Goal: Task Accomplishment & Management: Manage account settings

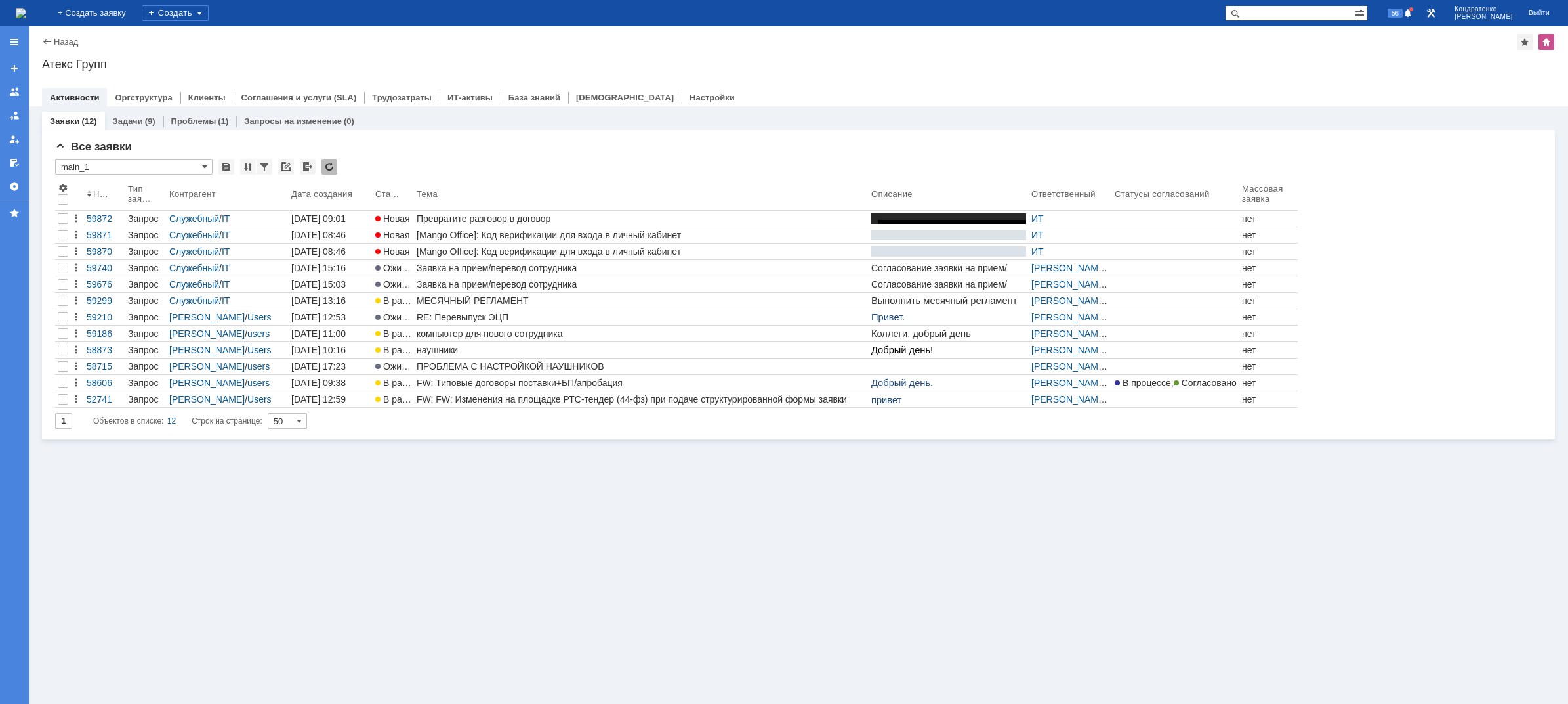
click at [26, 12] on img at bounding box center [21, 13] width 10 height 10
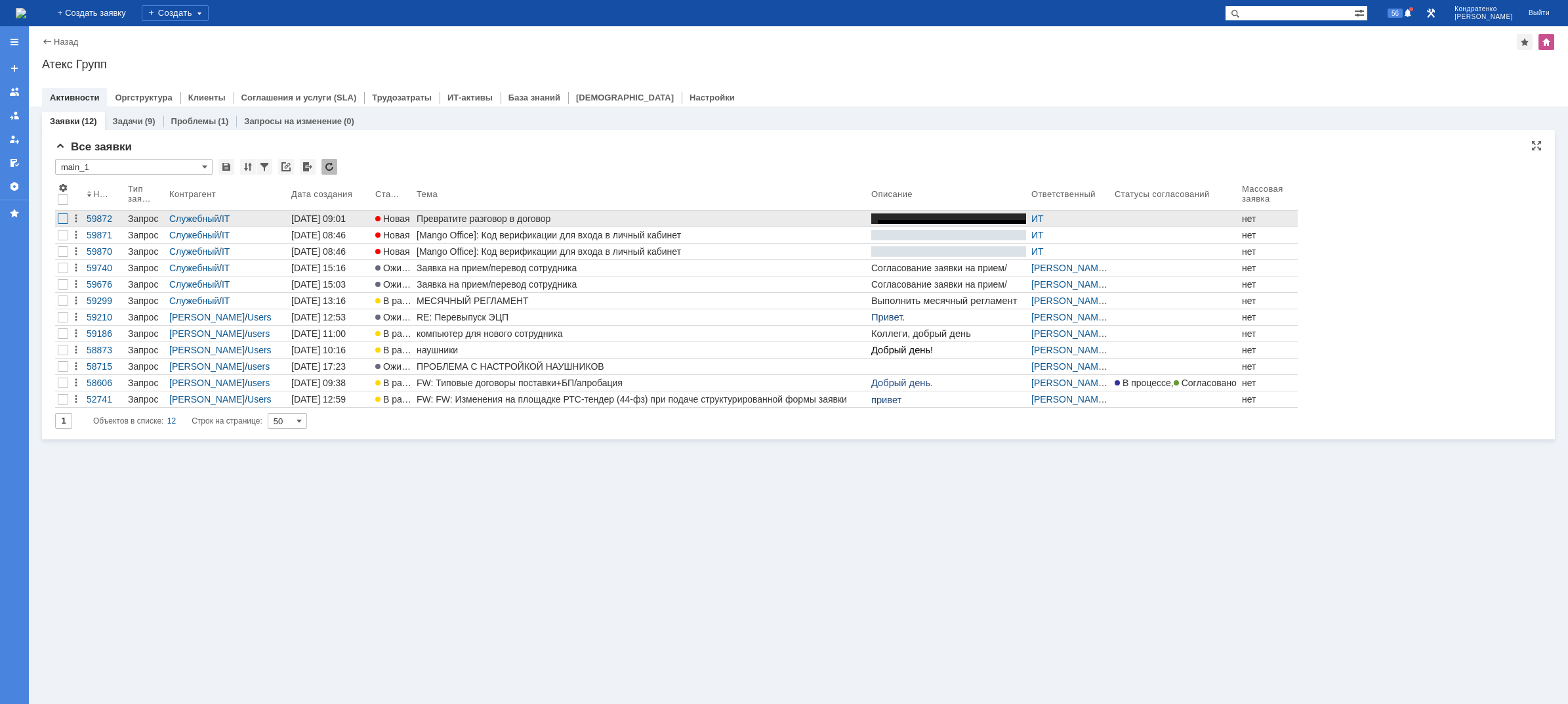
click at [62, 219] on div at bounding box center [63, 218] width 10 height 10
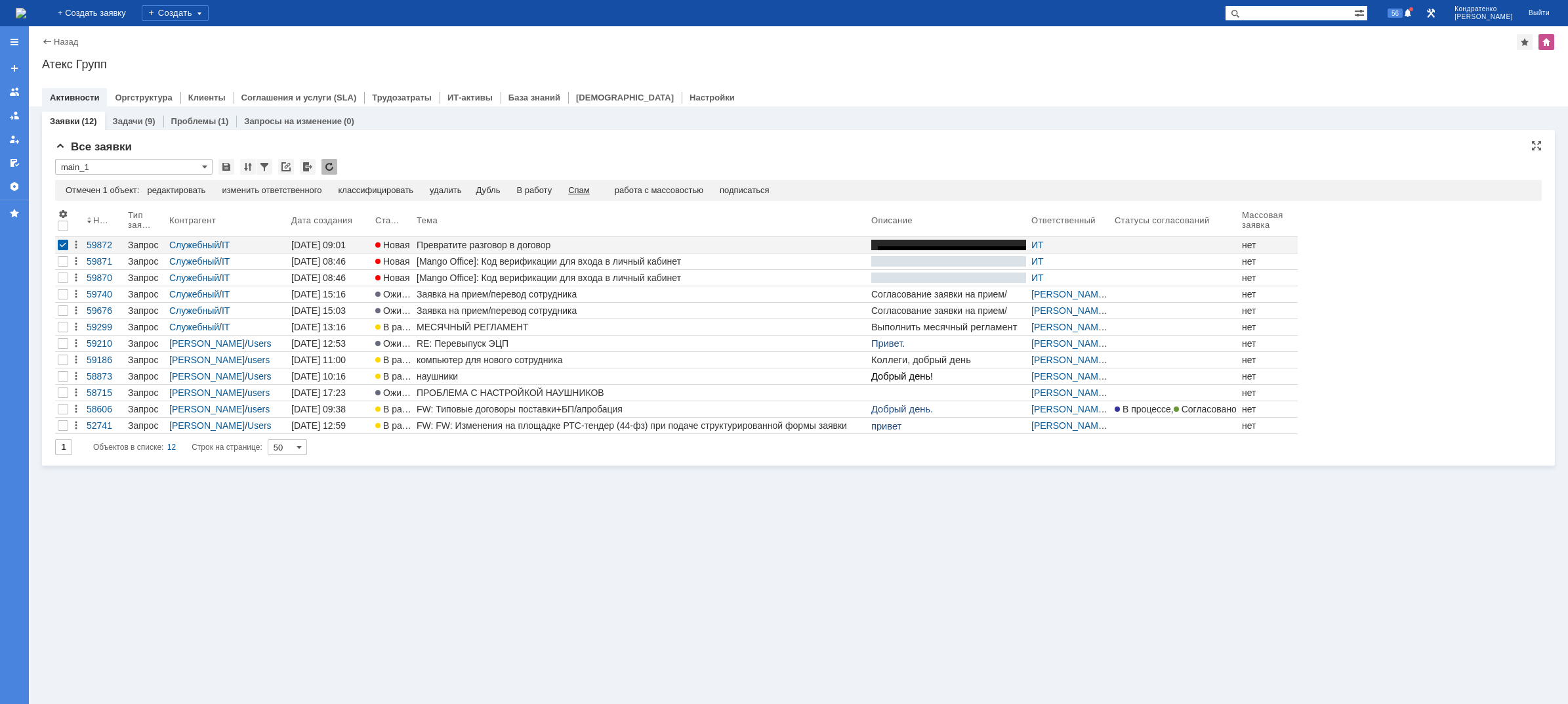
click at [598, 193] on td "Спам" at bounding box center [579, 191] width 38 height 12
click at [590, 192] on div "Спам" at bounding box center [579, 190] width 22 height 10
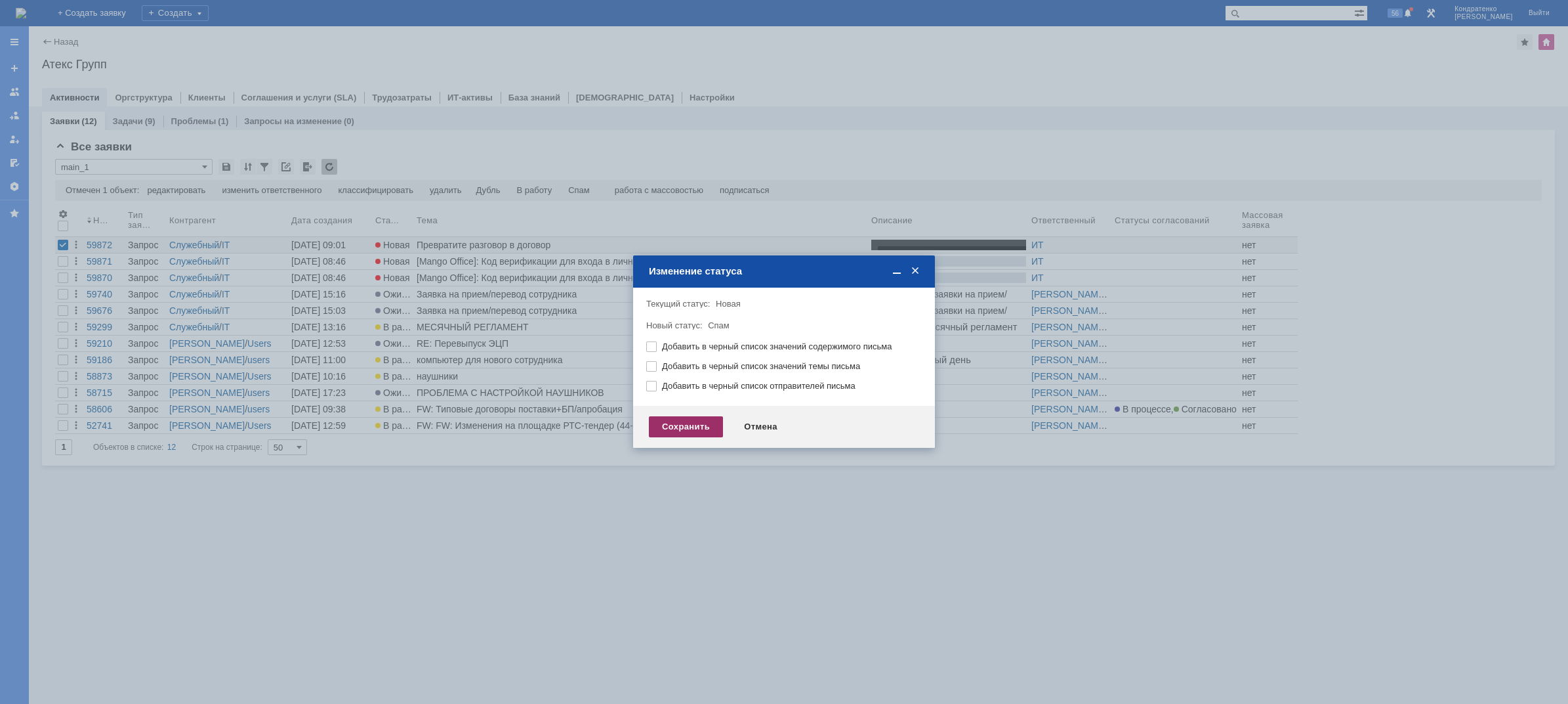
click at [671, 429] on div "Сохранить" at bounding box center [686, 427] width 74 height 21
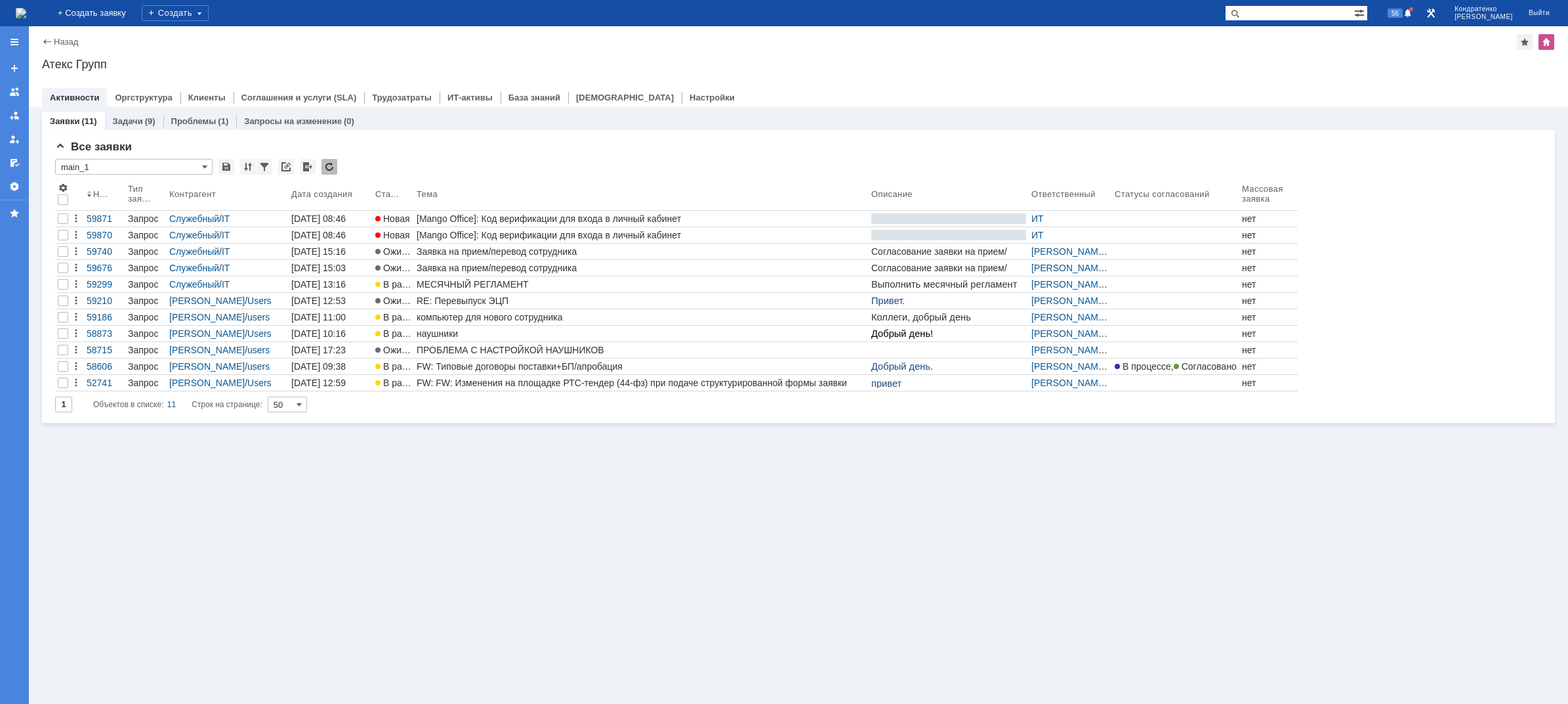
click at [765, 570] on div "Заявки (11) Задачи (9) Проблемы (1) Запросы на изменение (0) Все заявки * main_…" at bounding box center [799, 405] width 1540 height 598
click at [284, 530] on div "Заявки (11) Задачи (9) Проблемы (1) Запросы на изменение (0) Все заявки * main_…" at bounding box center [799, 405] width 1540 height 598
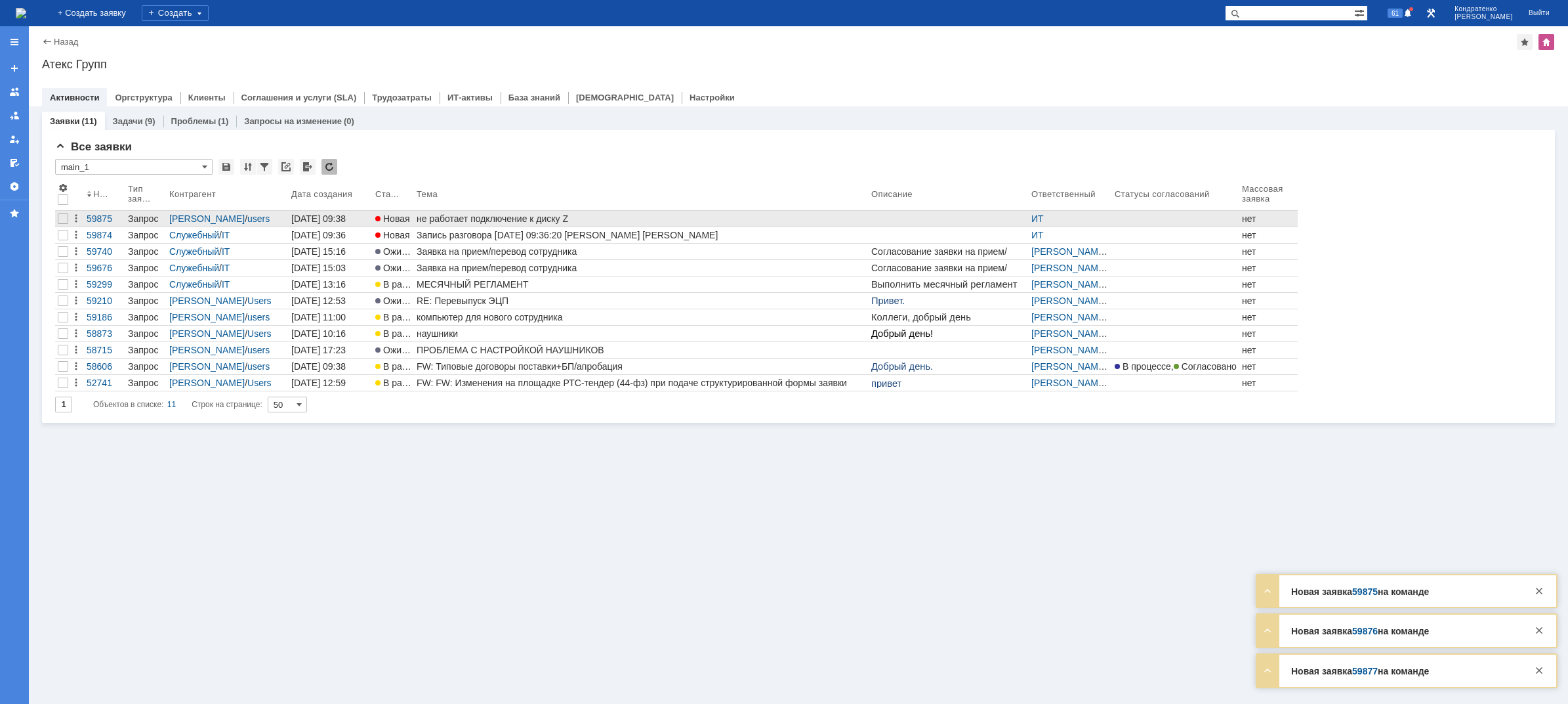
click at [471, 217] on div "не работает подключение к диску Z" at bounding box center [642, 218] width 450 height 10
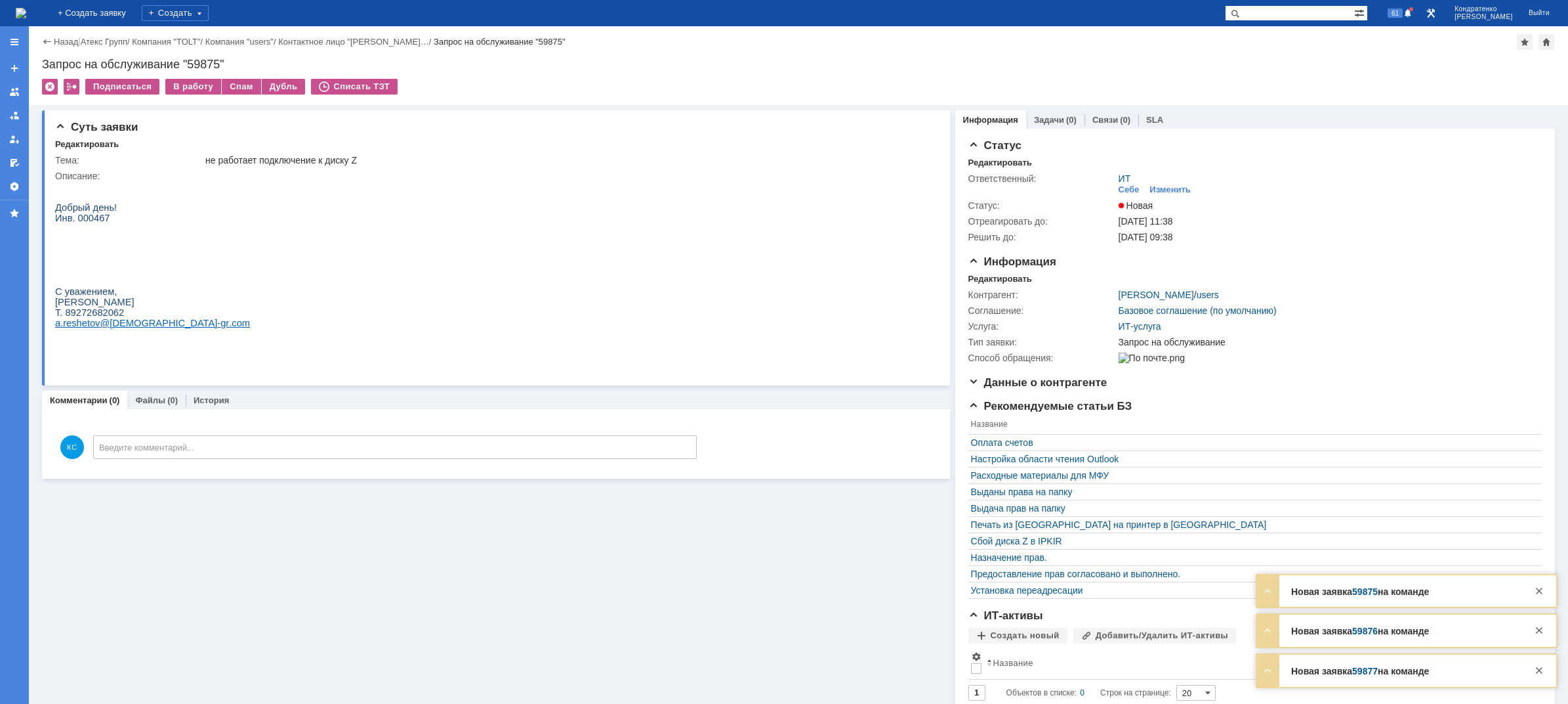
click at [26, 10] on img at bounding box center [21, 13] width 10 height 10
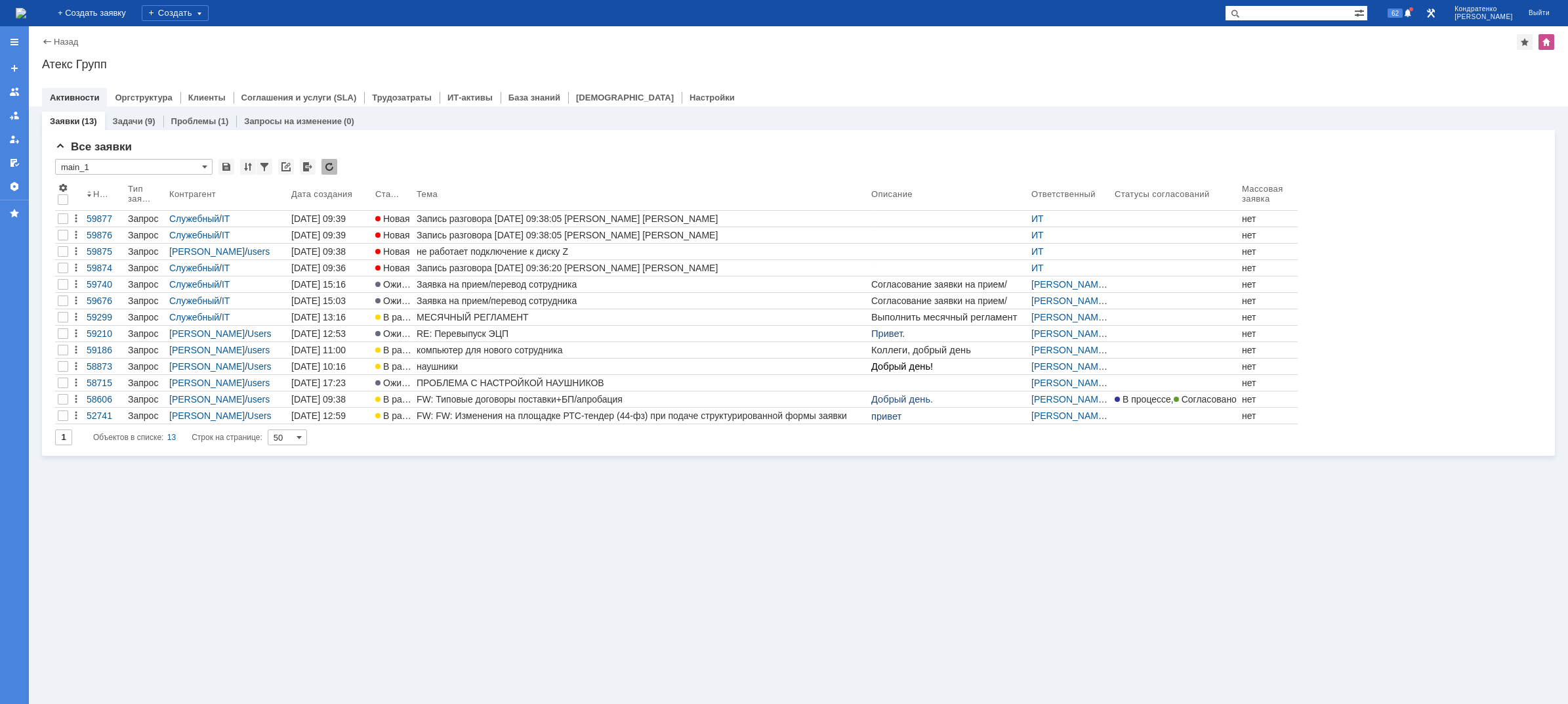
click at [26, 15] on img at bounding box center [21, 13] width 10 height 10
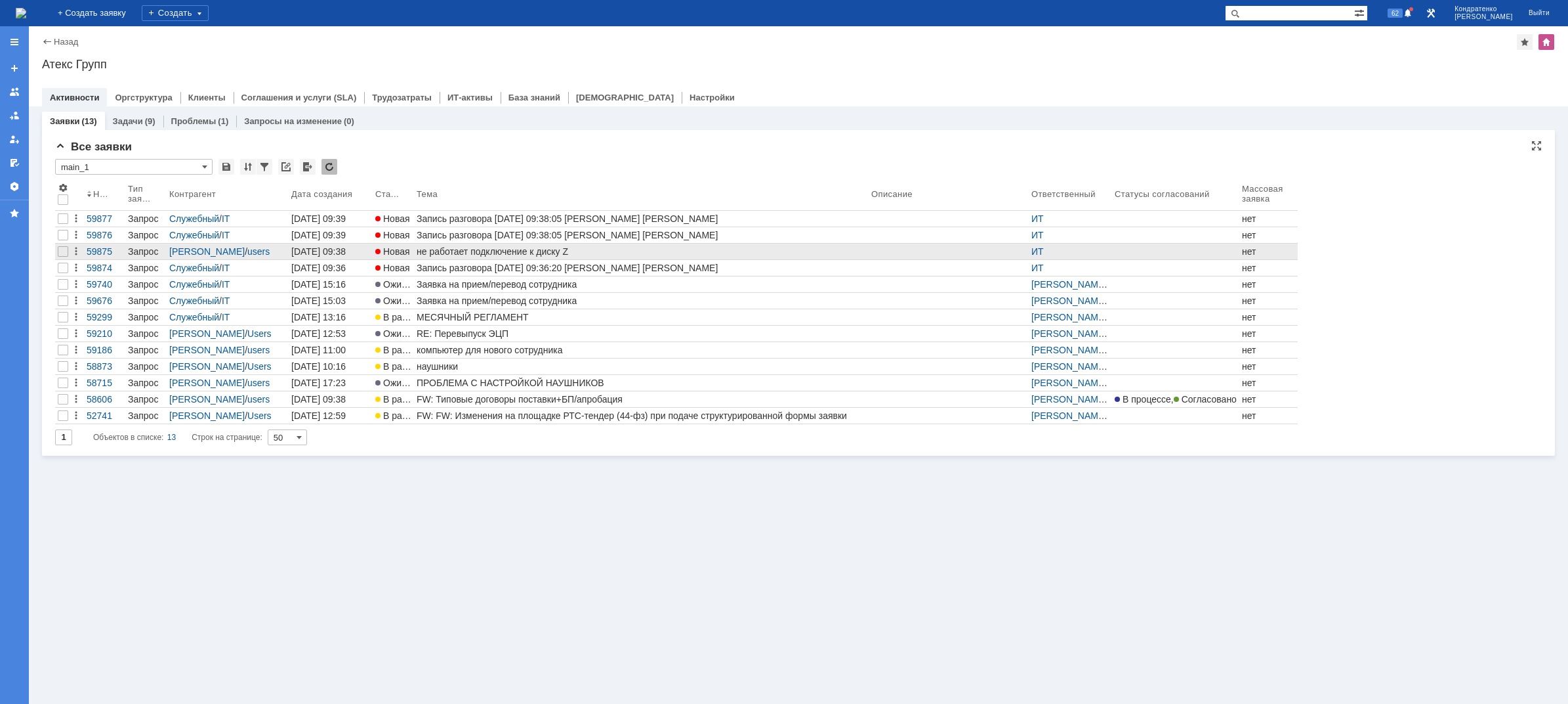
click at [453, 251] on div "не работает подключение к диску Z" at bounding box center [642, 251] width 450 height 10
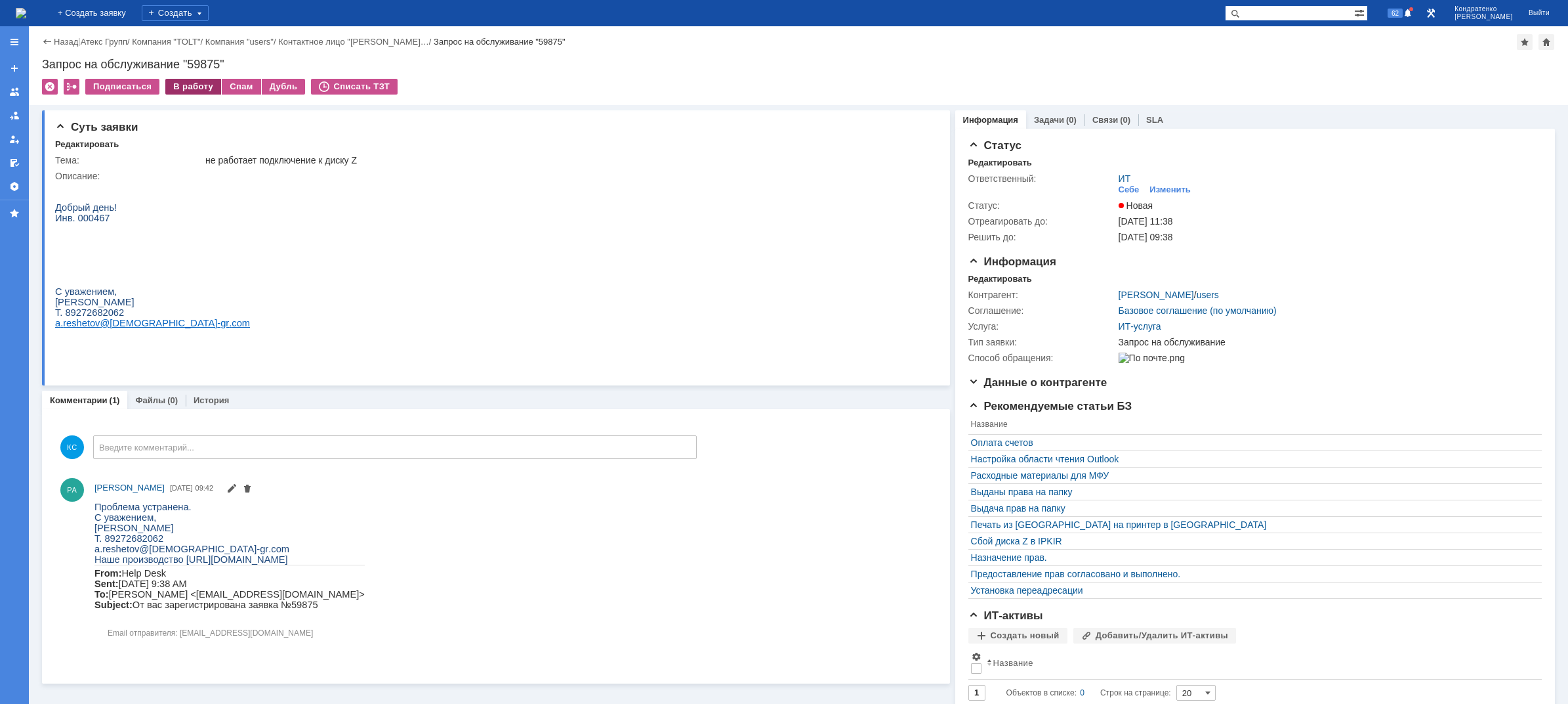
click at [204, 84] on div "В работу" at bounding box center [193, 87] width 56 height 16
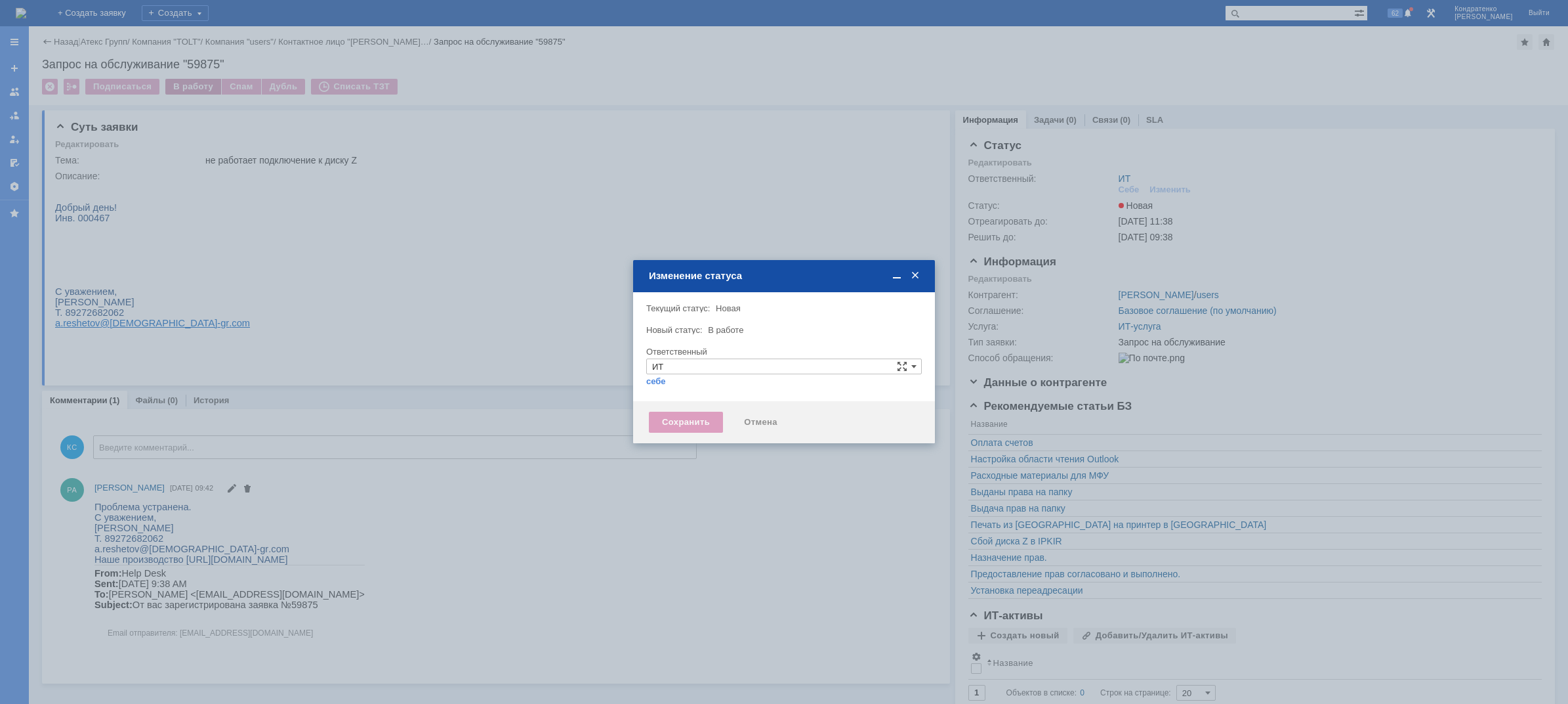
type input "[PERSON_NAME]"
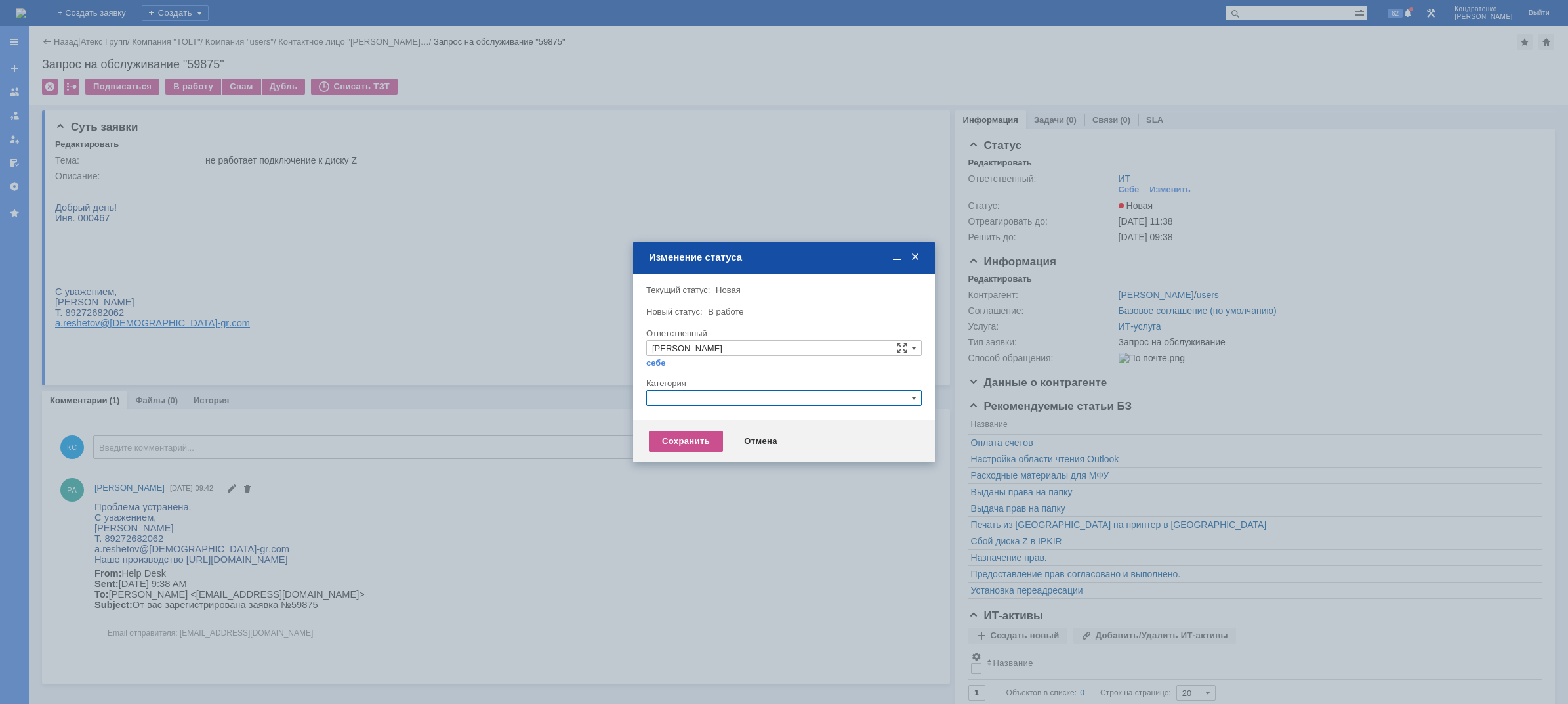
click at [707, 393] on input "text" at bounding box center [784, 398] width 276 height 16
click at [679, 468] on div "Программное обеспечение" at bounding box center [784, 475] width 274 height 15
click at [679, 468] on div at bounding box center [784, 352] width 1568 height 704
type input "Программное обеспечение"
click at [680, 450] on div "Сохранить" at bounding box center [686, 441] width 74 height 21
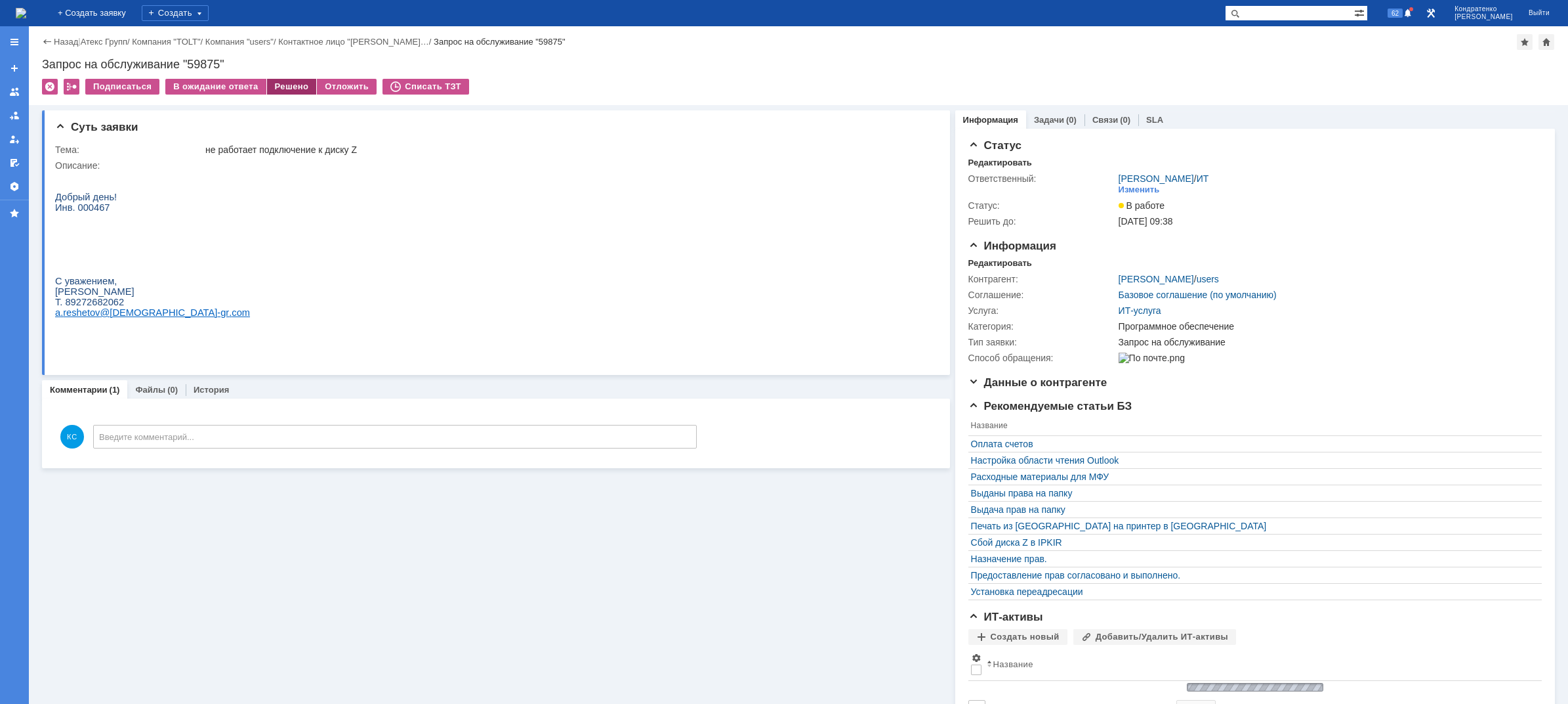
click at [287, 90] on div "Решено" at bounding box center [292, 87] width 50 height 16
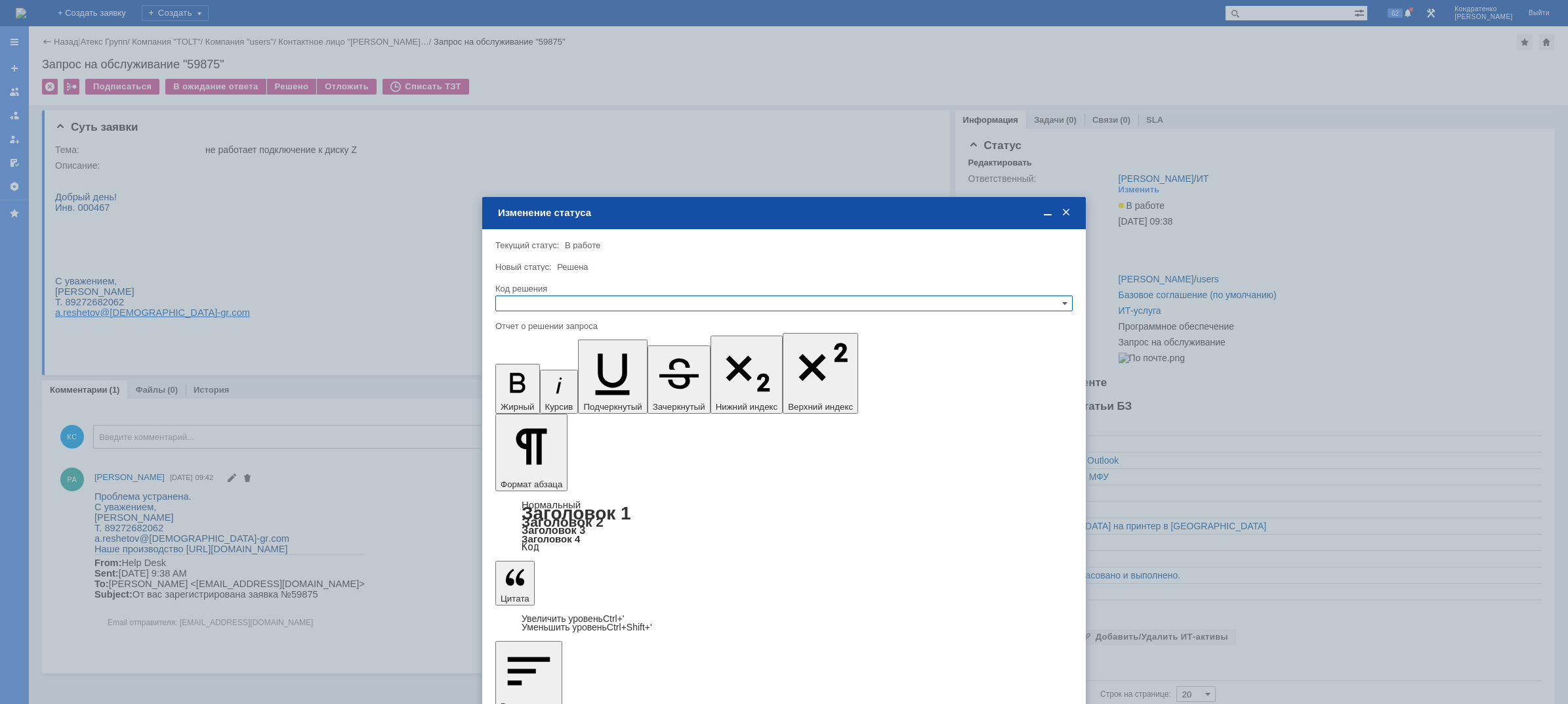
click at [697, 301] on input "text" at bounding box center [784, 304] width 578 height 16
click at [579, 341] on span "Не воспроизводится" at bounding box center [784, 336] width 565 height 10
type input "Не воспроизводится"
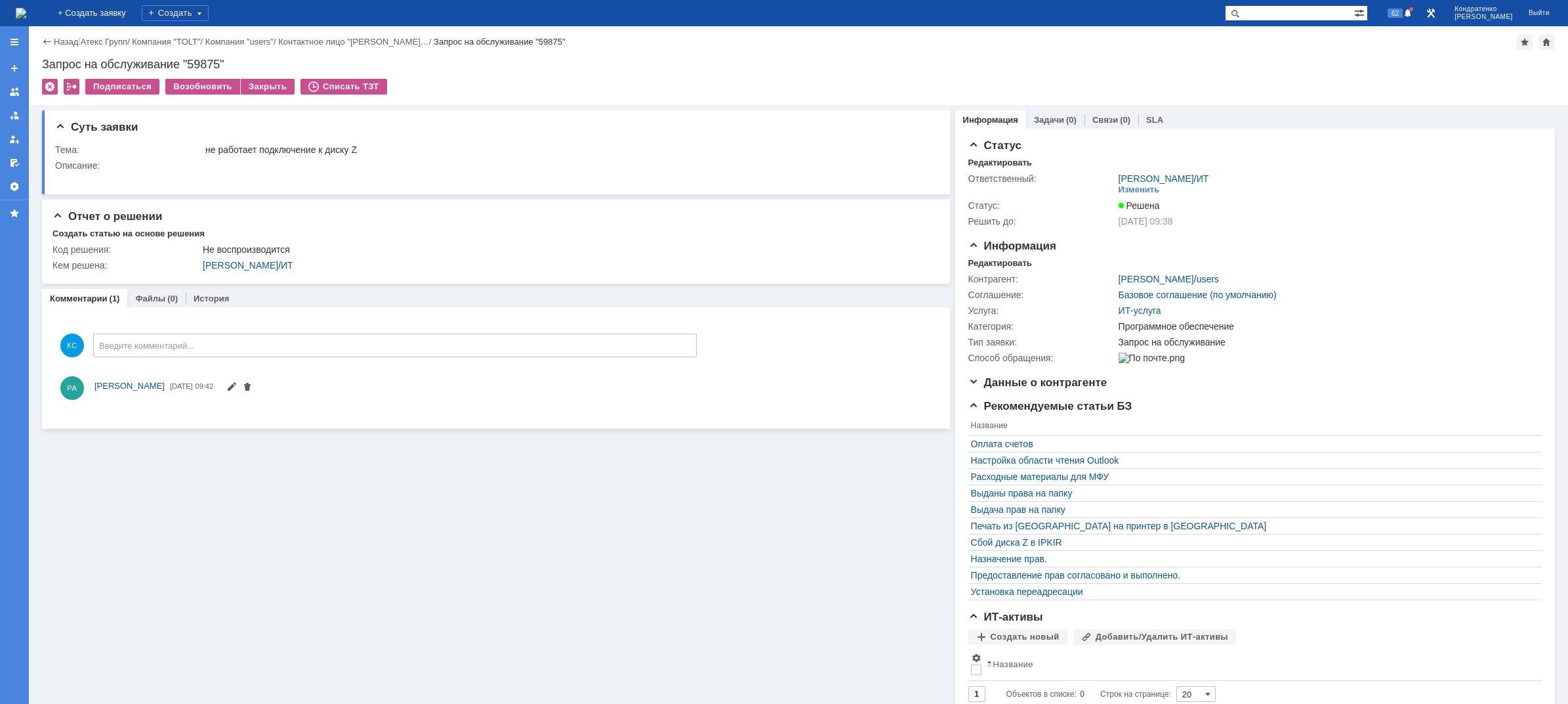
click at [26, 18] on img at bounding box center [21, 13] width 10 height 10
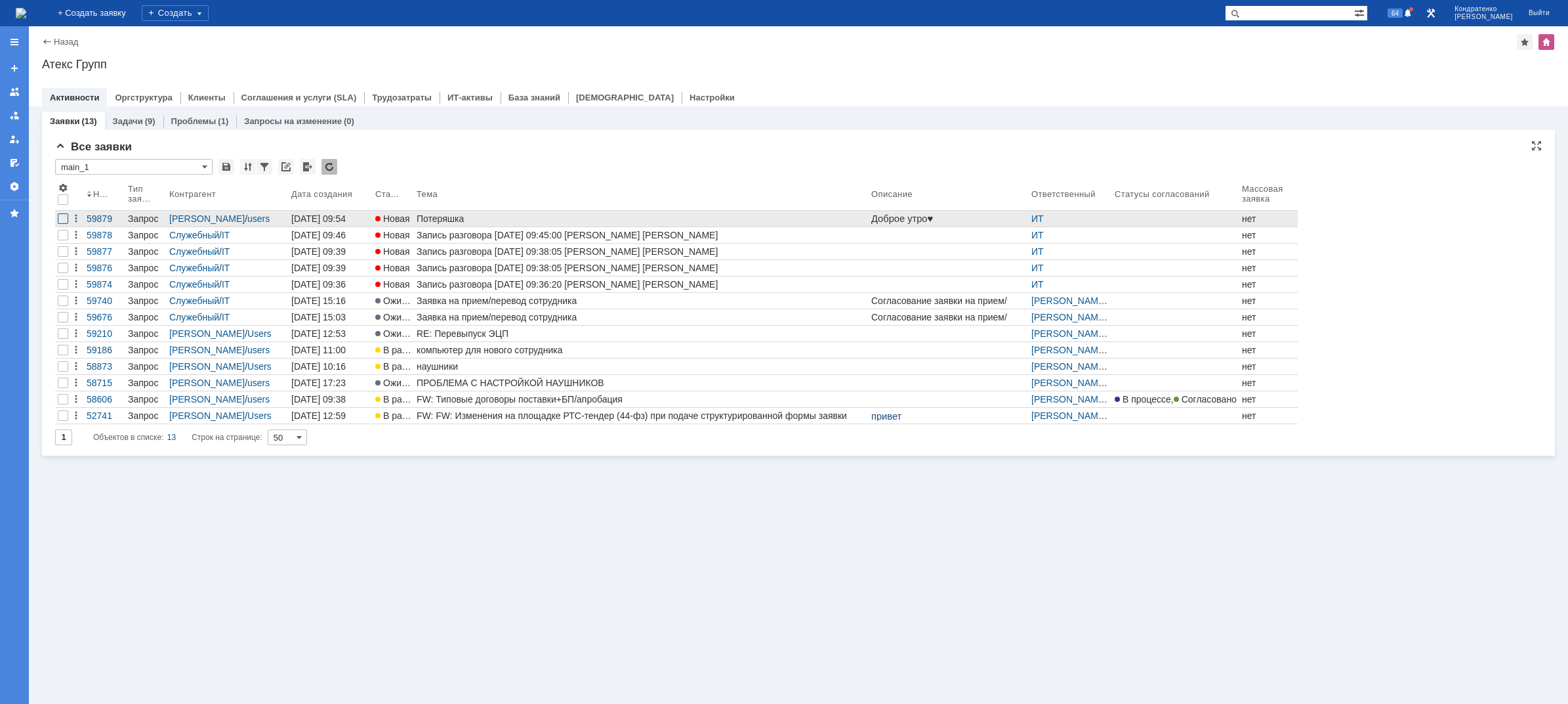
click at [61, 220] on div at bounding box center [63, 218] width 10 height 10
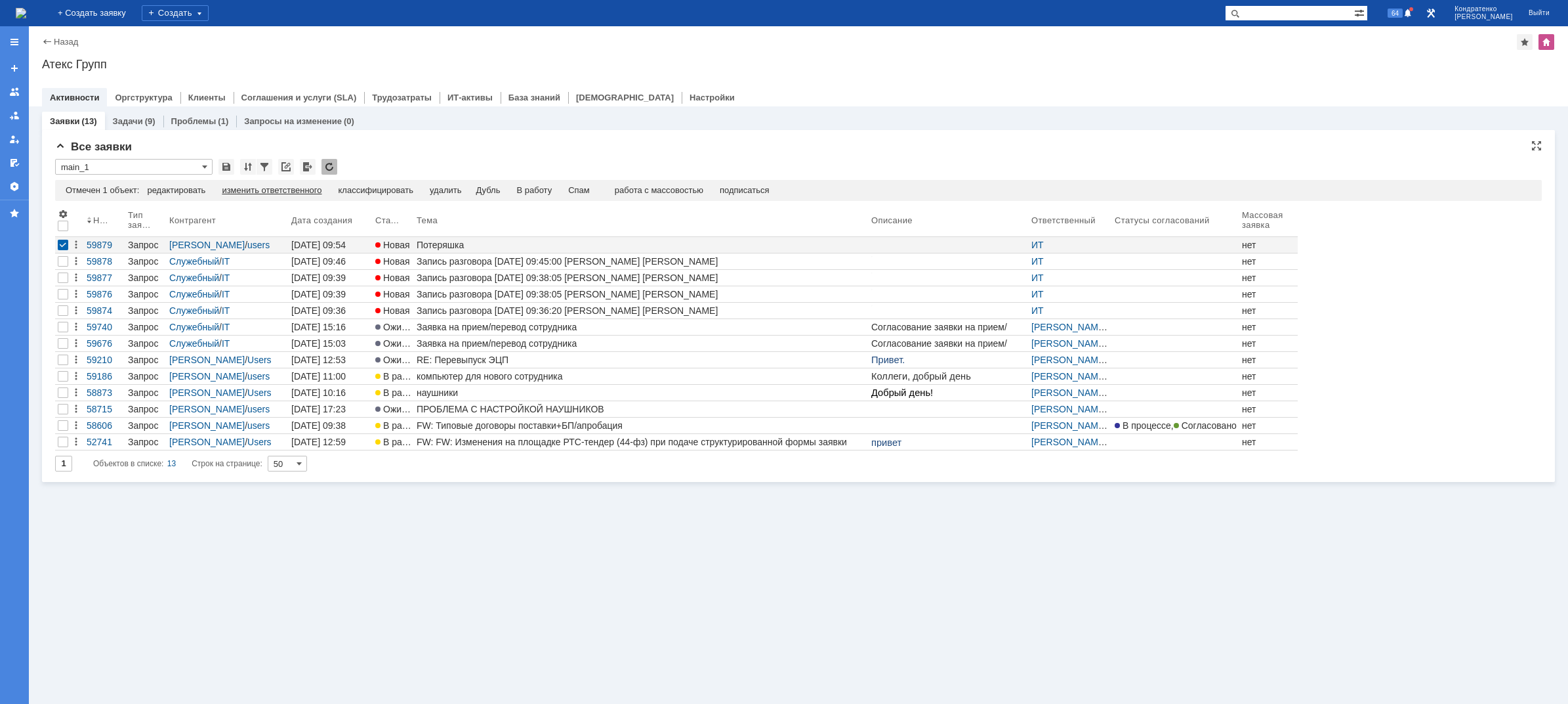
click at [236, 193] on div "изменить ответственного" at bounding box center [271, 190] width 100 height 10
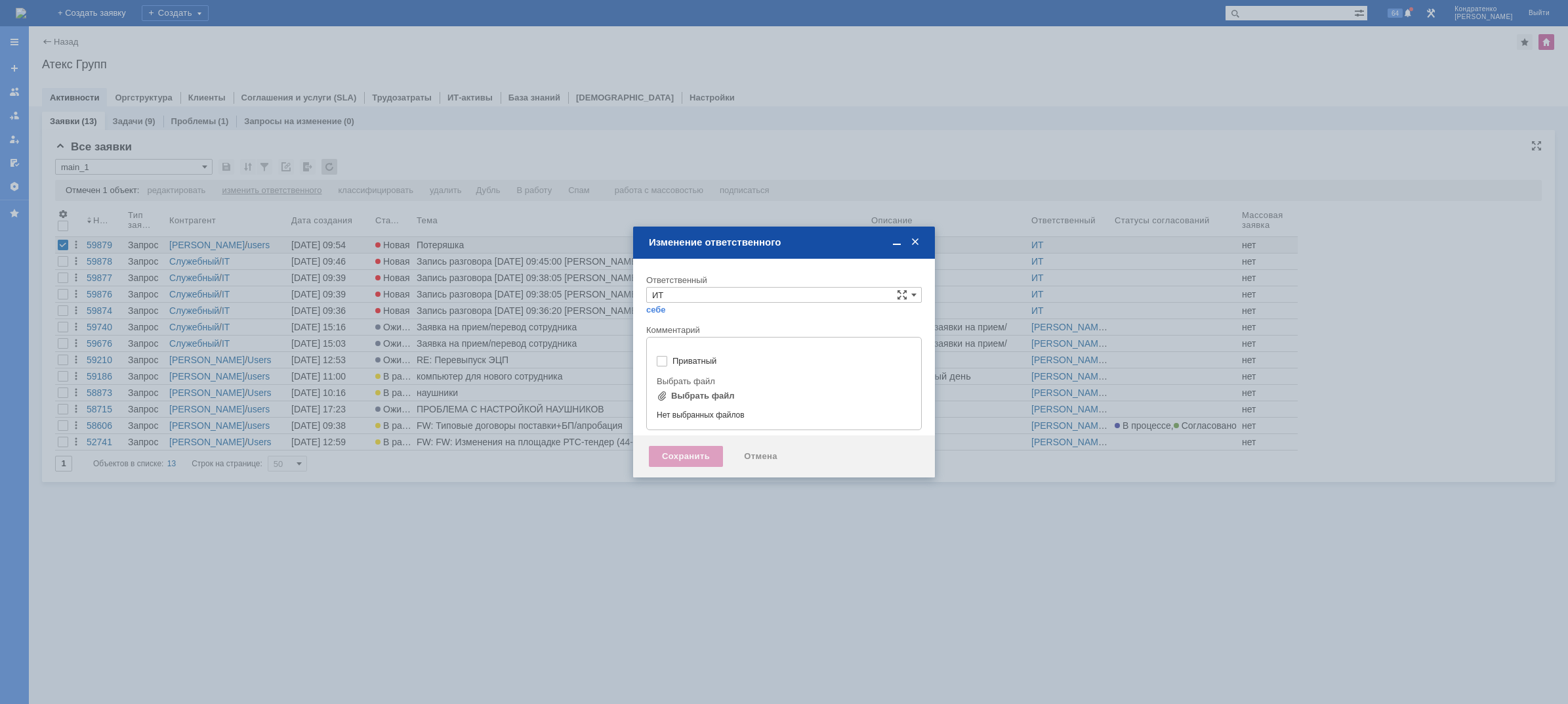
type input "[не указано]"
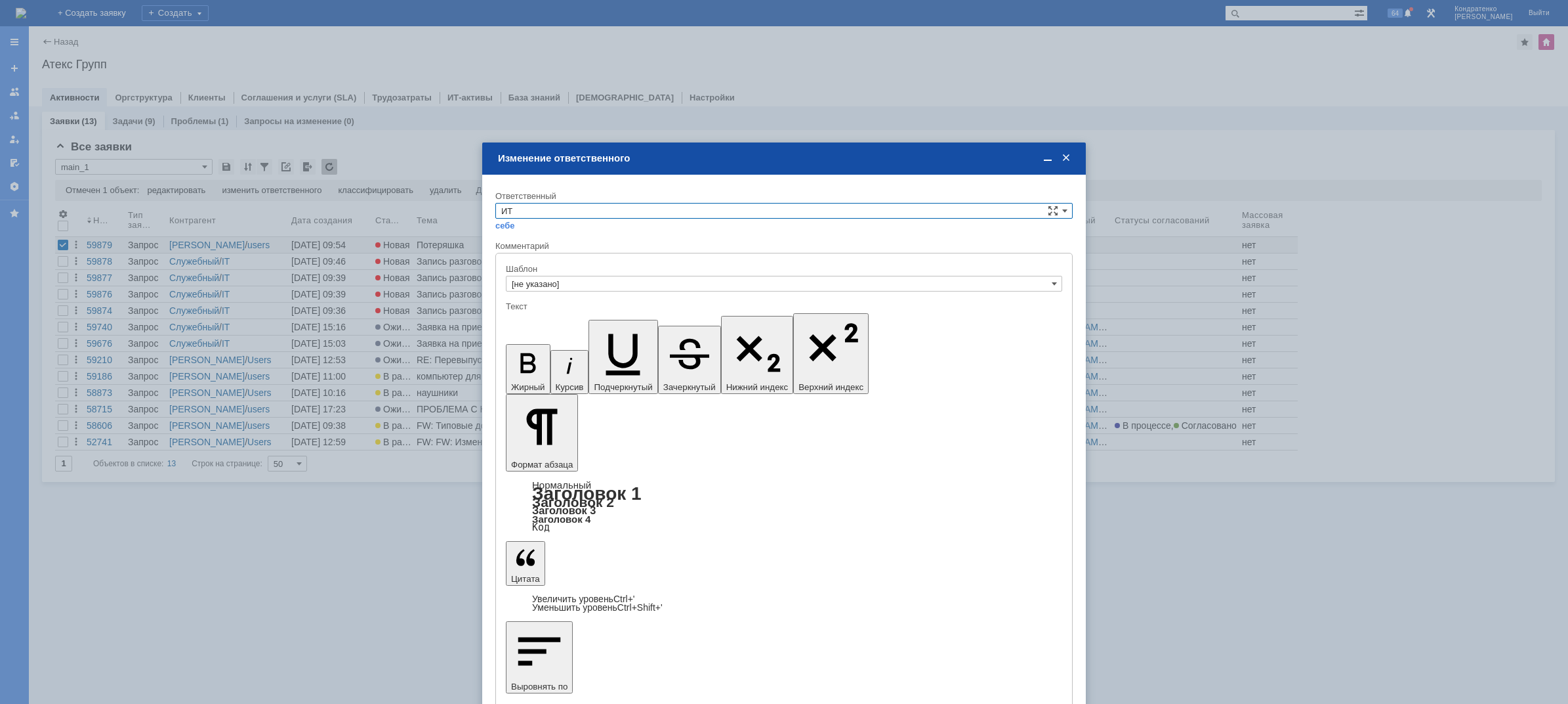
click at [557, 207] on input "ИТ" at bounding box center [784, 211] width 578 height 16
click at [539, 324] on span "АСУ" at bounding box center [784, 320] width 565 height 10
type input "АСУ"
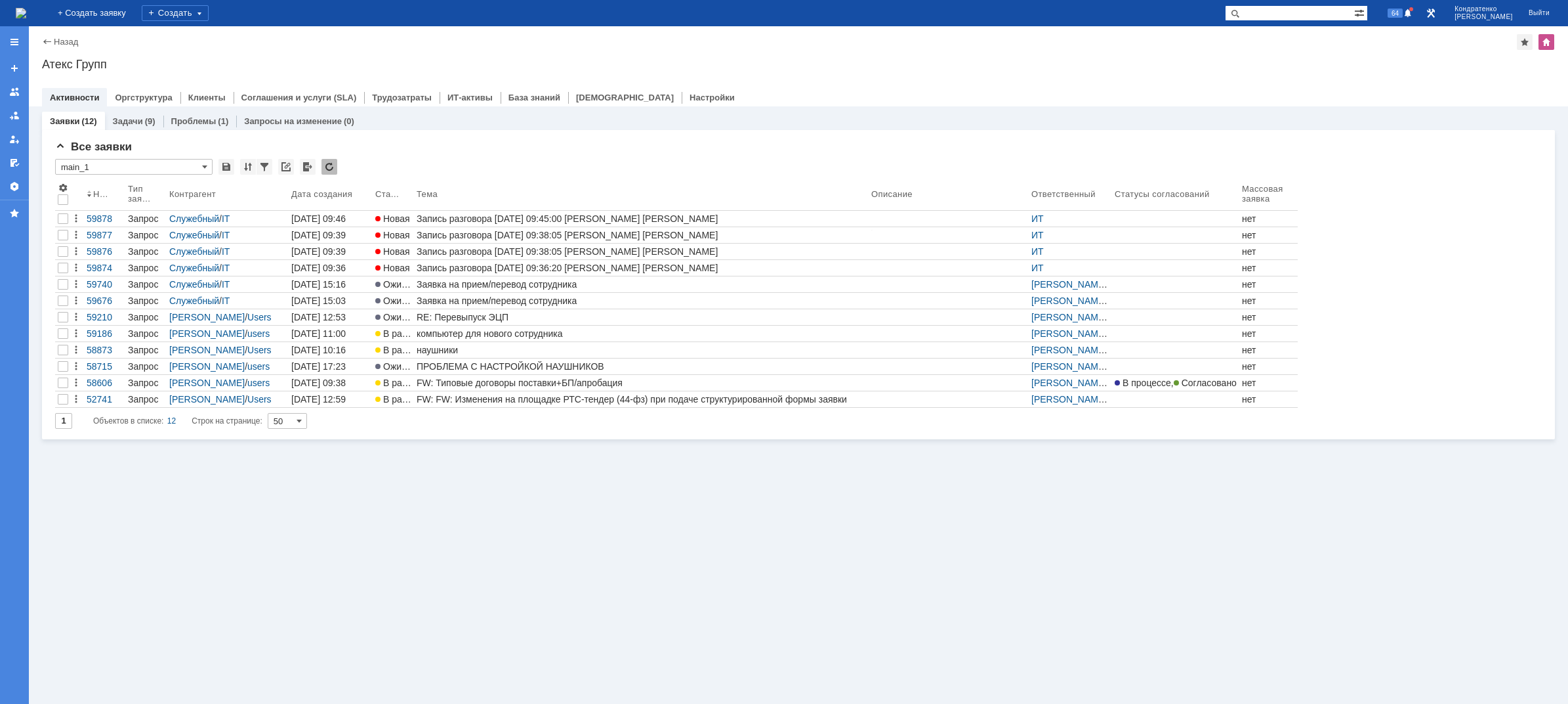
click at [26, 23] on div "На домашнюю" at bounding box center [21, 13] width 10 height 26
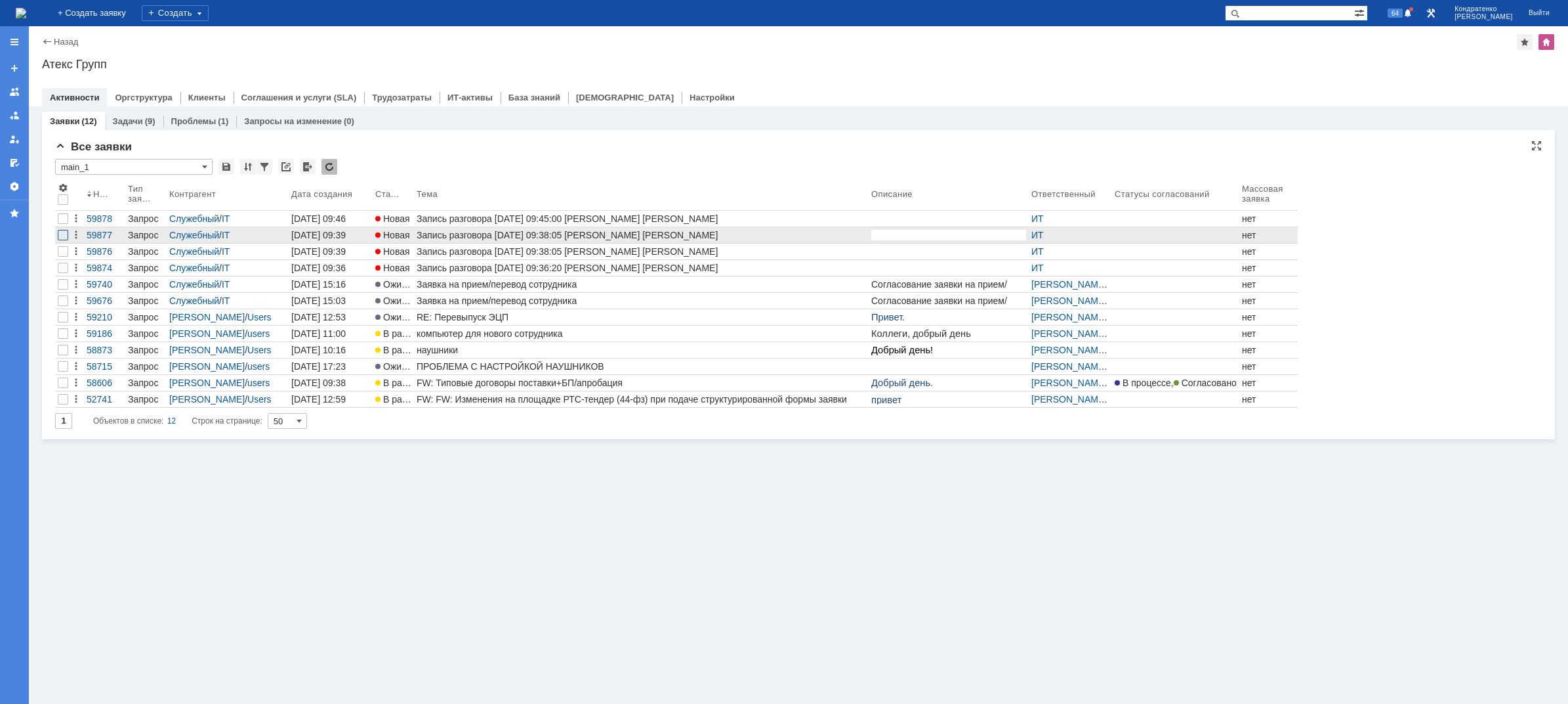
click at [63, 237] on div at bounding box center [63, 235] width 10 height 10
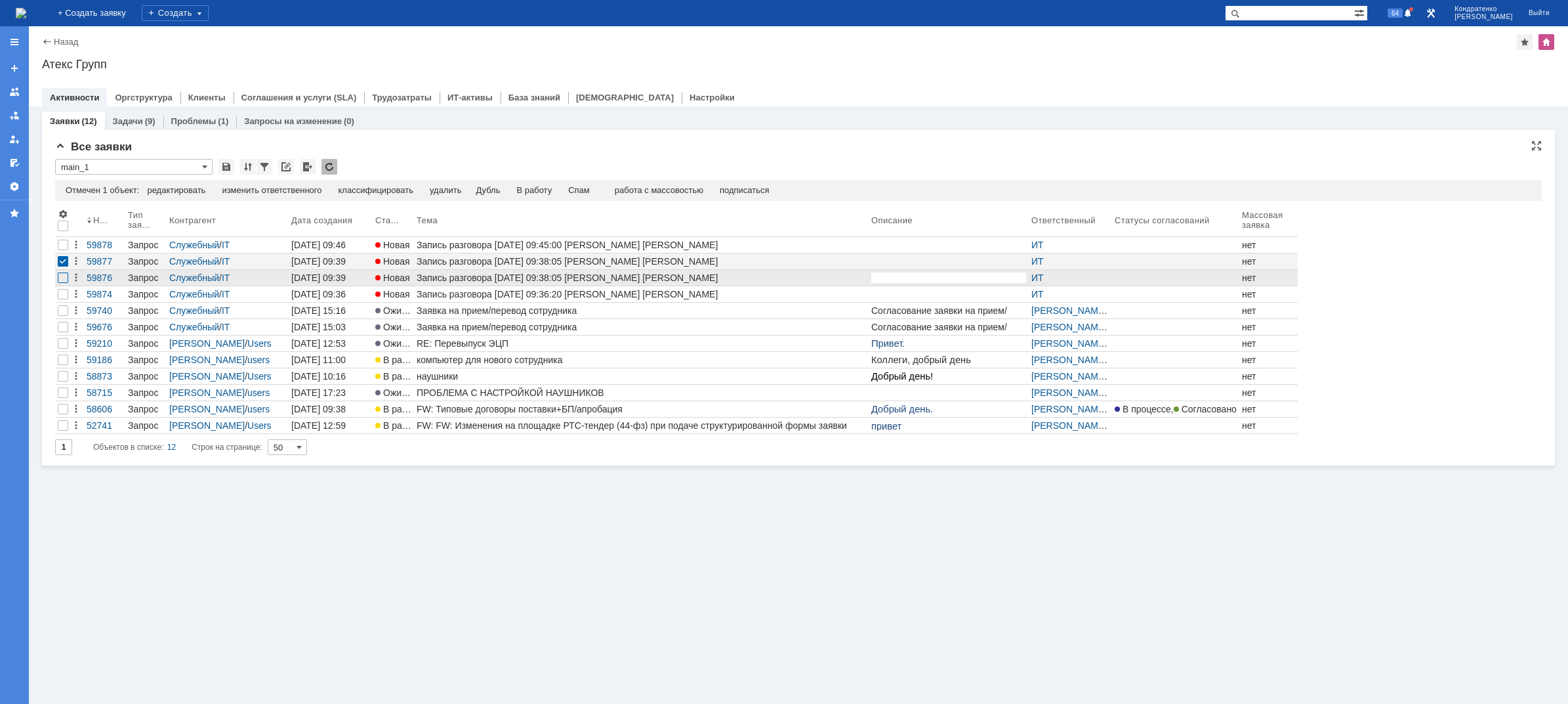
click at [61, 278] on div at bounding box center [63, 277] width 10 height 10
click at [64, 293] on div "Заявки (12) Задачи (9) Проблемы (1) Запросы на изменение (0) Все заявки * main_…" at bounding box center [799, 405] width 1540 height 598
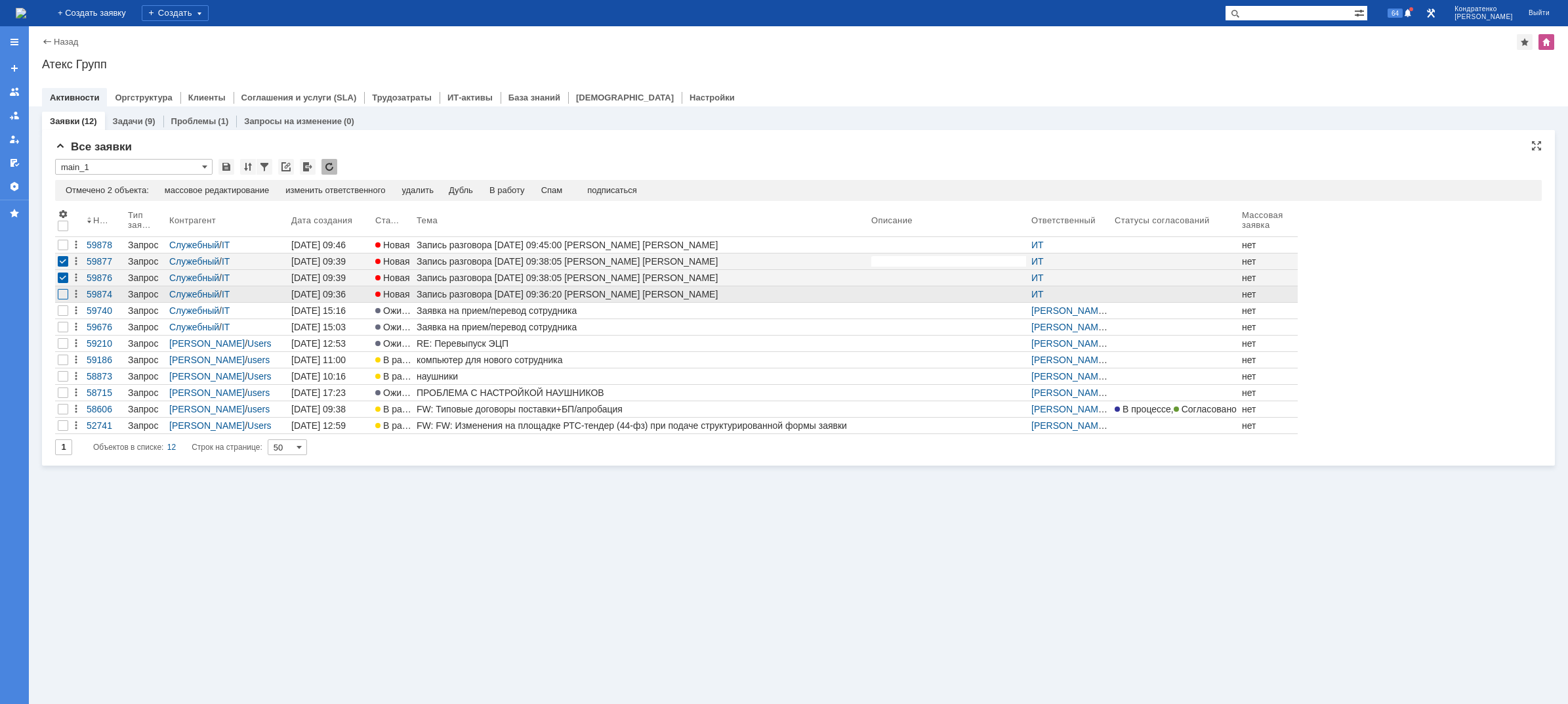
click at [57, 296] on div at bounding box center [63, 294] width 10 height 10
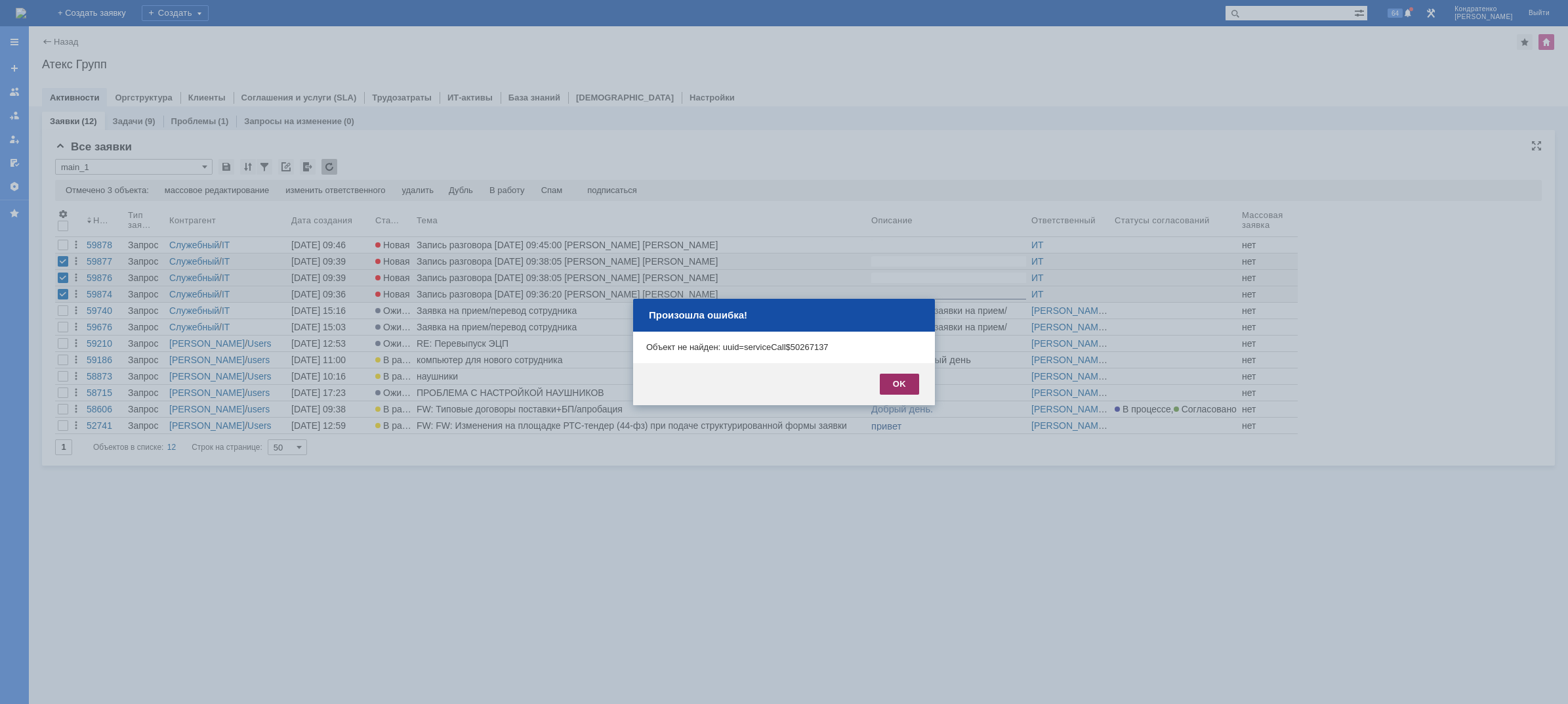
click at [893, 382] on div "OK" at bounding box center [899, 384] width 39 height 21
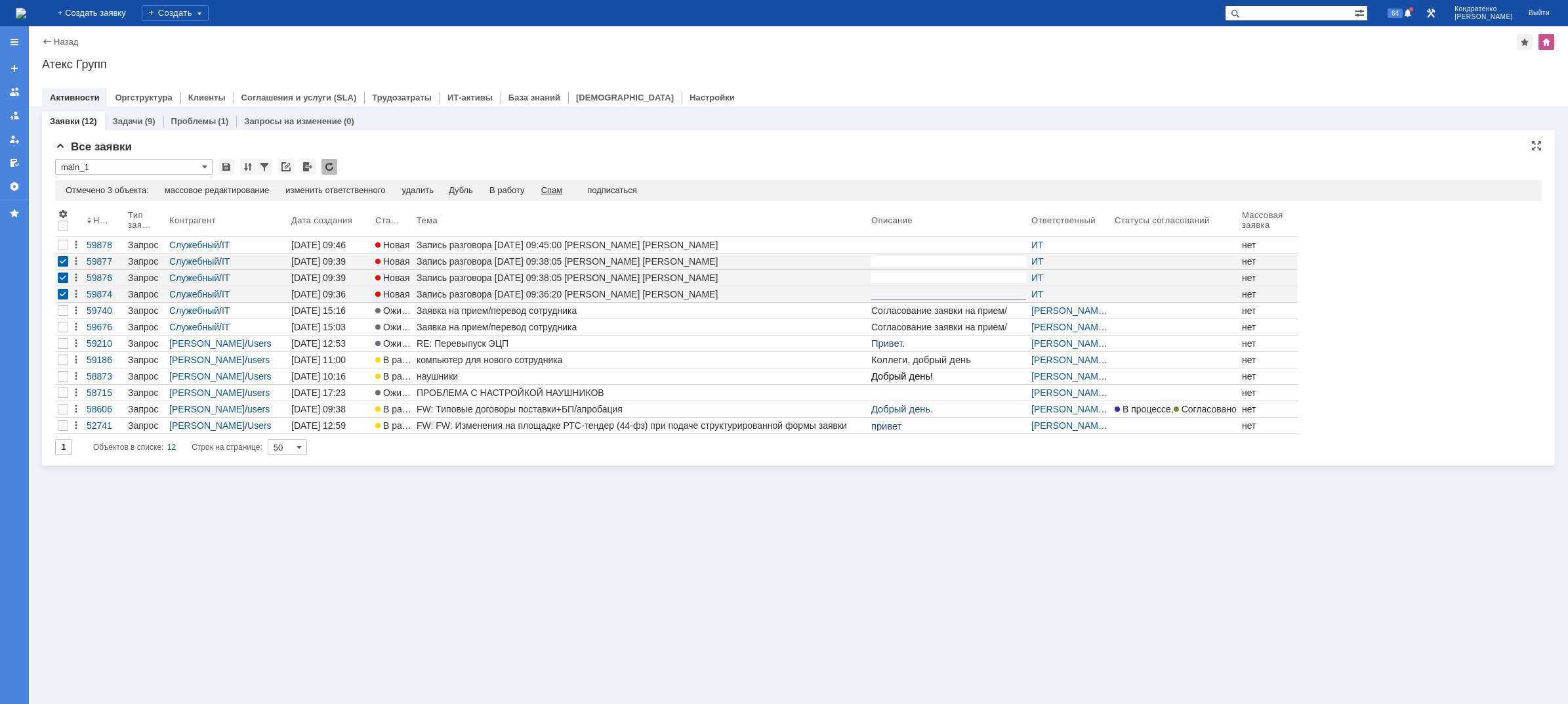
click at [555, 191] on div "Спам" at bounding box center [552, 190] width 22 height 10
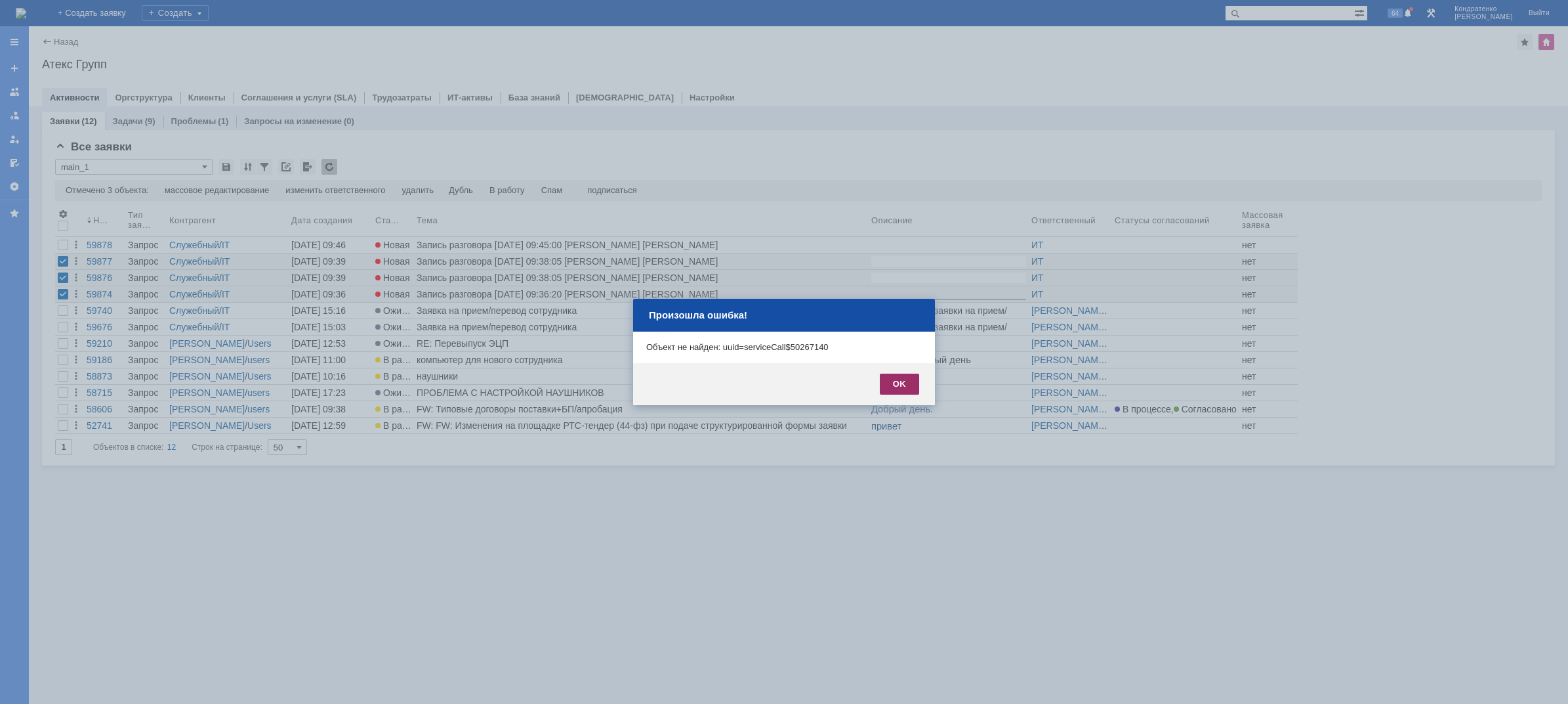
click at [895, 386] on div "OK" at bounding box center [899, 384] width 39 height 21
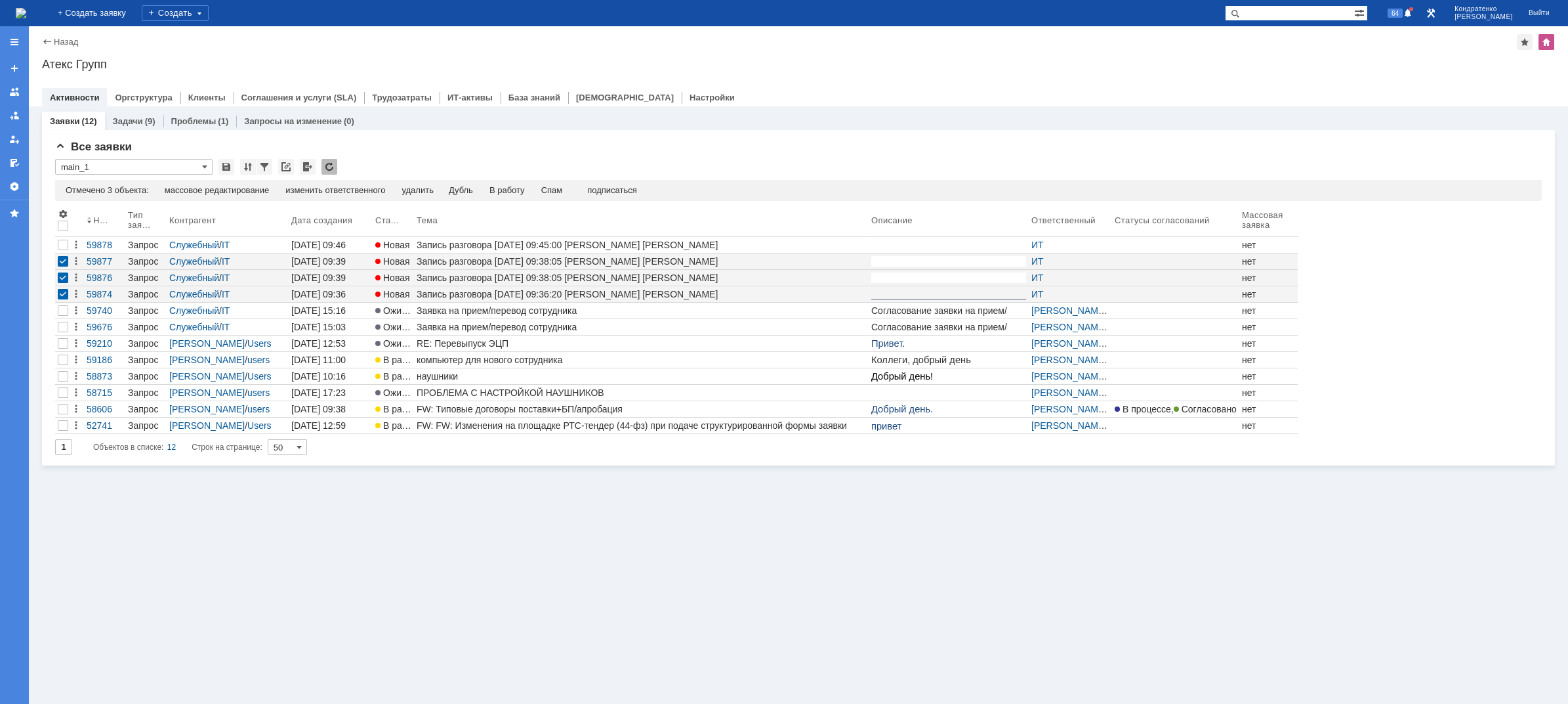
click at [26, 15] on img at bounding box center [21, 13] width 10 height 10
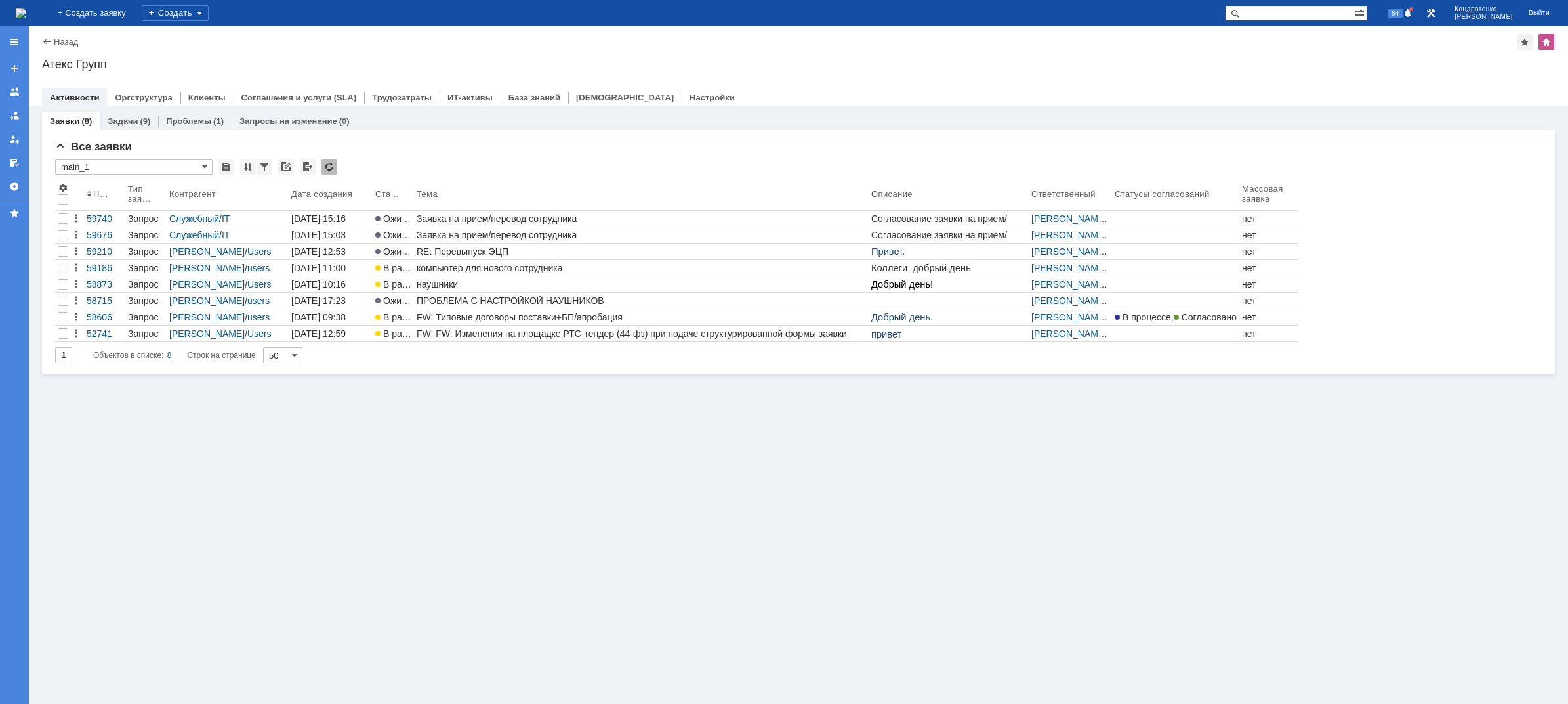
click at [611, 489] on div "Заявки (8) Задачи (9) Проблемы (1) Запросы на изменение (0) Все заявки * main_1…" at bounding box center [799, 405] width 1540 height 598
click at [415, 420] on div "Заявки (8) Задачи (9) Проблемы (1) Запросы на изменение (0) Все заявки * main_1…" at bounding box center [799, 405] width 1540 height 598
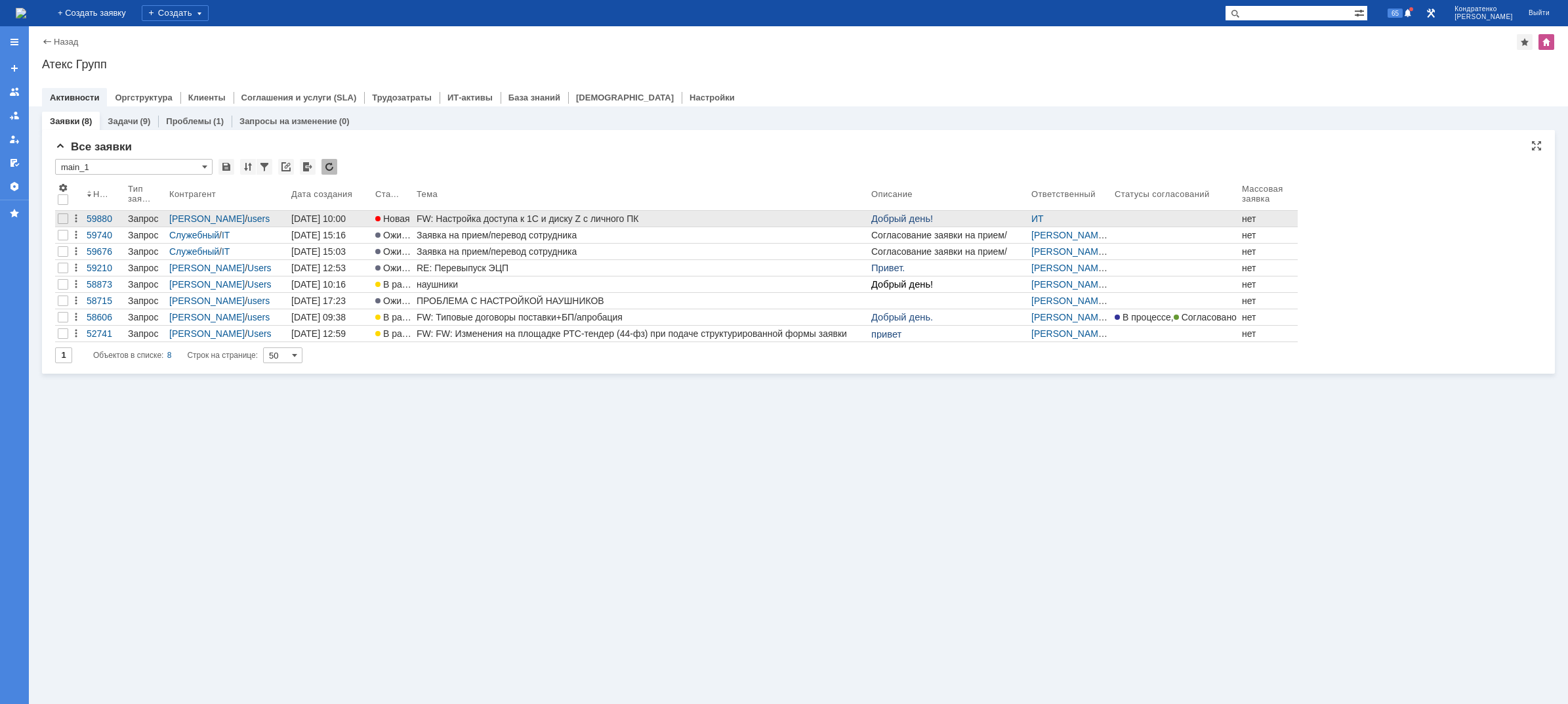
click at [483, 212] on link "FW: Настройка доступа к 1С и диску Z с личного ПК" at bounding box center [641, 218] width 455 height 16
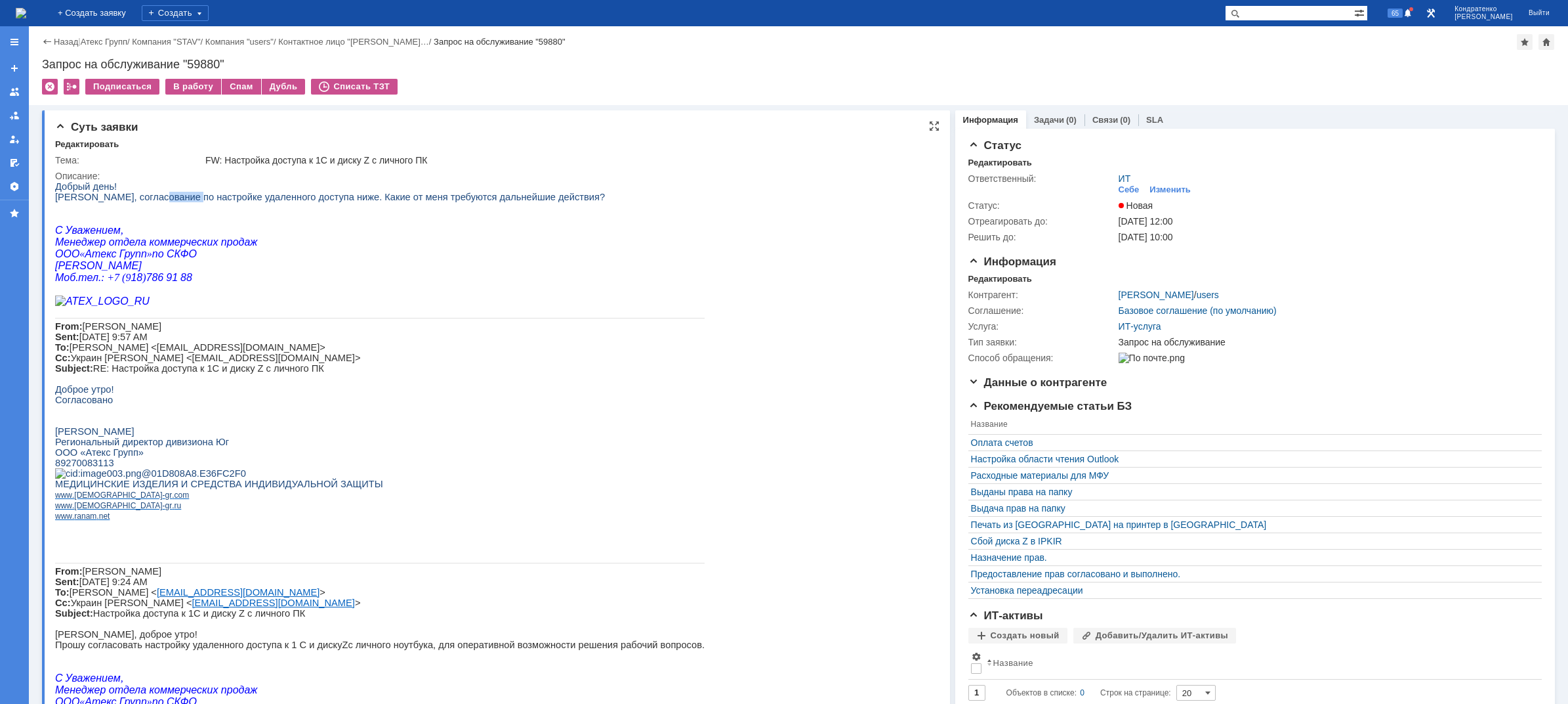
drag, startPoint x: 142, startPoint y: 197, endPoint x: 175, endPoint y: 197, distance: 33.0
click at [173, 197] on span "Добрый день! Коллеги, согласование по настройке удаленного доступа ниже. Какие …" at bounding box center [330, 191] width 550 height 21
drag, startPoint x: 194, startPoint y: 197, endPoint x: 218, endPoint y: 199, distance: 24.1
click at [215, 198] on span "Добрый день! Коллеги, согласование по настройке удаленного доступа ниже. Какие …" at bounding box center [330, 191] width 550 height 21
drag, startPoint x: 271, startPoint y: 199, endPoint x: 288, endPoint y: 197, distance: 17.1
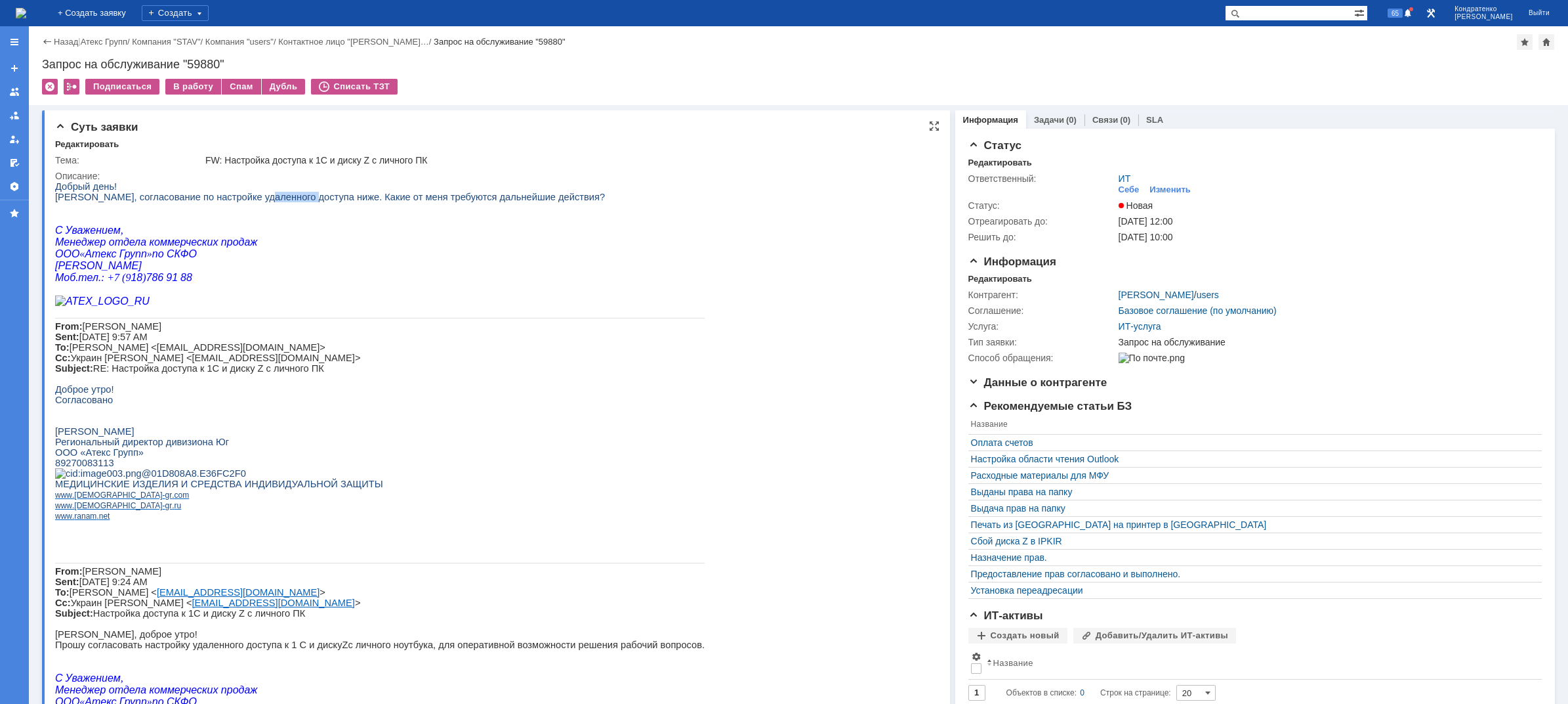
click at [278, 197] on span "Добрый день! Коллеги, согласование по настройке удаленного доступа ниже. Какие …" at bounding box center [330, 191] width 550 height 21
drag, startPoint x: 304, startPoint y: 196, endPoint x: 352, endPoint y: 194, distance: 48.0
click at [352, 194] on span "Добрый день! Коллеги, согласование по настройке удаленного доступа ниже. Какие …" at bounding box center [330, 191] width 550 height 21
click at [175, 86] on div "В работу" at bounding box center [193, 87] width 56 height 16
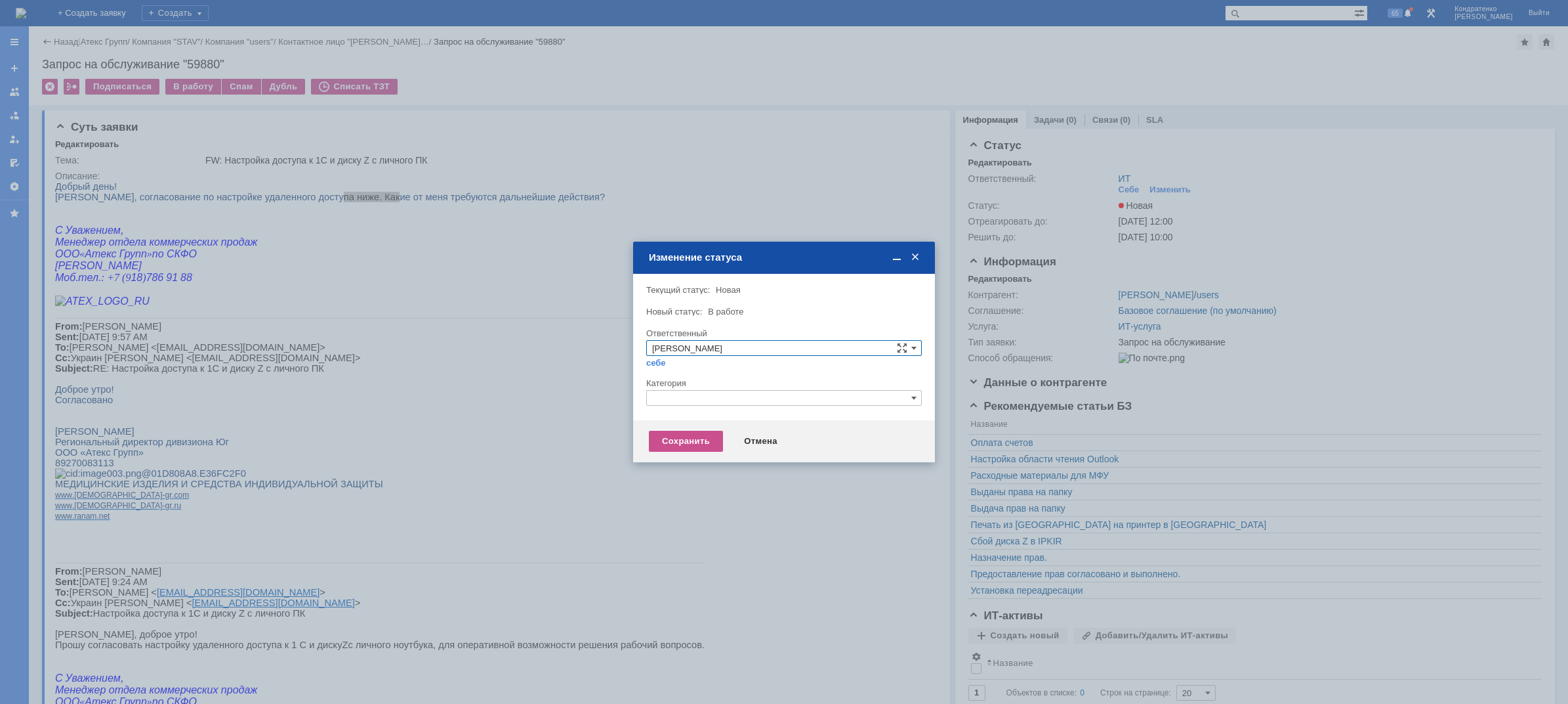
click at [681, 395] on input "text" at bounding box center [784, 398] width 276 height 16
click at [696, 456] on span "Удаленный доступ" at bounding box center [784, 459] width 264 height 10
type input "Удаленный доступ"
click at [680, 444] on div "Сохранить" at bounding box center [686, 441] width 74 height 21
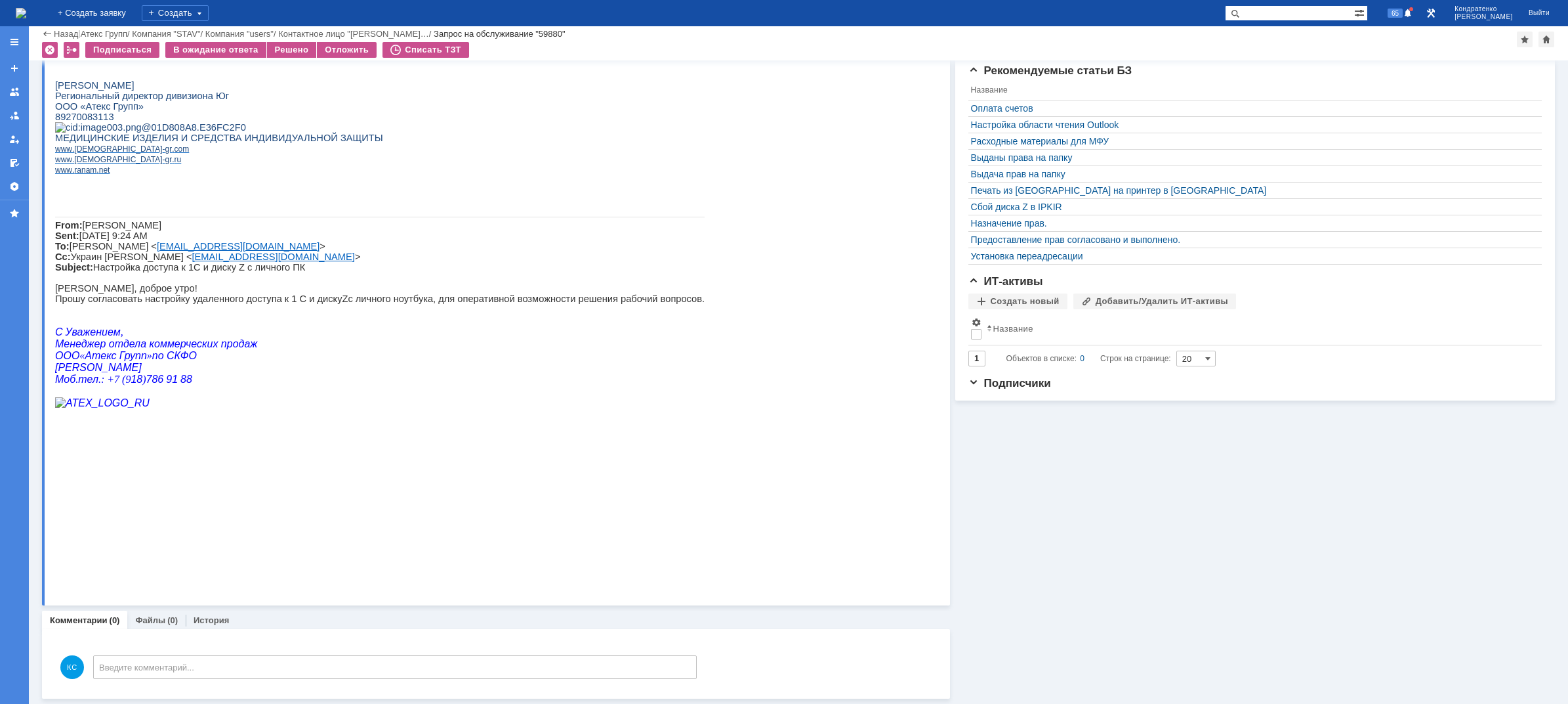
scroll to position [291, 0]
drag, startPoint x: 121, startPoint y: 416, endPoint x: 160, endPoint y: 419, distance: 39.1
click at [151, 304] on p "[PERSON_NAME], доброе утро! Прошу согласовать настройку удаленного доступа к 1 …" at bounding box center [380, 293] width 650 height 21
drag, startPoint x: 172, startPoint y: 416, endPoint x: 220, endPoint y: 411, distance: 48.3
click at [220, 304] on p "[PERSON_NAME], доброе утро! Прошу согласовать настройку удаленного доступа к 1 …" at bounding box center [380, 293] width 650 height 21
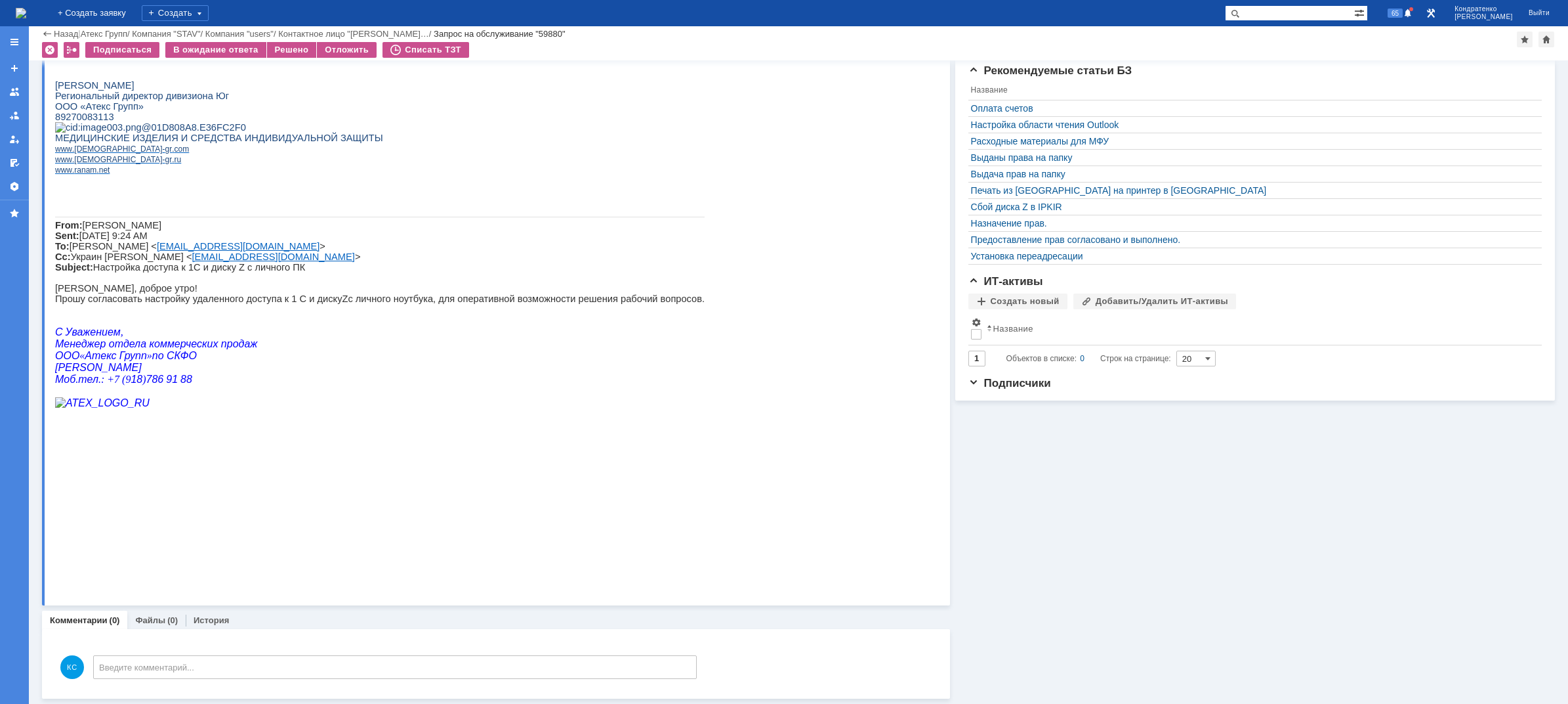
drag, startPoint x: 240, startPoint y: 409, endPoint x: 276, endPoint y: 410, distance: 36.0
click at [265, 304] on p "[PERSON_NAME], доброе утро! Прошу согласовать настройку удаленного доступа к 1 …" at bounding box center [380, 293] width 650 height 21
drag, startPoint x: 284, startPoint y: 412, endPoint x: 317, endPoint y: 414, distance: 33.1
click at [317, 304] on p "[PERSON_NAME], доброе утро! Прошу согласовать настройку удаленного доступа к 1 …" at bounding box center [380, 293] width 650 height 21
drag, startPoint x: 345, startPoint y: 416, endPoint x: 358, endPoint y: 417, distance: 13.0
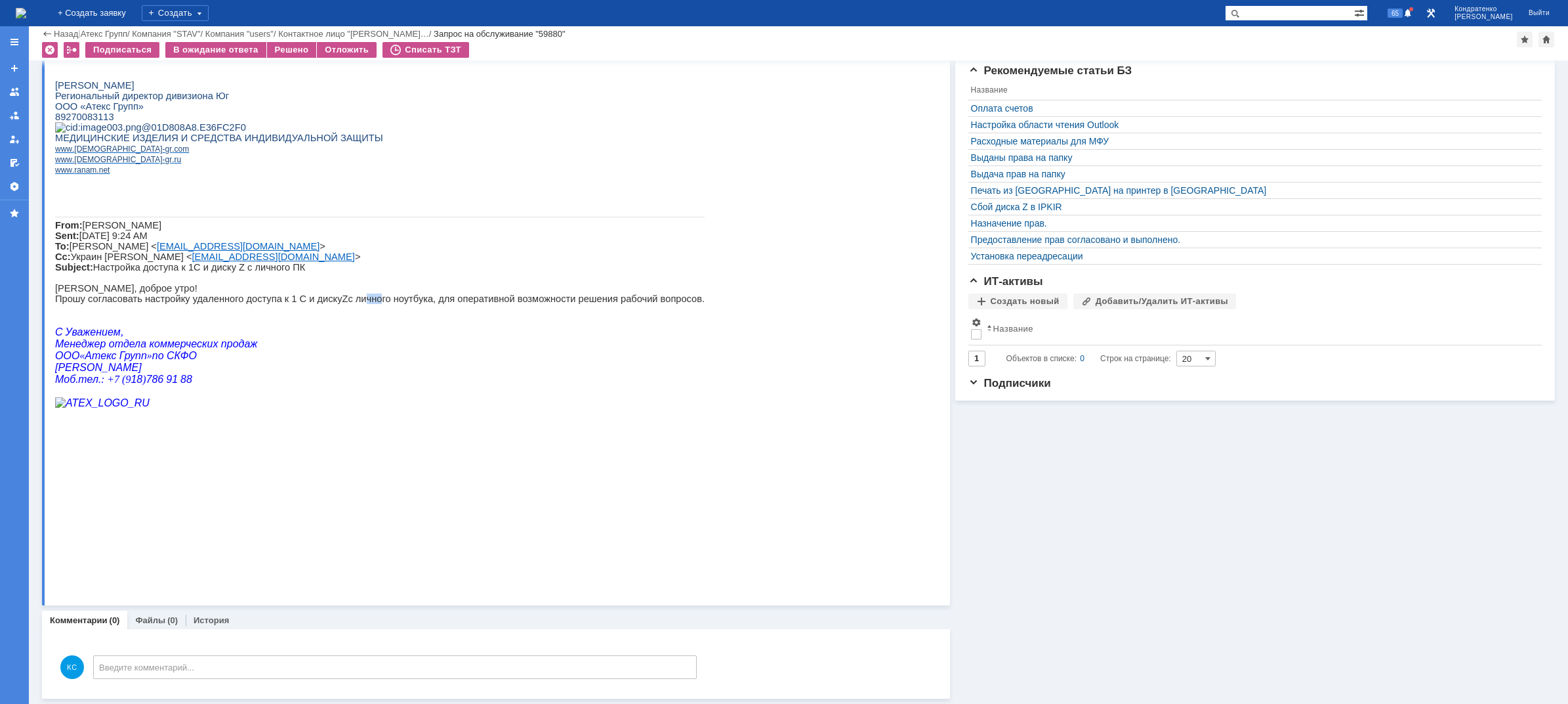
click at [358, 304] on p "[PERSON_NAME], доброе утро! Прошу согласовать настройку удаленного доступа к 1 …" at bounding box center [380, 293] width 650 height 21
drag, startPoint x: 426, startPoint y: 421, endPoint x: 508, endPoint y: 422, distance: 82.0
click at [508, 304] on p "[PERSON_NAME], доброе утро! Прошу согласовать настройку удаленного доступа к 1 …" at bounding box center [380, 293] width 650 height 21
click at [527, 304] on p "[PERSON_NAME], доброе утро! Прошу согласовать настройку удаленного доступа к 1 …" at bounding box center [380, 293] width 650 height 21
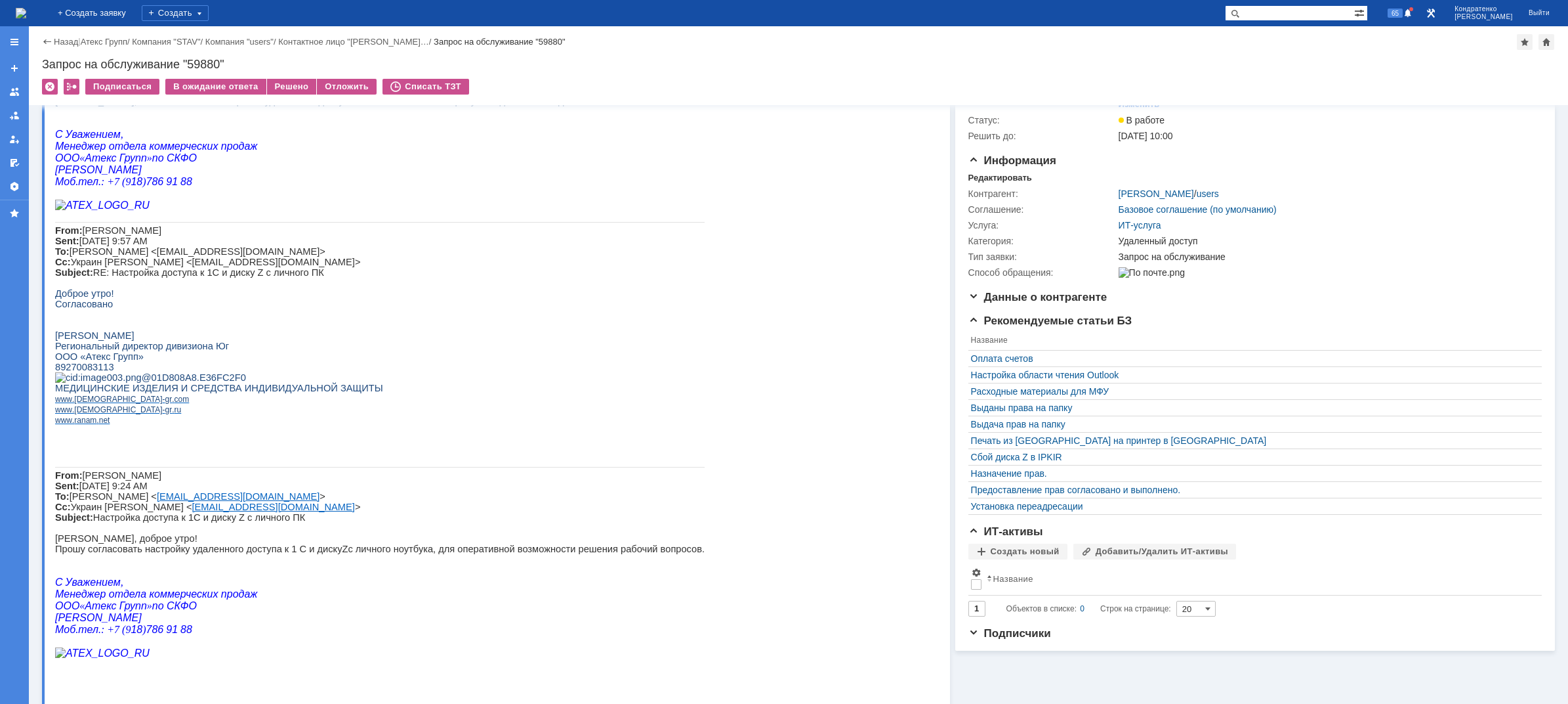
scroll to position [0, 0]
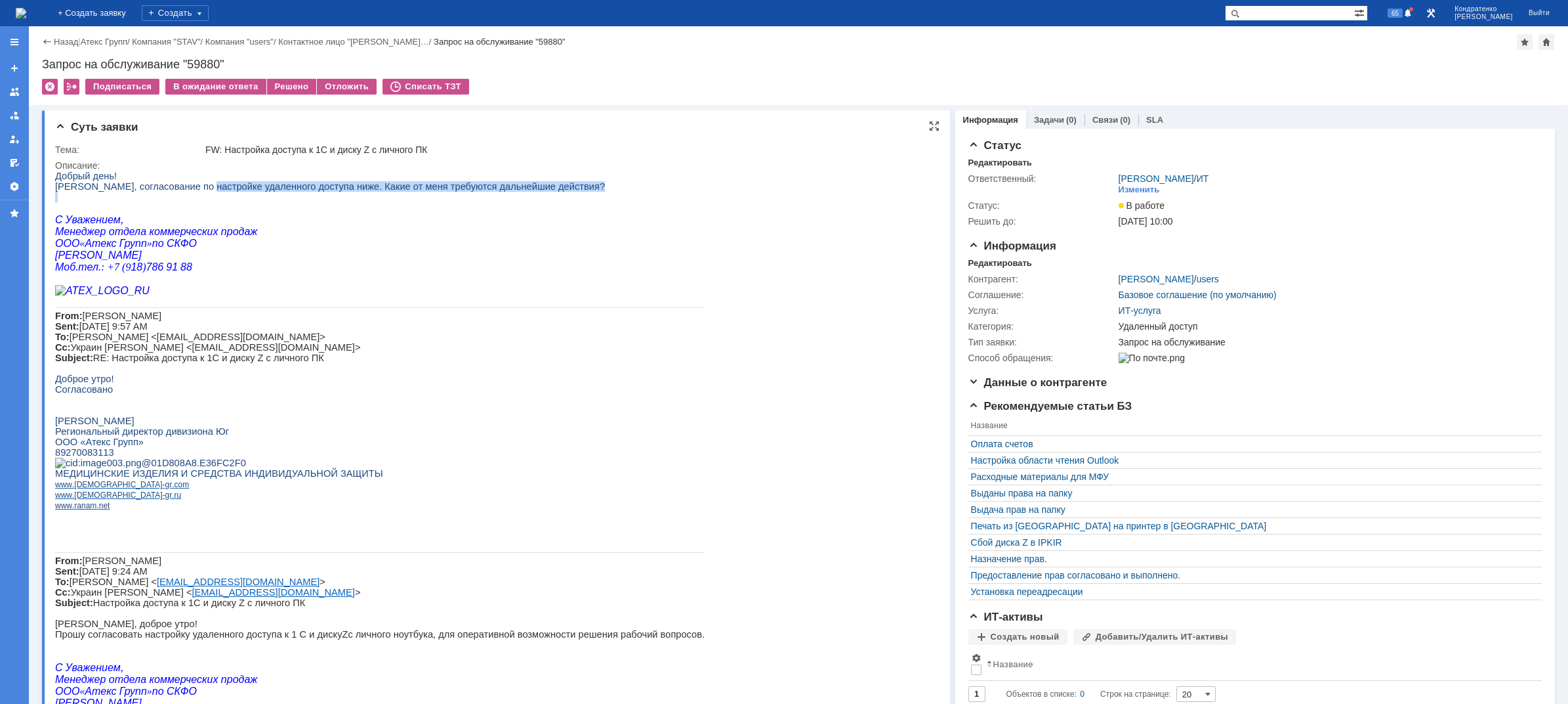
drag, startPoint x: 185, startPoint y: 184, endPoint x: 290, endPoint y: 199, distance: 106.1
click at [290, 198] on div "Добрый день! Коллеги, согласование по настройке удаленного доступа ниже. Какие …" at bounding box center [380, 462] width 650 height 585
click at [318, 188] on span "Добрый день! Коллеги, согласование по настройке удаленного доступа ниже. Какие …" at bounding box center [330, 181] width 550 height 21
drag, startPoint x: 332, startPoint y: 183, endPoint x: 363, endPoint y: 185, distance: 31.1
click at [363, 185] on span "Добрый день! Коллеги, согласование по настройке удаленного доступа ниже. Какие …" at bounding box center [330, 181] width 550 height 21
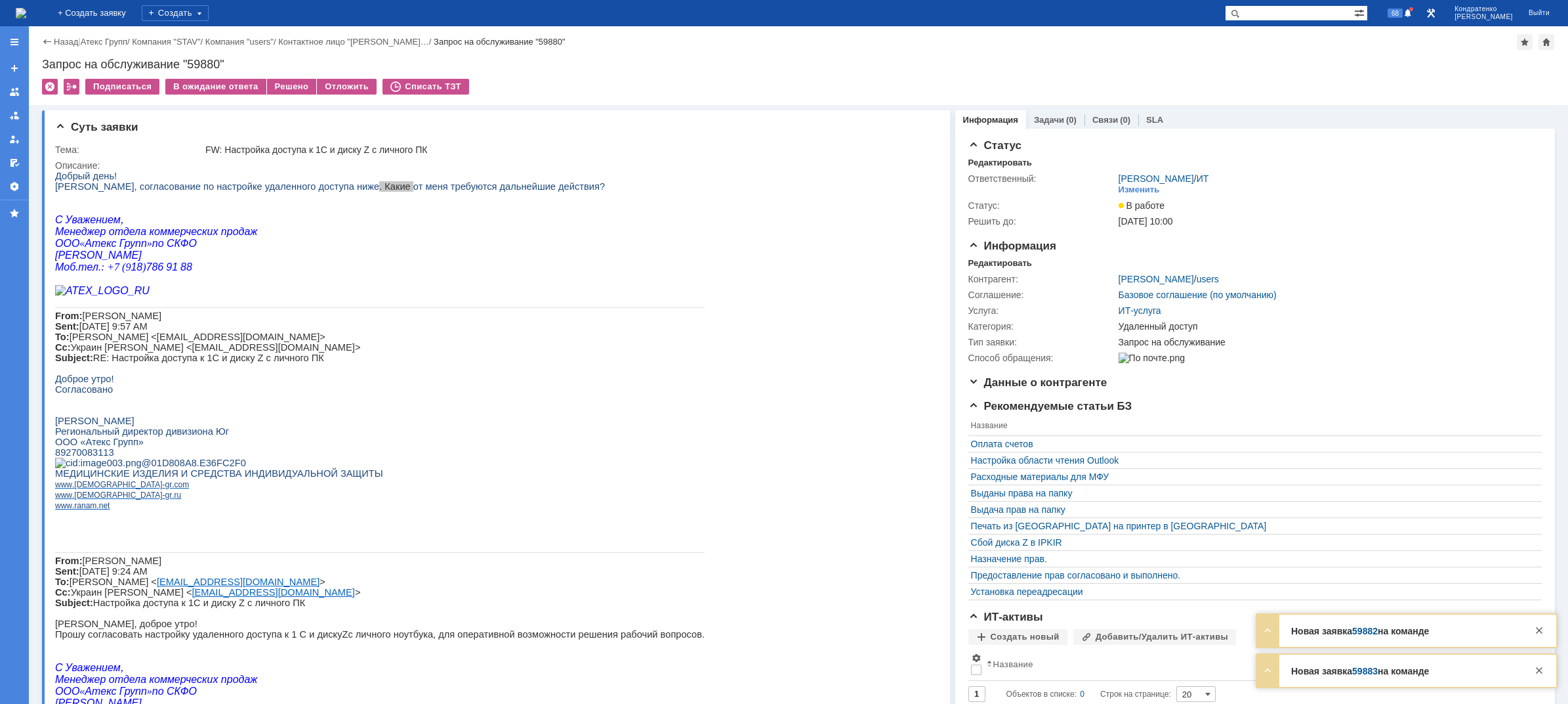
click at [26, 17] on img at bounding box center [21, 13] width 10 height 10
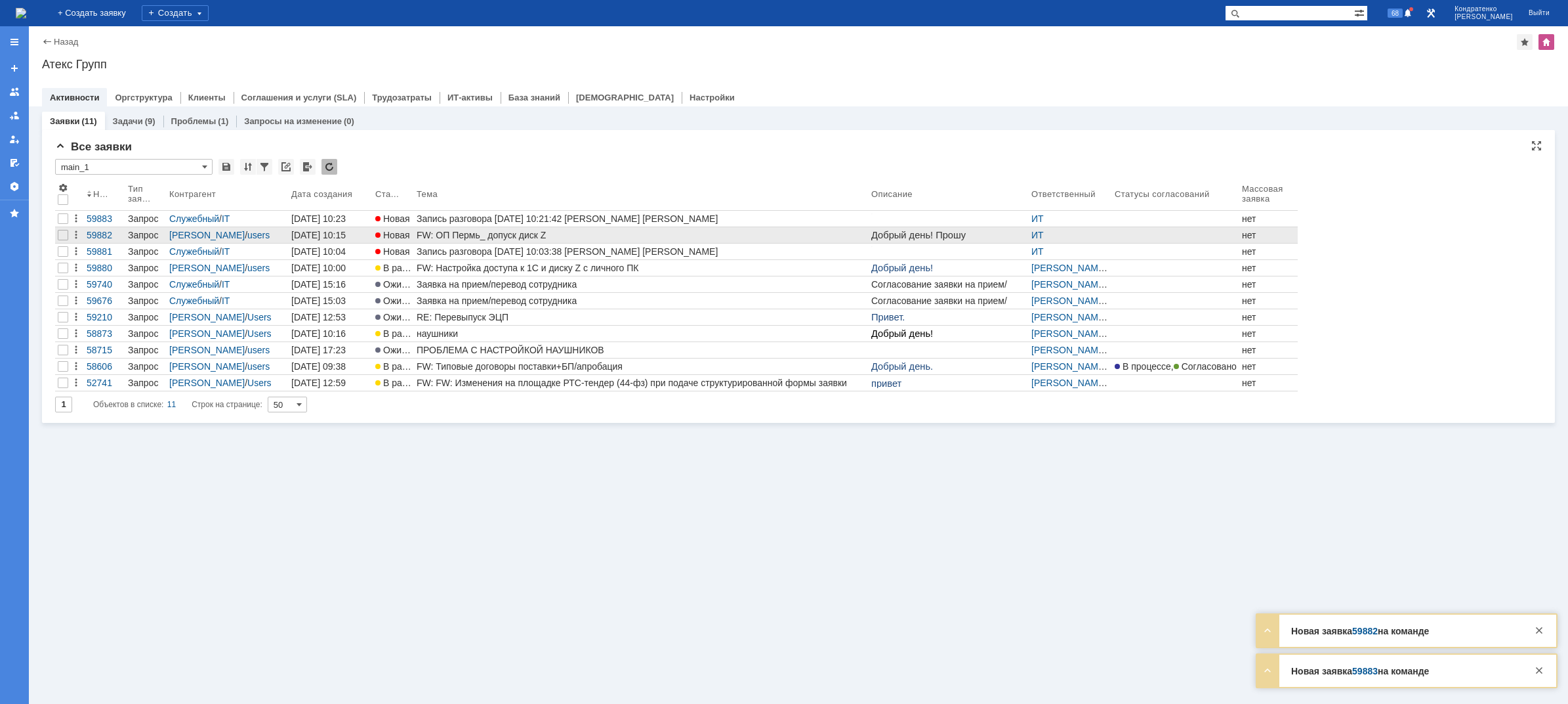
click at [529, 236] on div "FW: ОП Пермь_ допуск диск Z" at bounding box center [642, 235] width 450 height 10
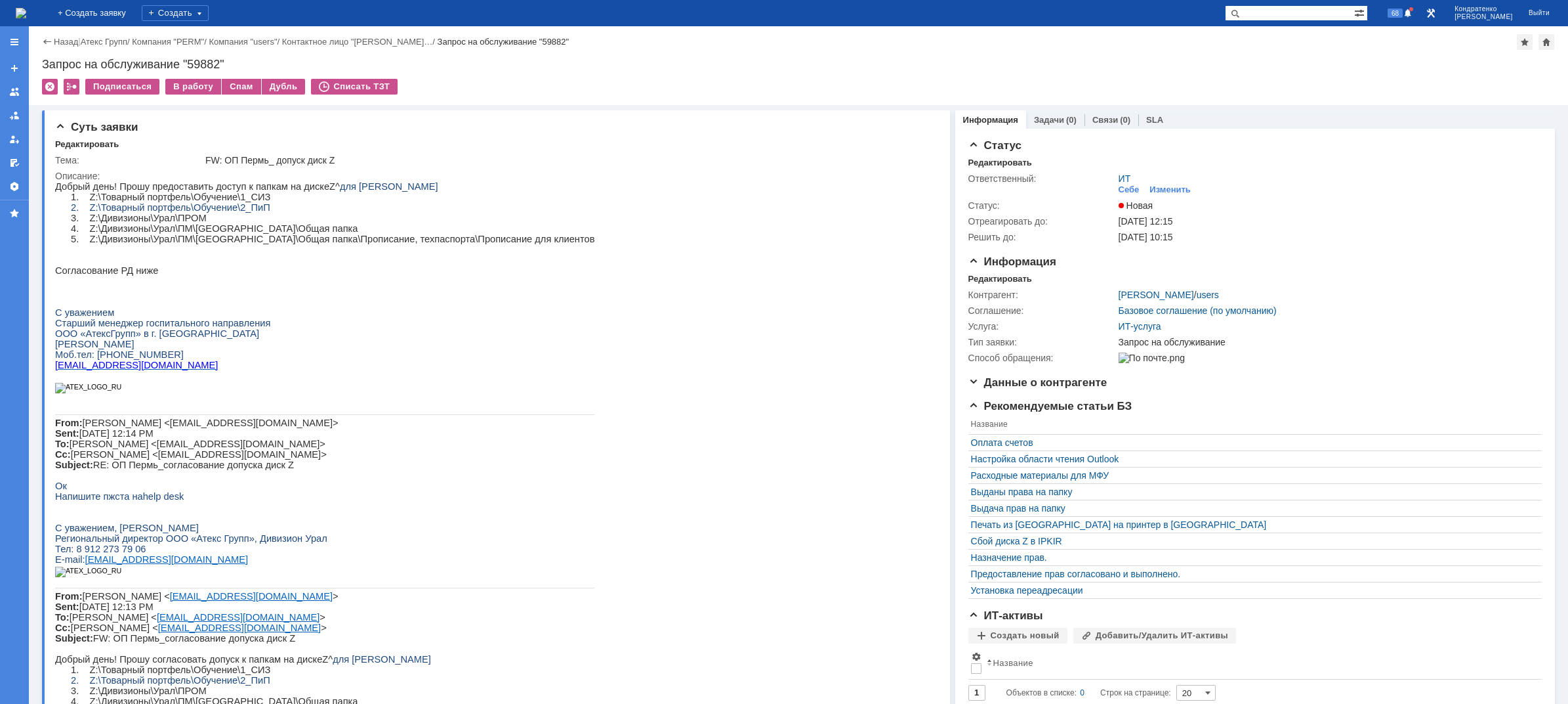
click at [26, 8] on img at bounding box center [21, 13] width 10 height 10
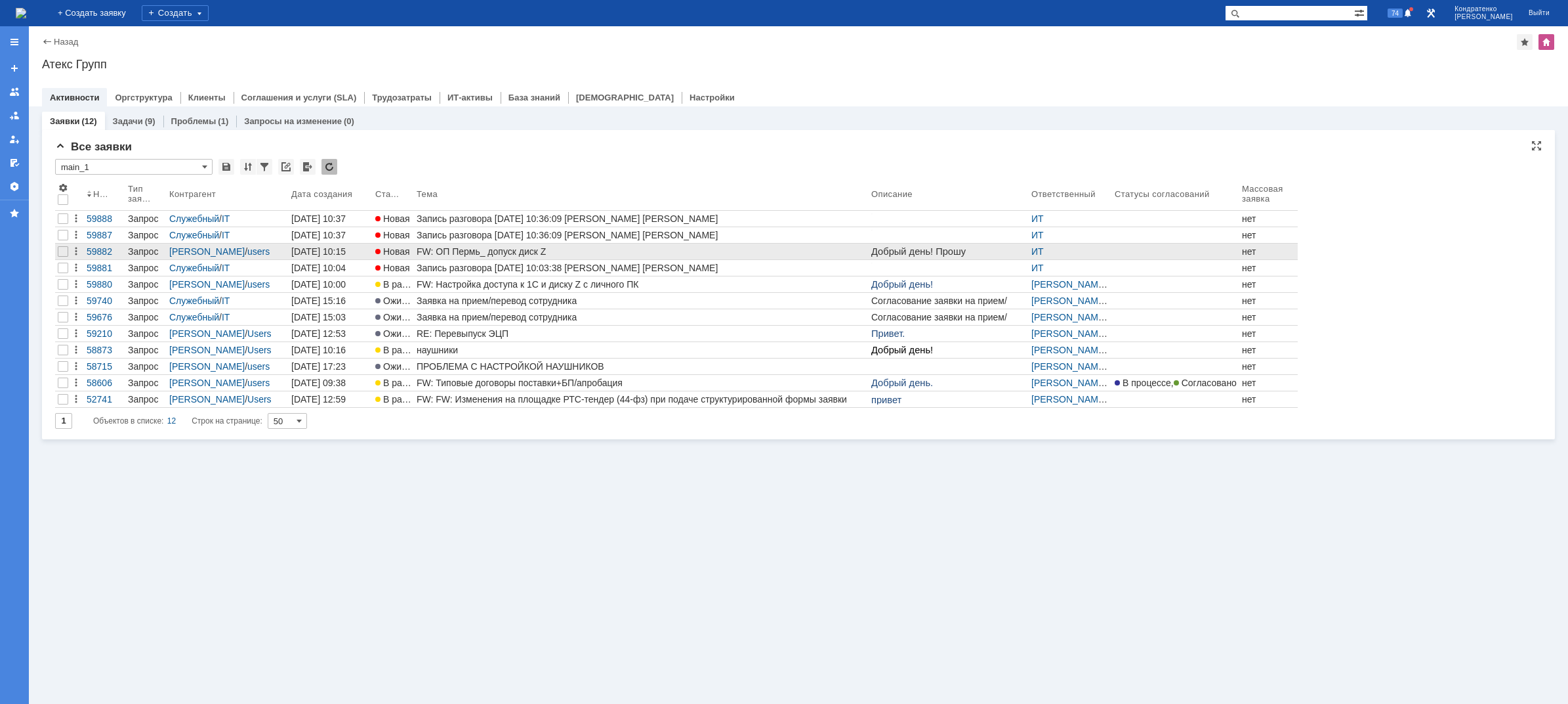
click at [800, 245] on link "FW: ОП Пермь_ допуск диск Z" at bounding box center [641, 252] width 455 height 16
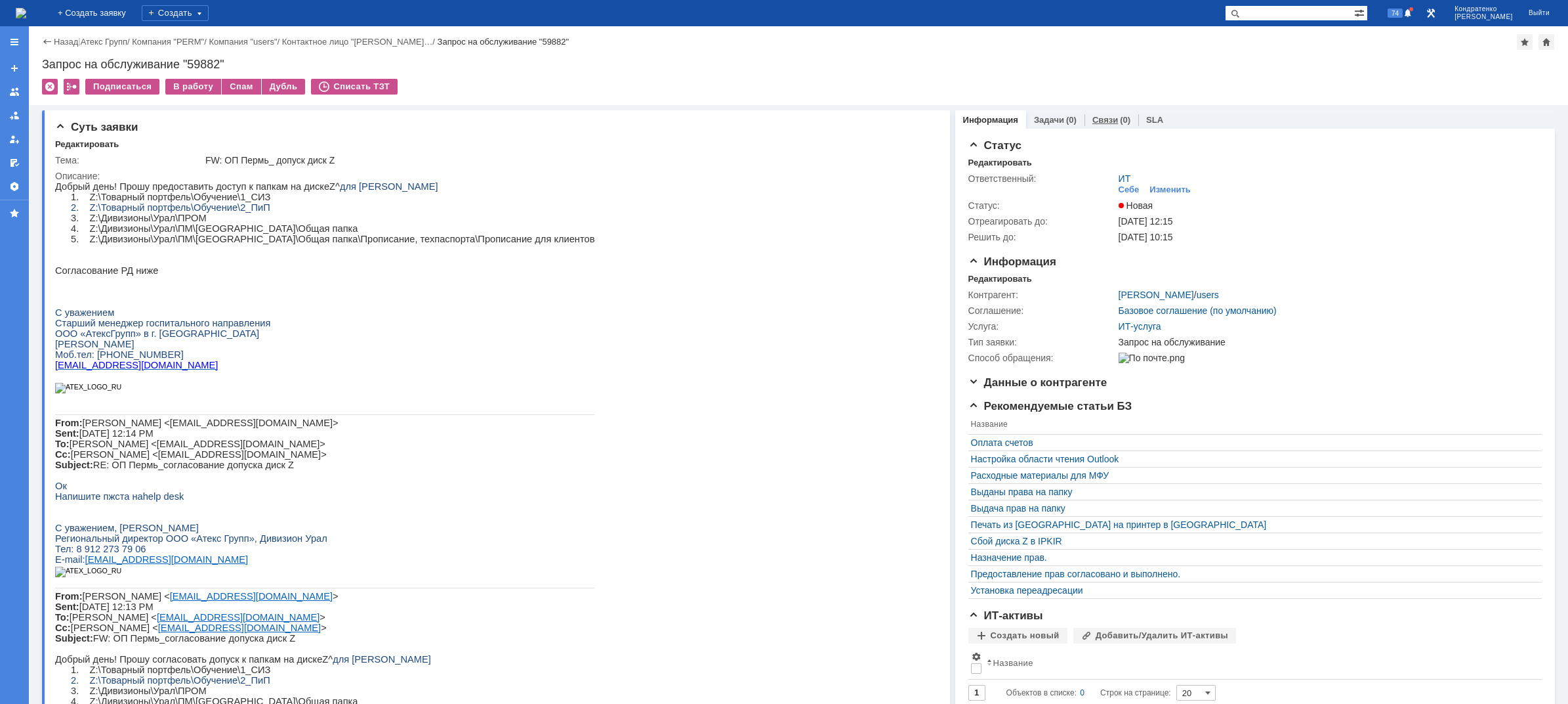
click at [1107, 118] on div "Связи (0)" at bounding box center [1112, 120] width 38 height 9
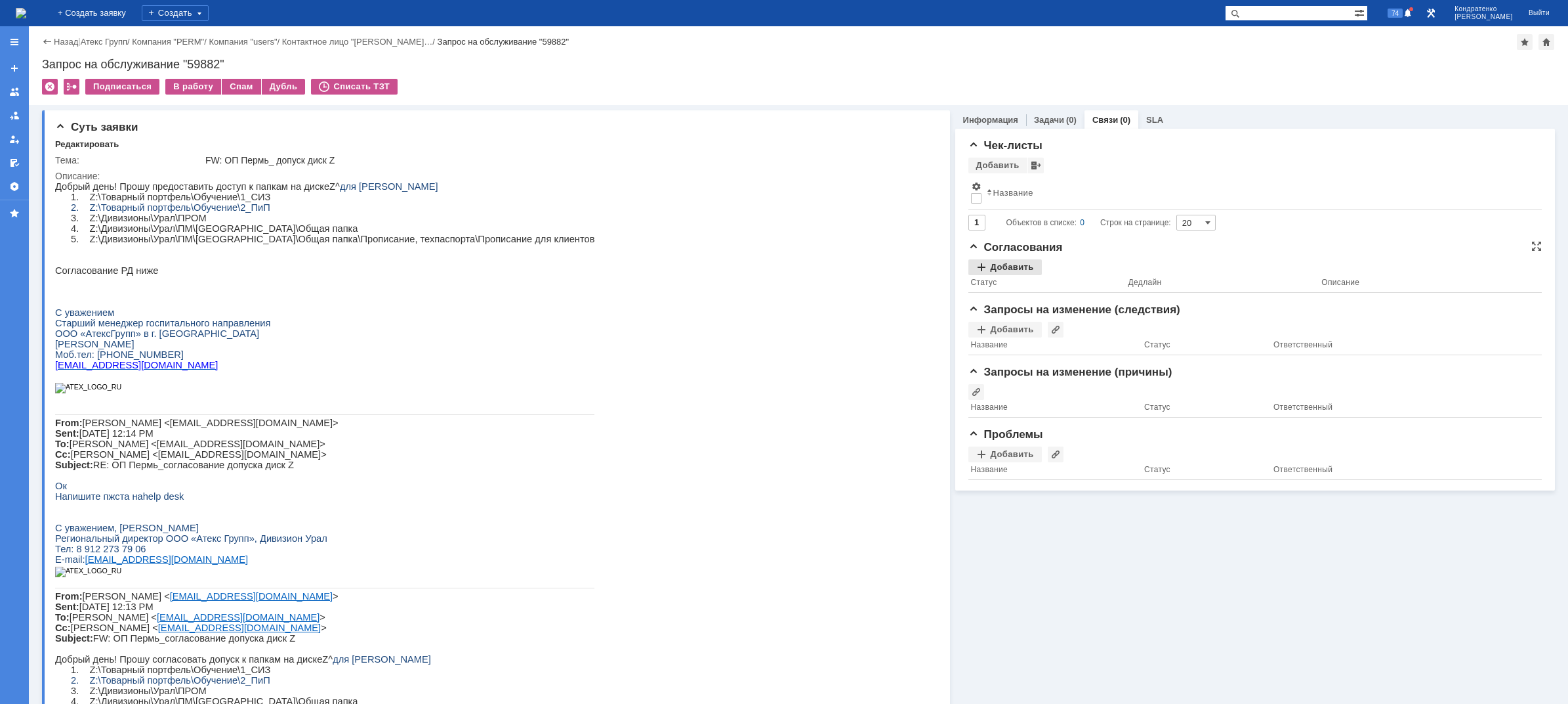
click at [1024, 266] on div "Добавить" at bounding box center [1005, 267] width 73 height 16
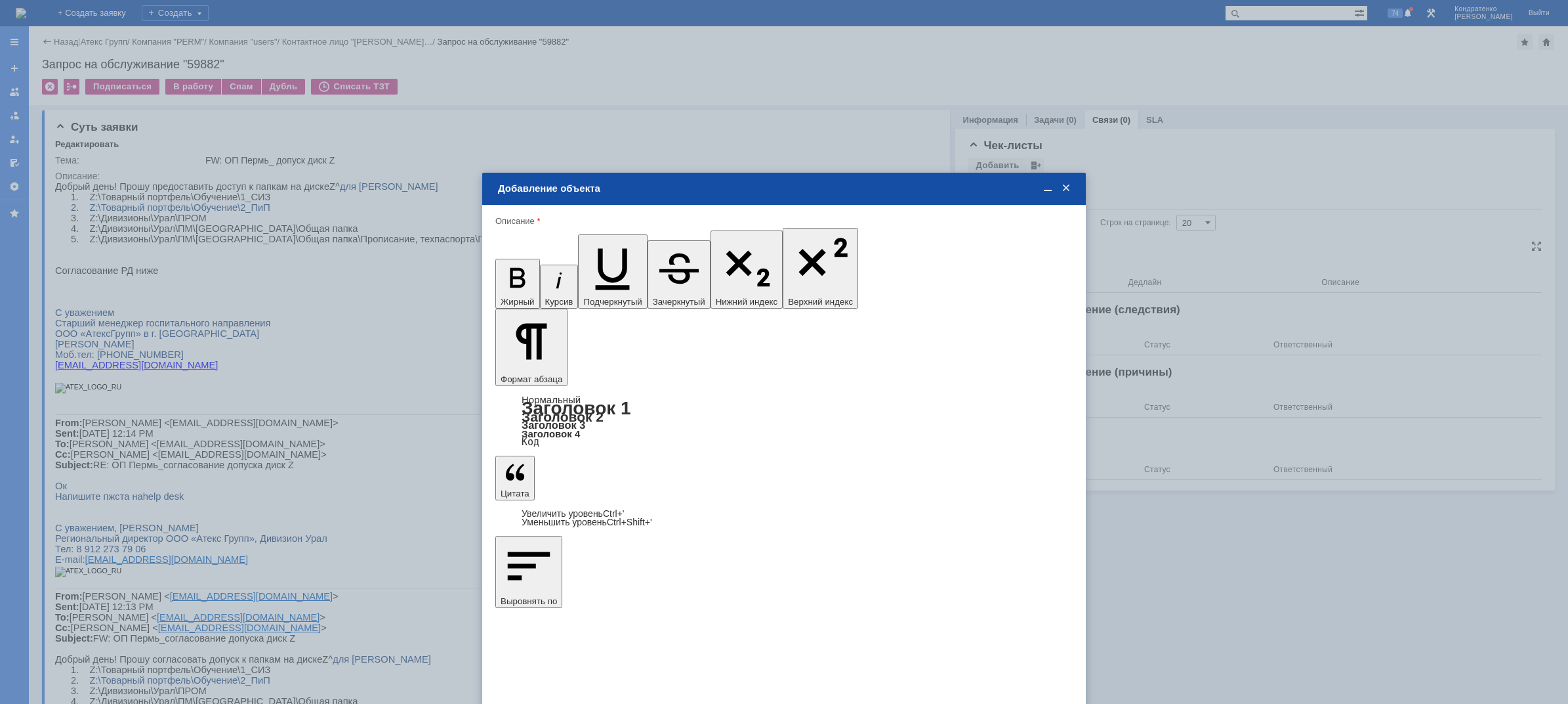
type input "Выбрано: 0 (объекты класса 'Сотрудник')"
drag, startPoint x: 518, startPoint y: 368, endPoint x: 451, endPoint y: 368, distance: 67.0
click at [451, 368] on body "Идет загрузка, пожалуйста, подождите. На домашнюю + Создать заявку Создать 74 […" at bounding box center [784, 352] width 1568 height 704
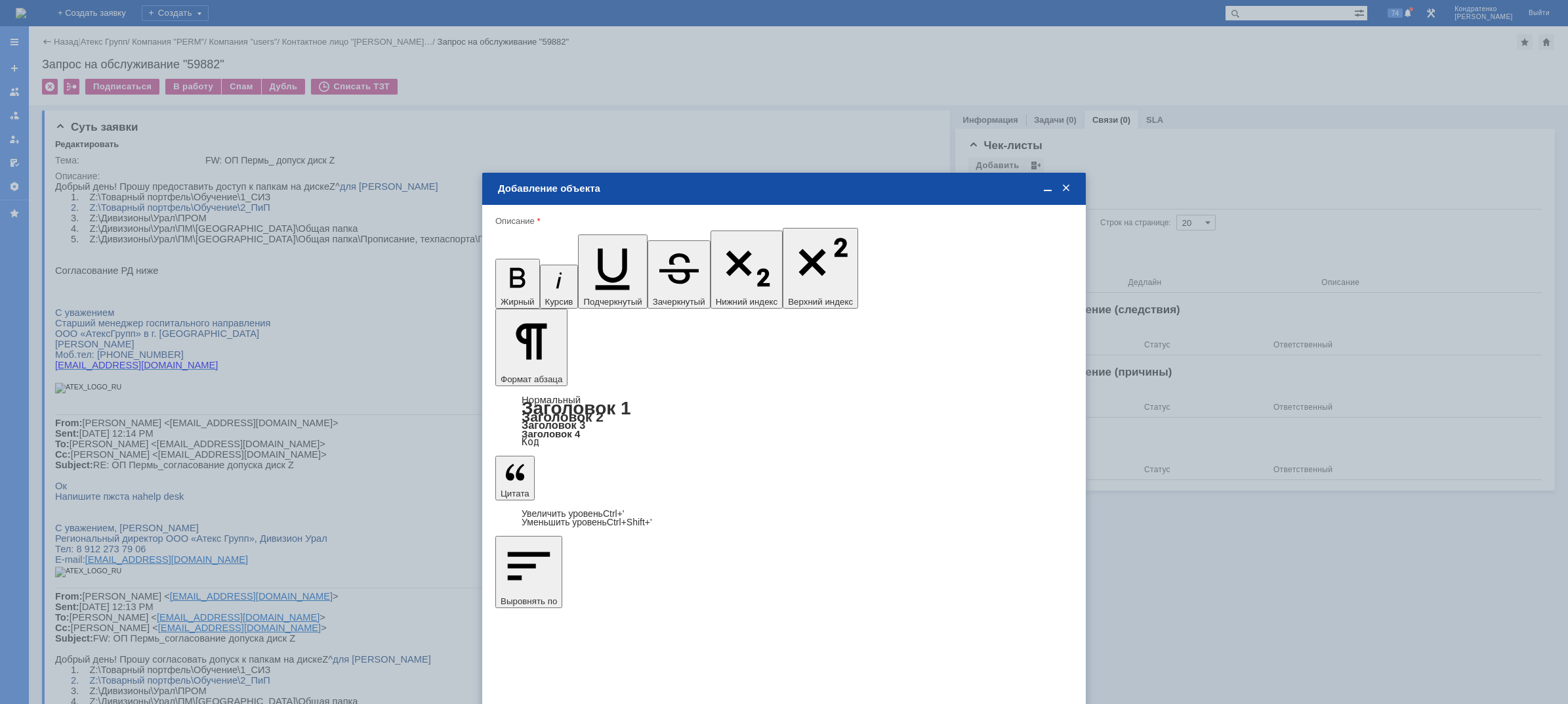
click at [593, 551] on span "[PERSON_NAME]" at bounding box center [605, 555] width 70 height 10
click at [0, 0] on input "[PERSON_NAME]" at bounding box center [0, 0] width 0 height 0
type input "Выбрано: 1 (объекты класса 'Сотрудник')"
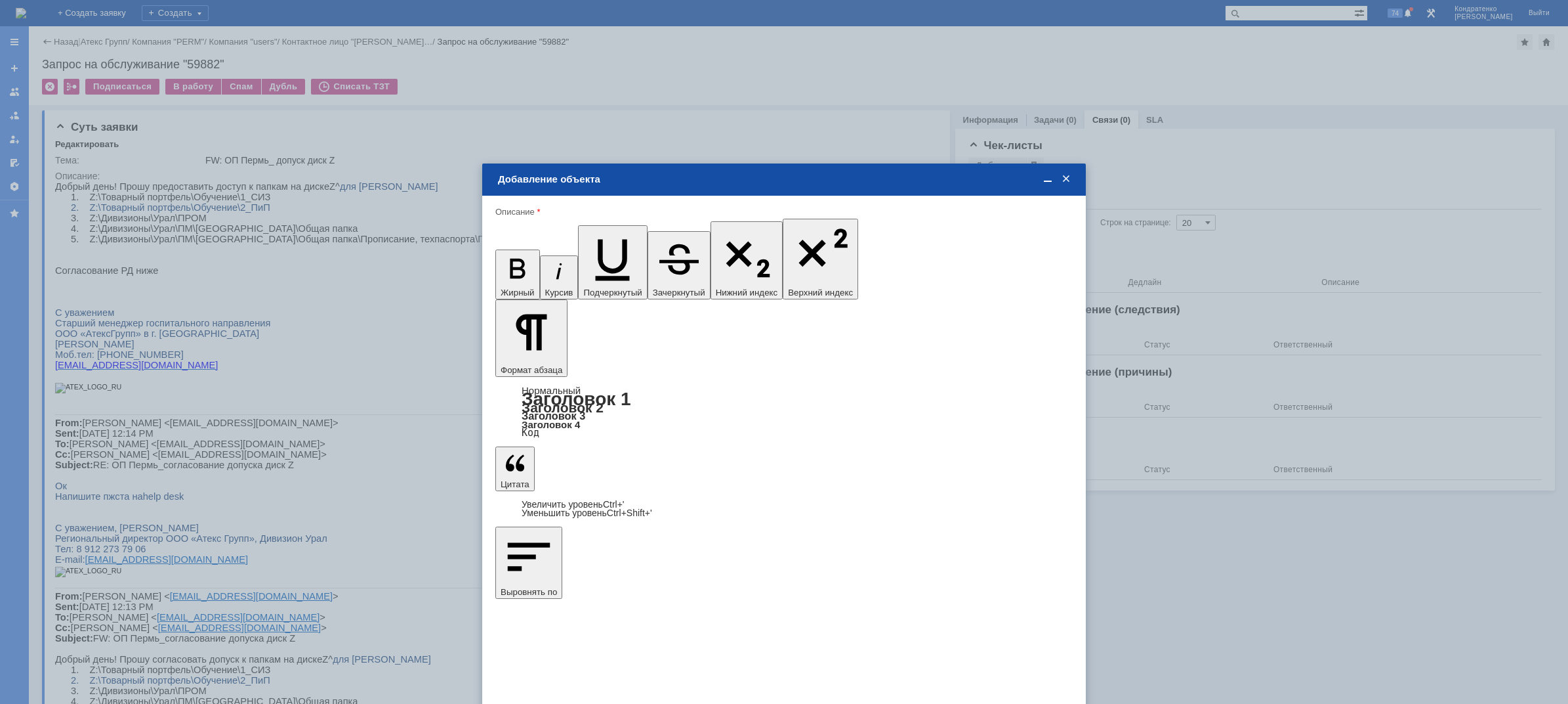
type input "1"
click at [877, 465] on span "дней" at bounding box center [882, 470] width 51 height 10
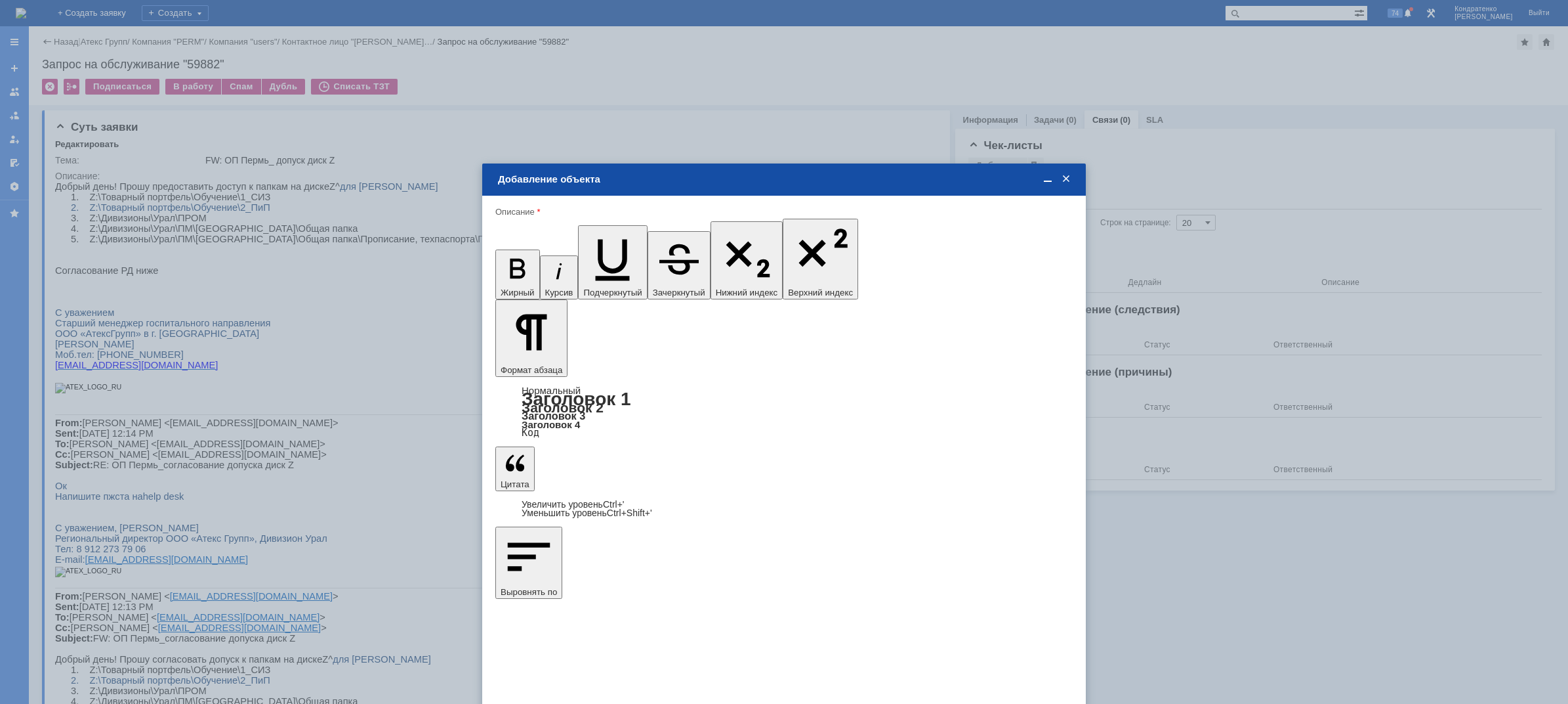
type input "дней"
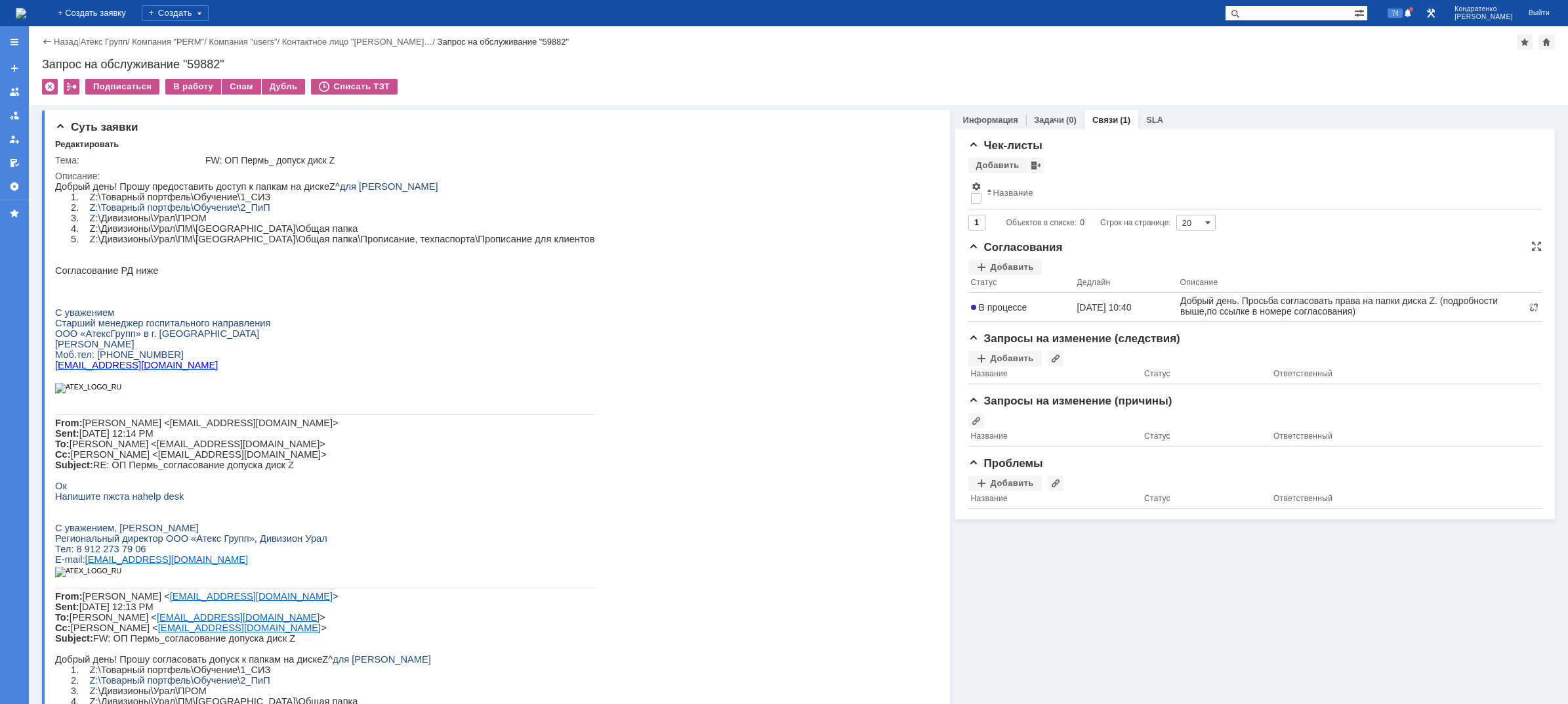
click at [1006, 275] on th "Статус" at bounding box center [1022, 284] width 106 height 17
click at [1006, 274] on div "Добавить" at bounding box center [1005, 267] width 73 height 16
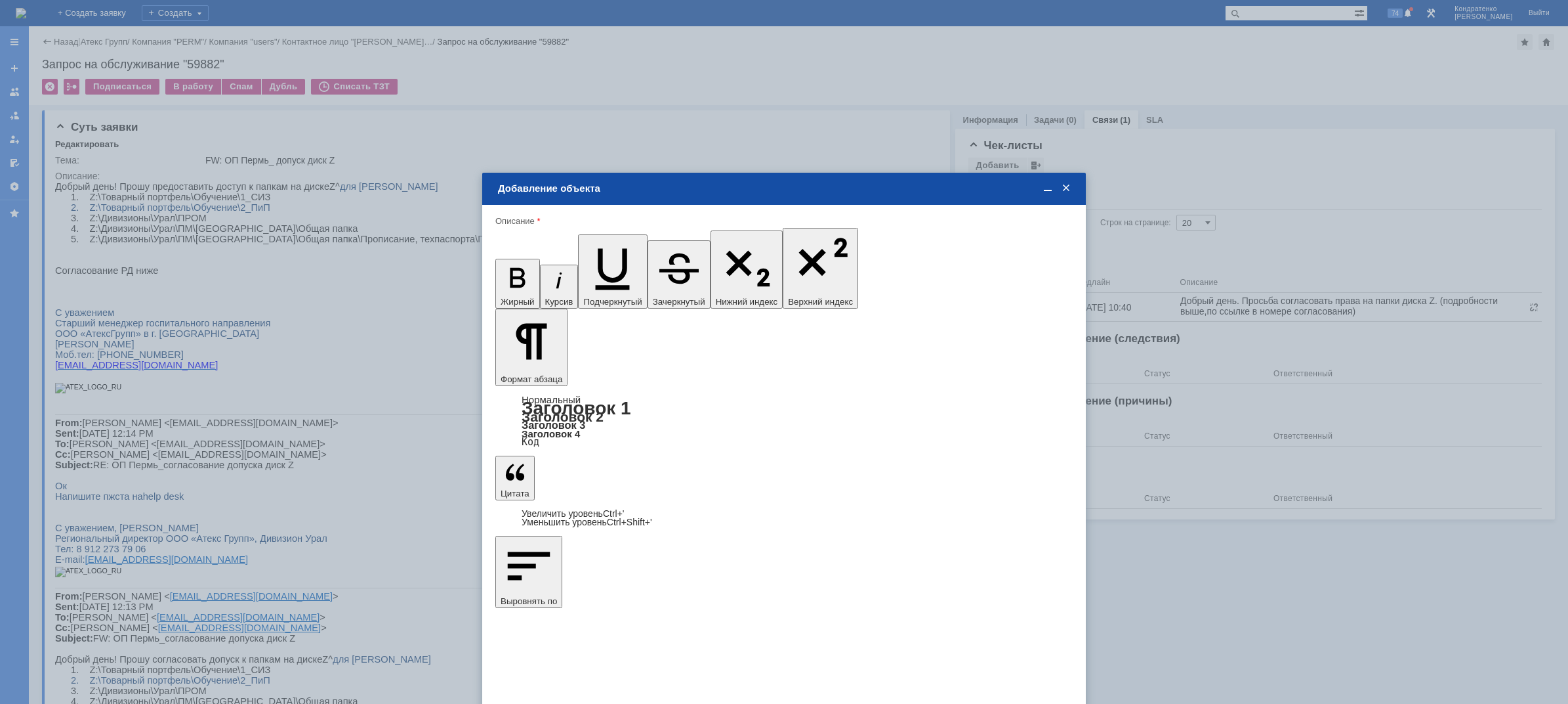
click at [625, 459] on span "[PERSON_NAME]" at bounding box center [605, 456] width 70 height 10
click at [0, 0] on input "[PERSON_NAME]" at bounding box center [0, 0] width 0 height 0
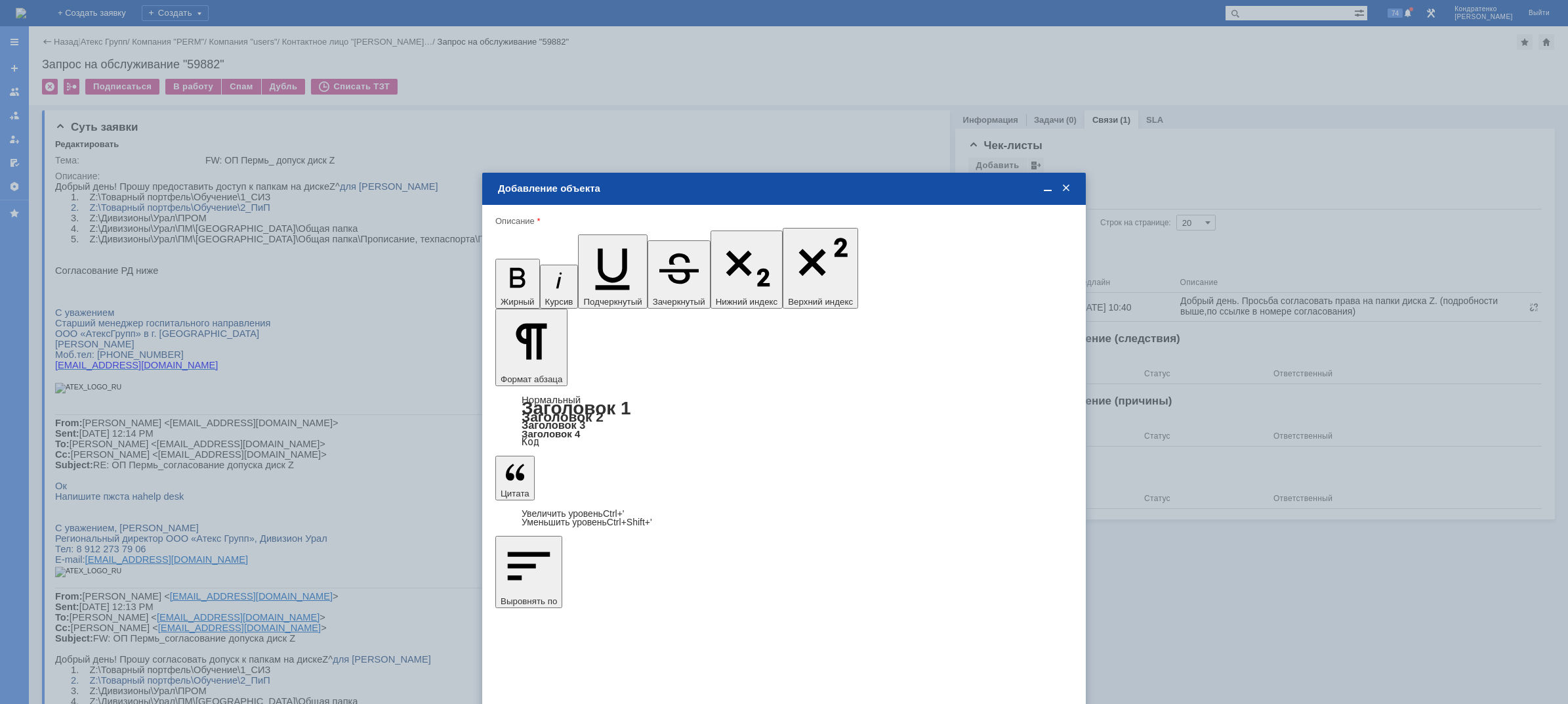
type input "Выбрано: 1 (объекты класса 'Сотрудник')"
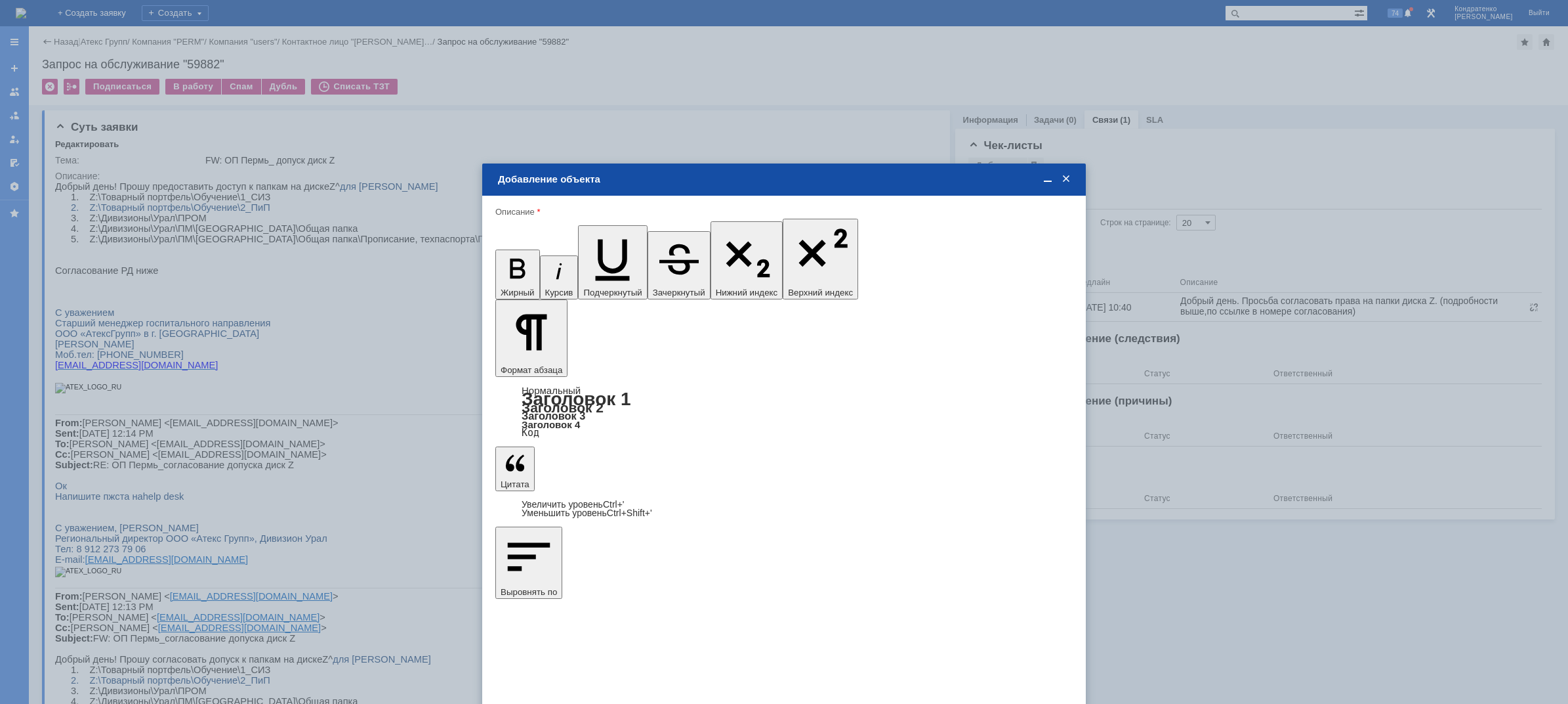
drag, startPoint x: 836, startPoint y: 426, endPoint x: 848, endPoint y: 424, distance: 12.2
type input "1"
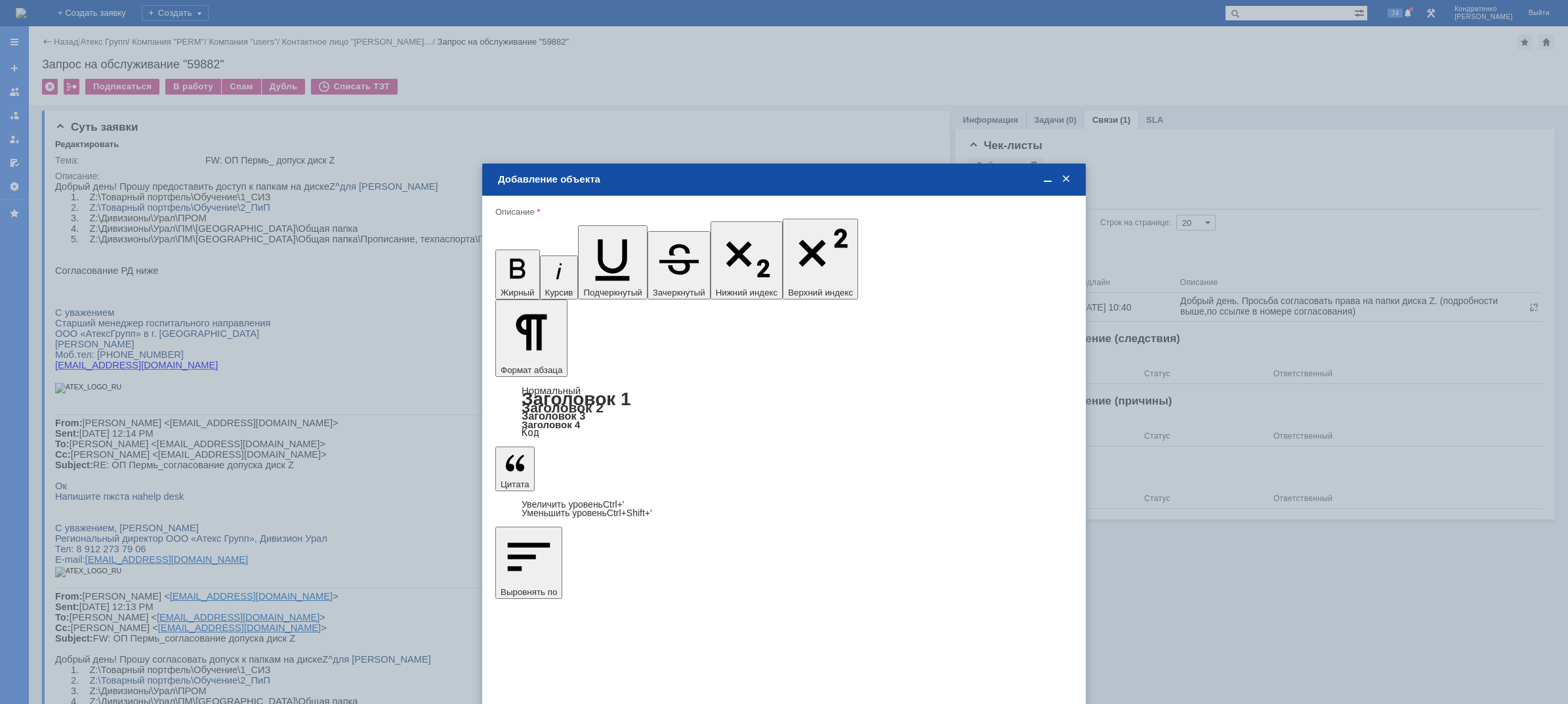
click at [857, 472] on span "дней" at bounding box center [882, 470] width 51 height 10
type input "дней"
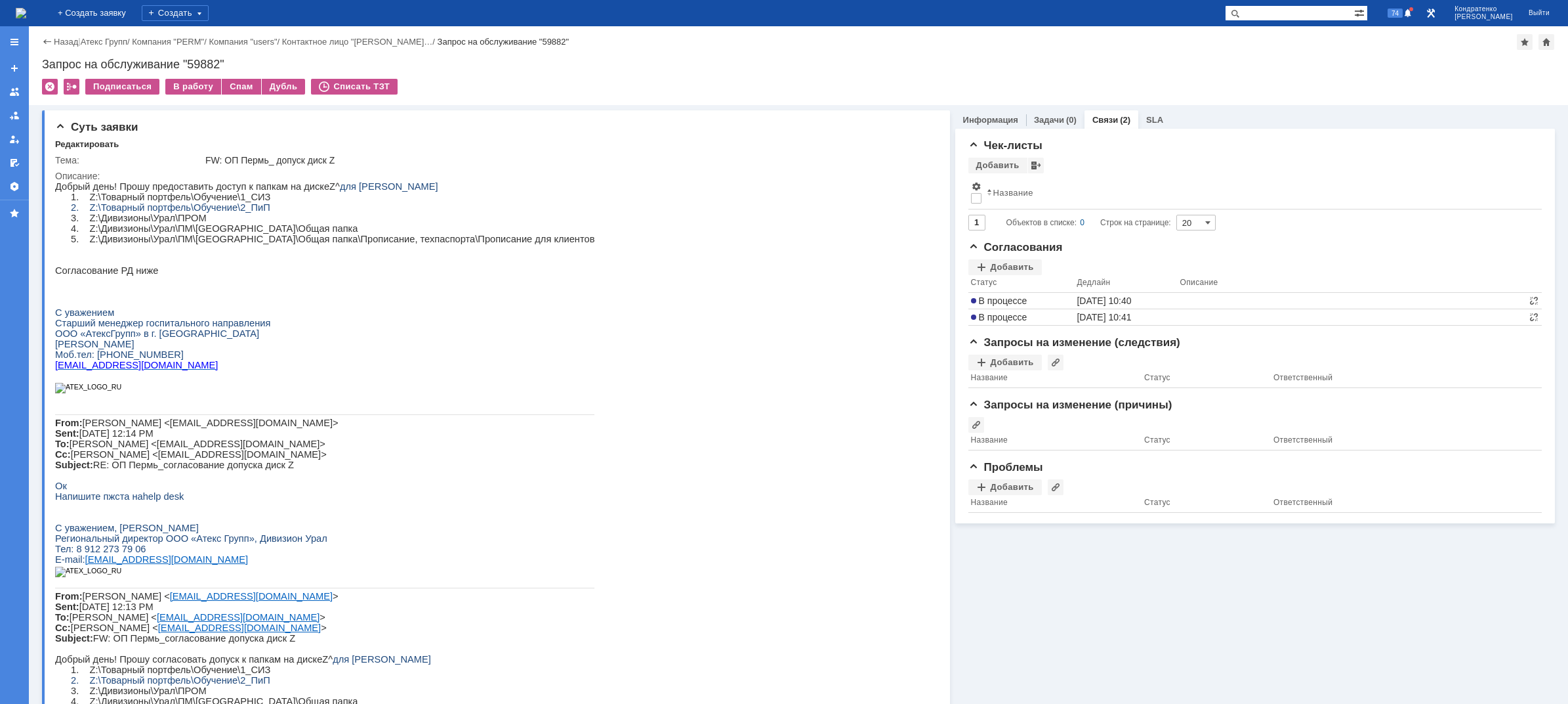
click at [26, 16] on img at bounding box center [21, 13] width 10 height 10
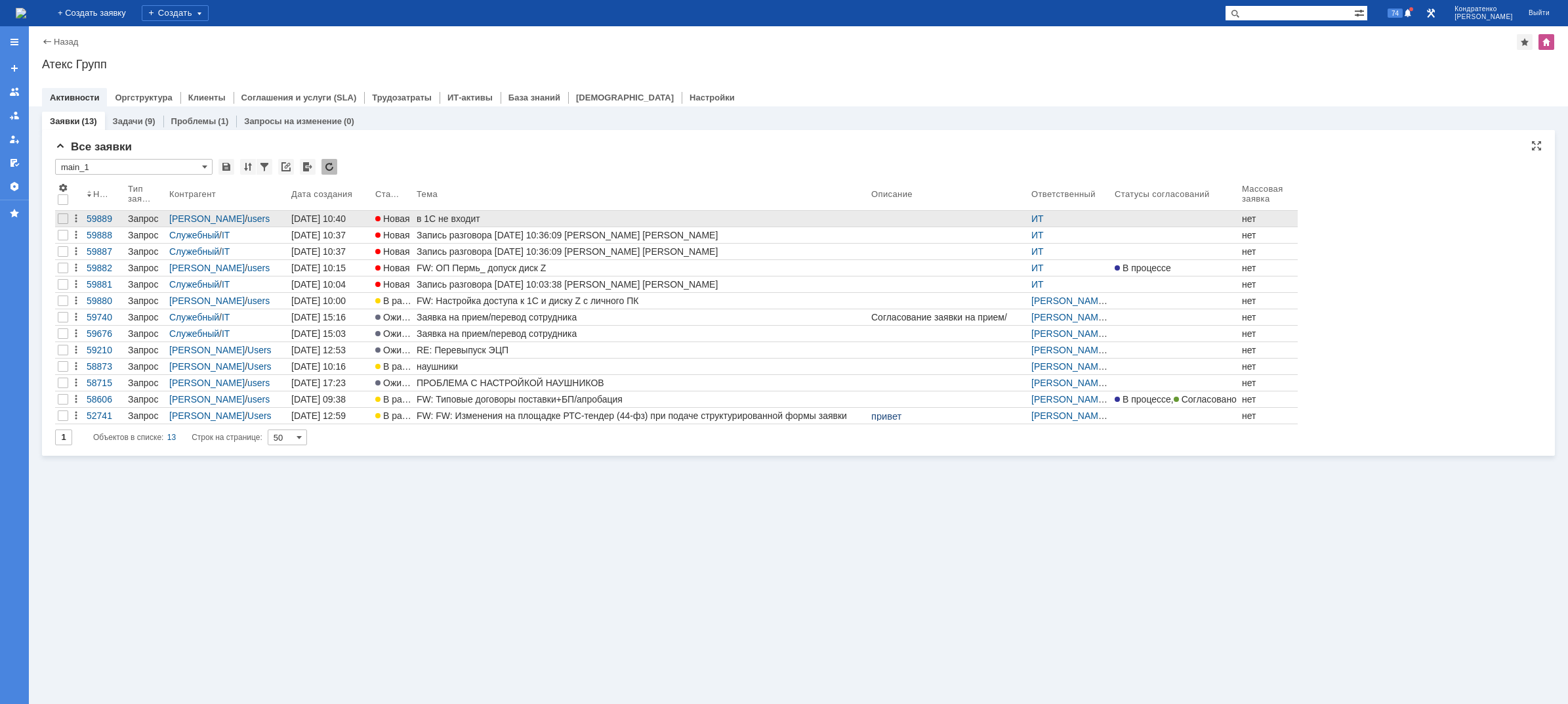
click at [391, 218] on span "Новая" at bounding box center [393, 218] width 35 height 10
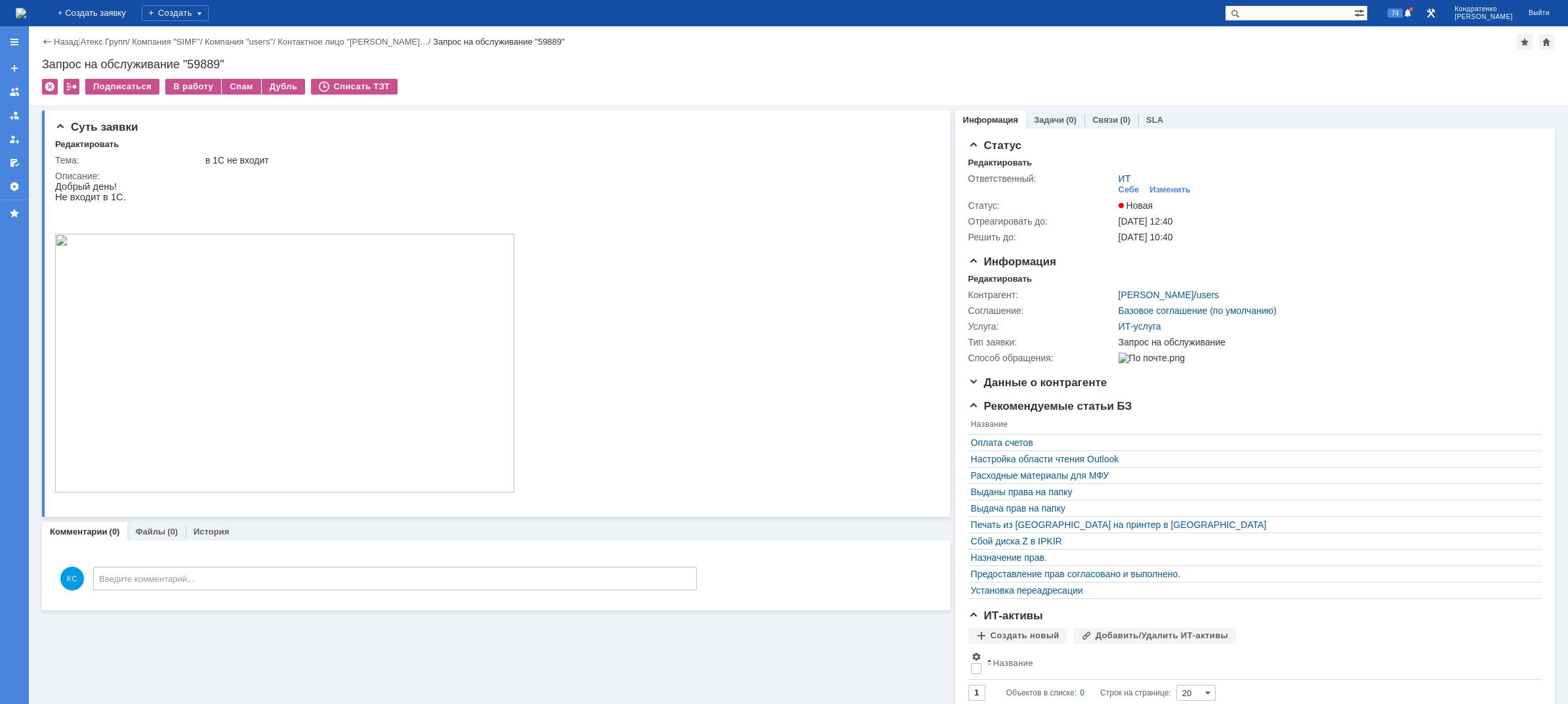
click at [26, 18] on img at bounding box center [21, 13] width 10 height 10
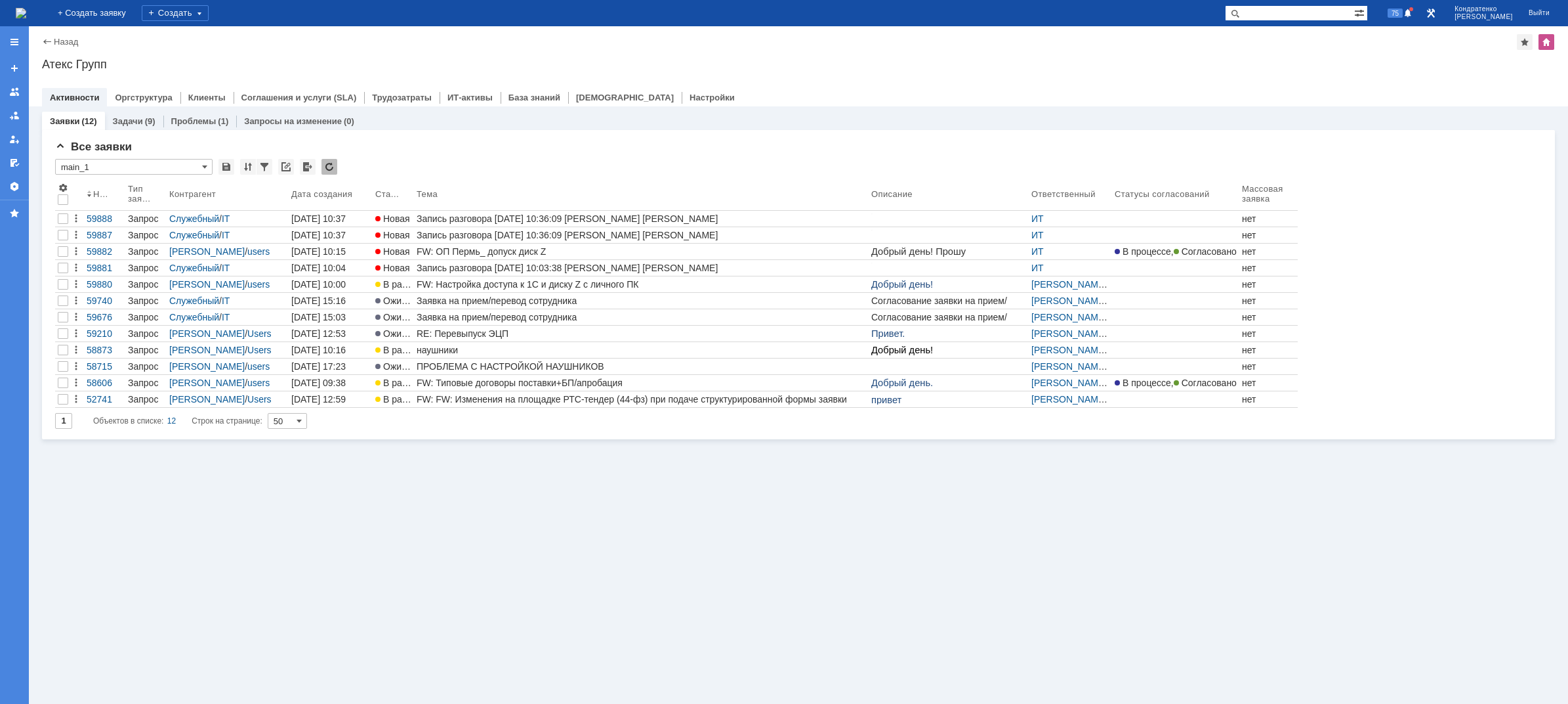
drag, startPoint x: 498, startPoint y: 282, endPoint x: 469, endPoint y: 224, distance: 64.8
click at [498, 282] on div "FW: Настройка доступа к 1С и диску Z с личного ПК" at bounding box center [642, 284] width 450 height 10
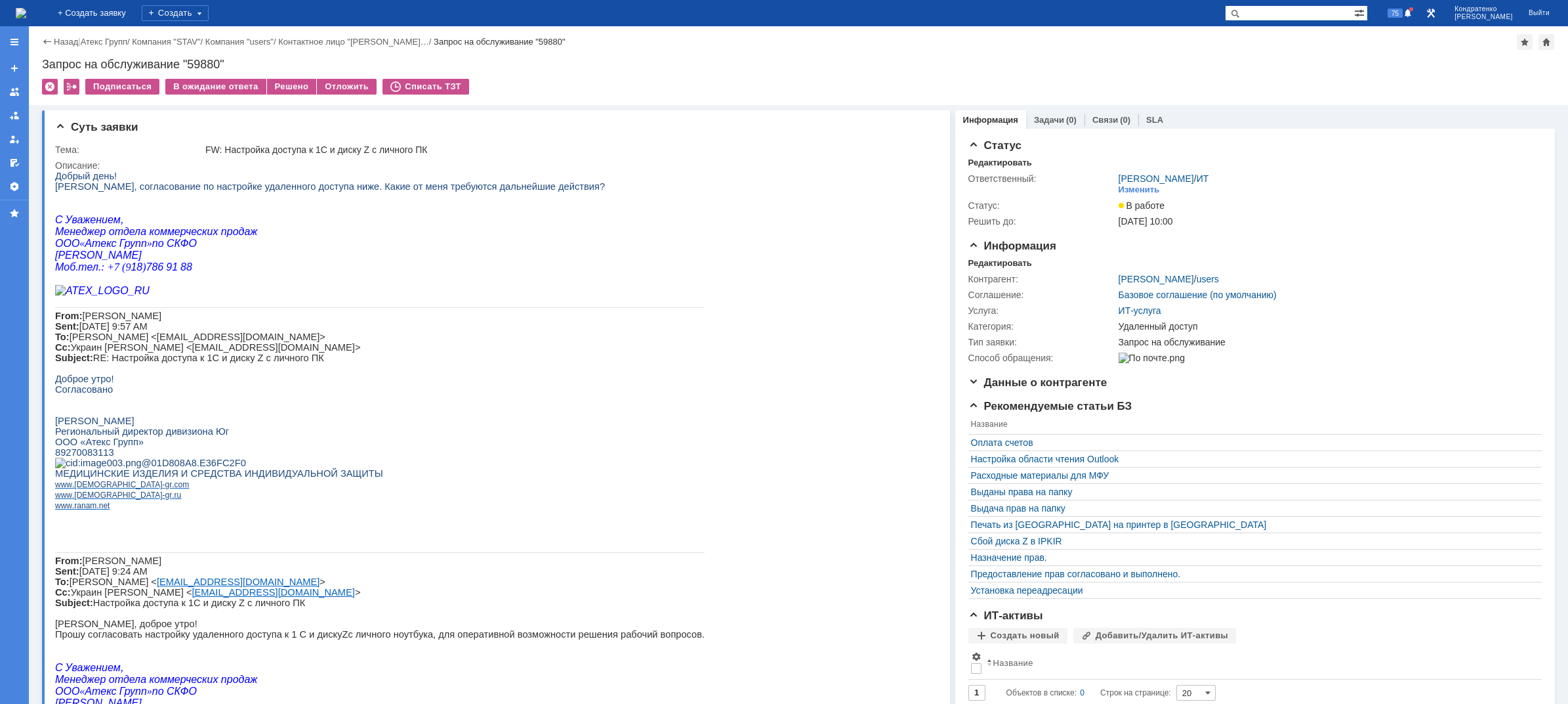
click at [26, 8] on img at bounding box center [21, 13] width 10 height 10
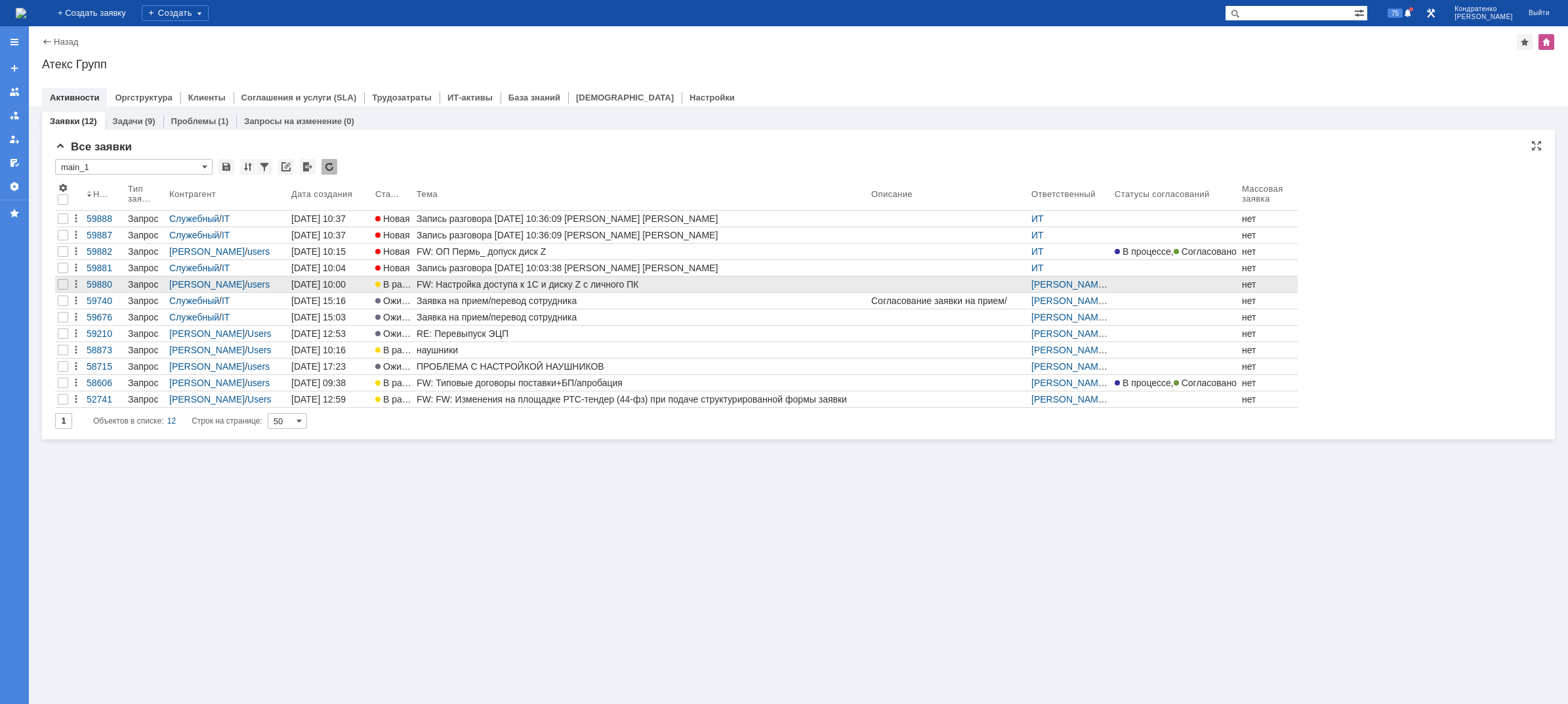
click at [480, 288] on div "FW: Настройка доступа к 1С и диску Z с личного ПК" at bounding box center [642, 284] width 450 height 10
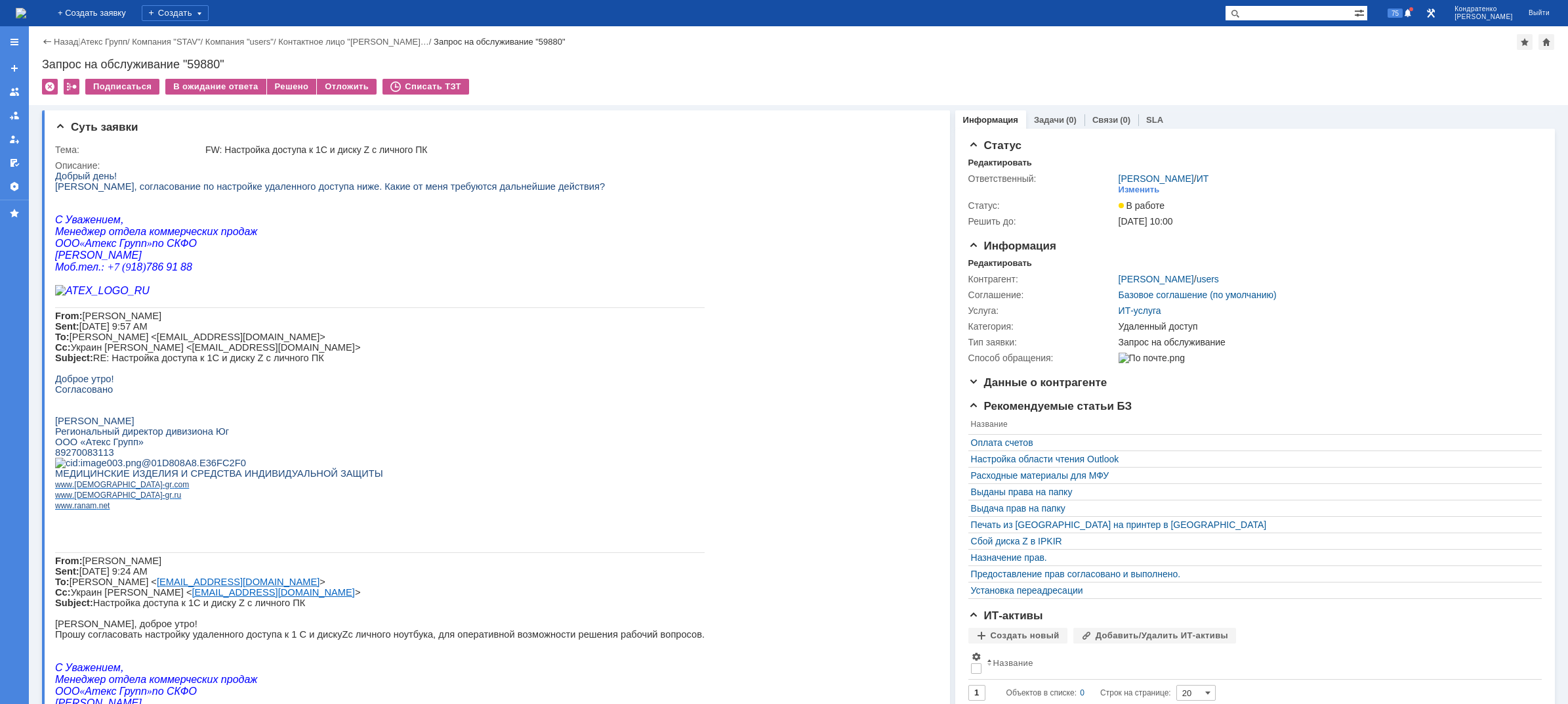
click at [277, 95] on td "Решено" at bounding box center [292, 87] width 50 height 17
click at [281, 84] on div "Решено" at bounding box center [292, 87] width 50 height 16
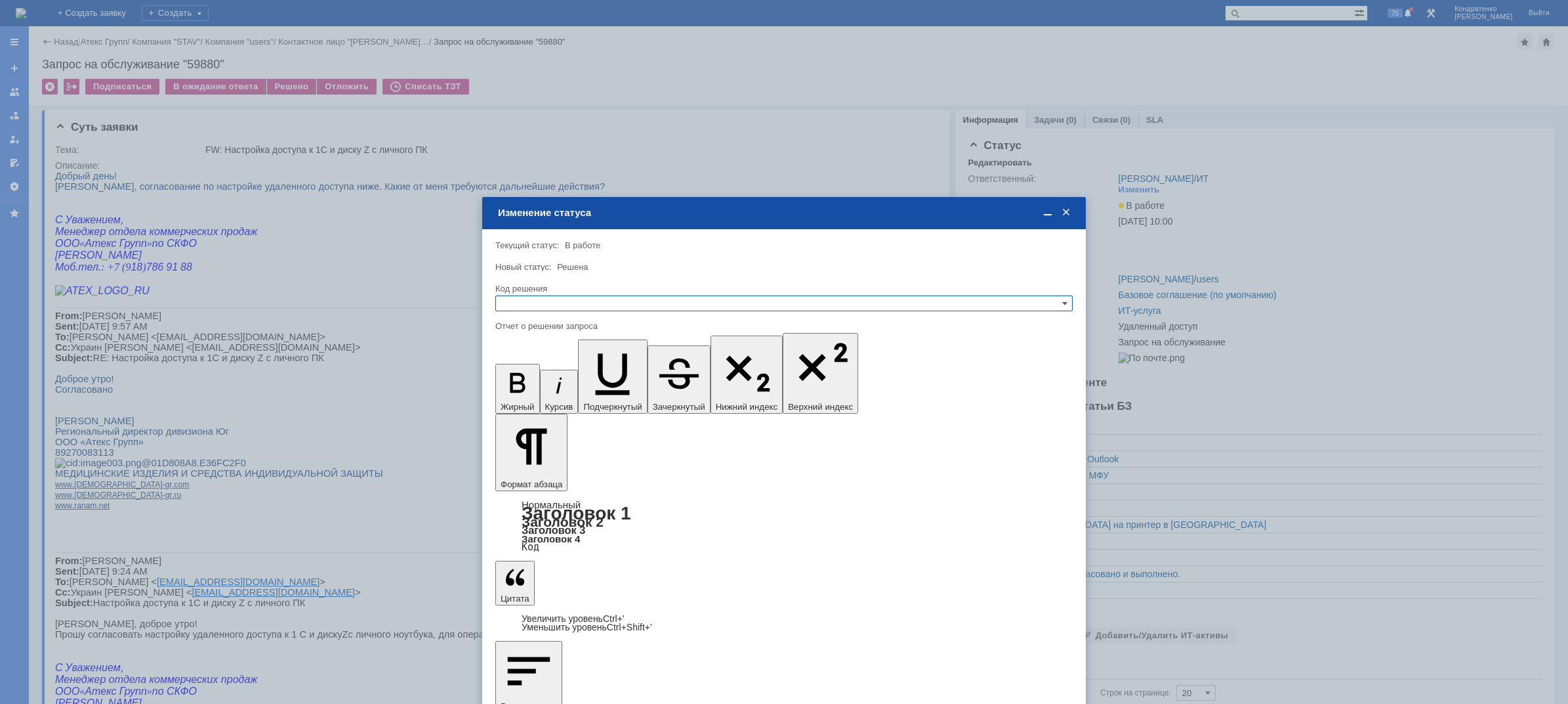
click at [608, 298] on input "text" at bounding box center [784, 304] width 578 height 16
click at [521, 372] on div "Решено" at bounding box center [784, 367] width 576 height 15
type input "Решено"
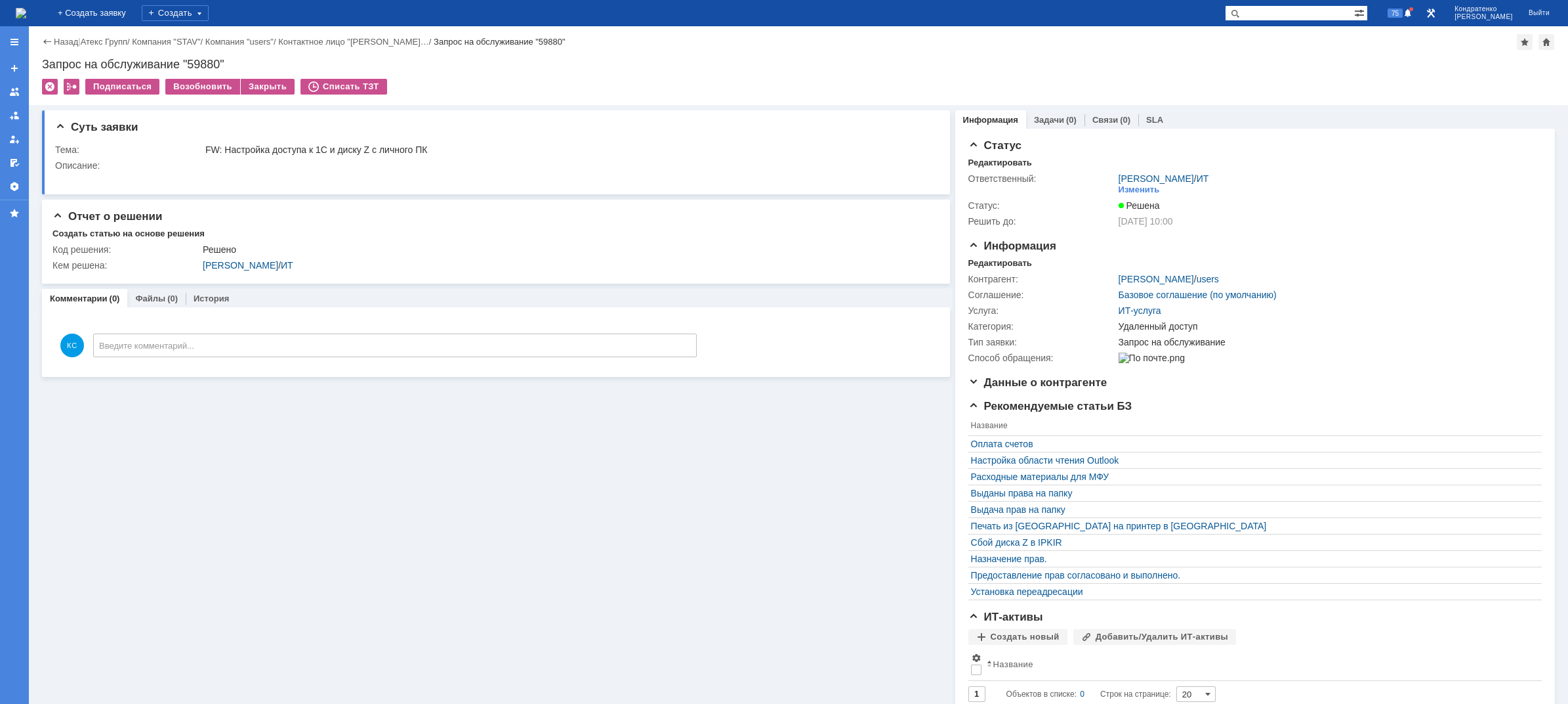
click at [26, 8] on img at bounding box center [21, 13] width 10 height 10
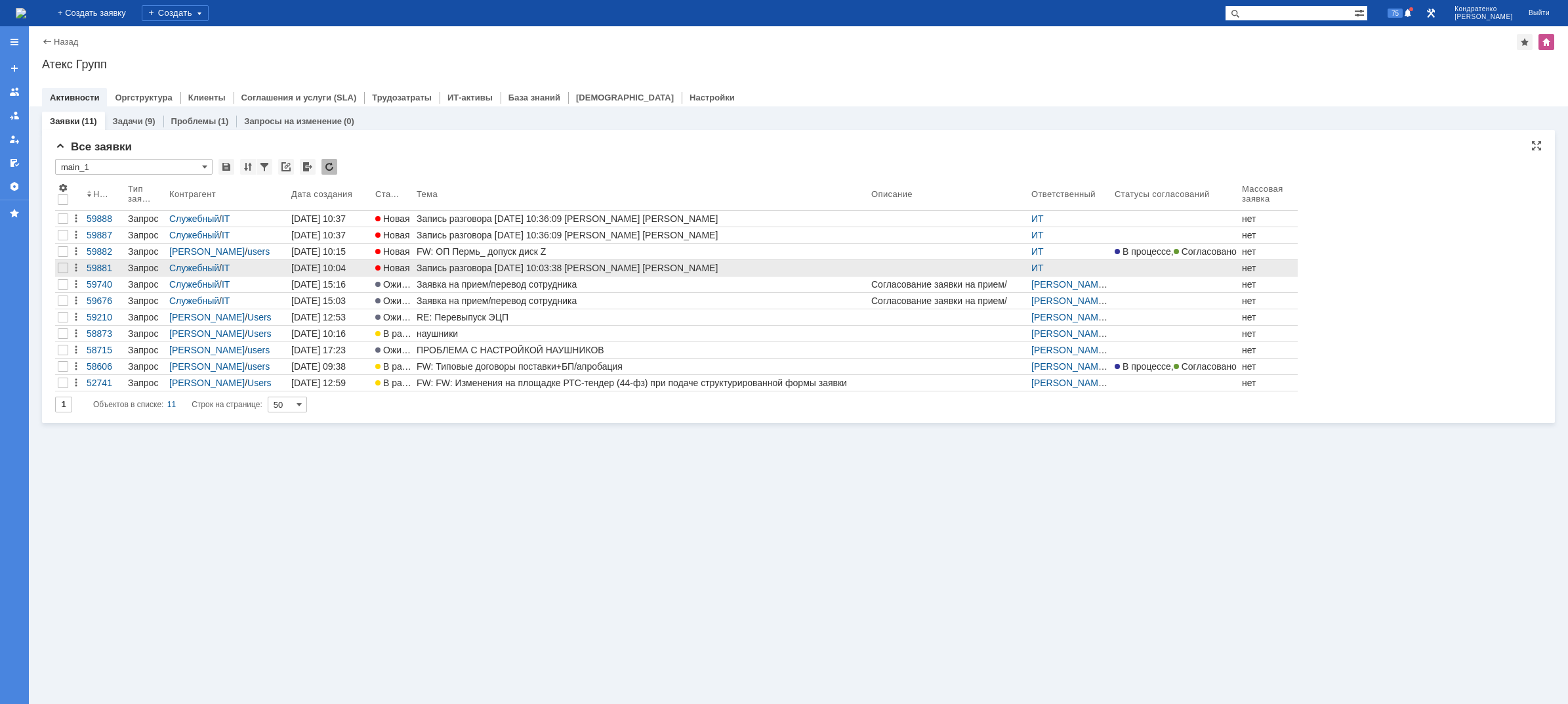
click at [443, 261] on link "Запись разговора [DATE] 10:03:38 [PERSON_NAME] [PERSON_NAME]" at bounding box center [641, 268] width 455 height 16
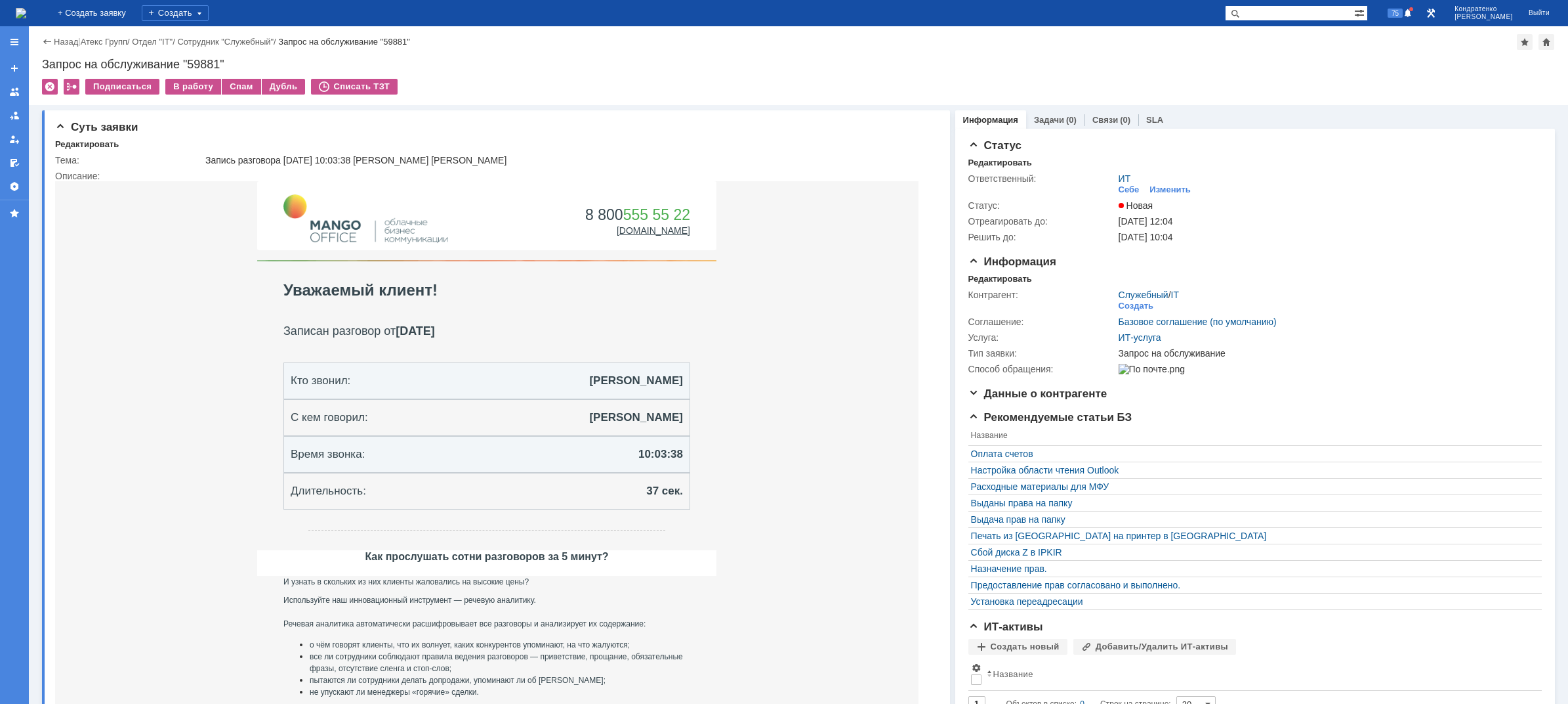
click at [26, 0] on div "На домашнюю" at bounding box center [21, 13] width 10 height 26
click at [26, 9] on img at bounding box center [21, 13] width 10 height 10
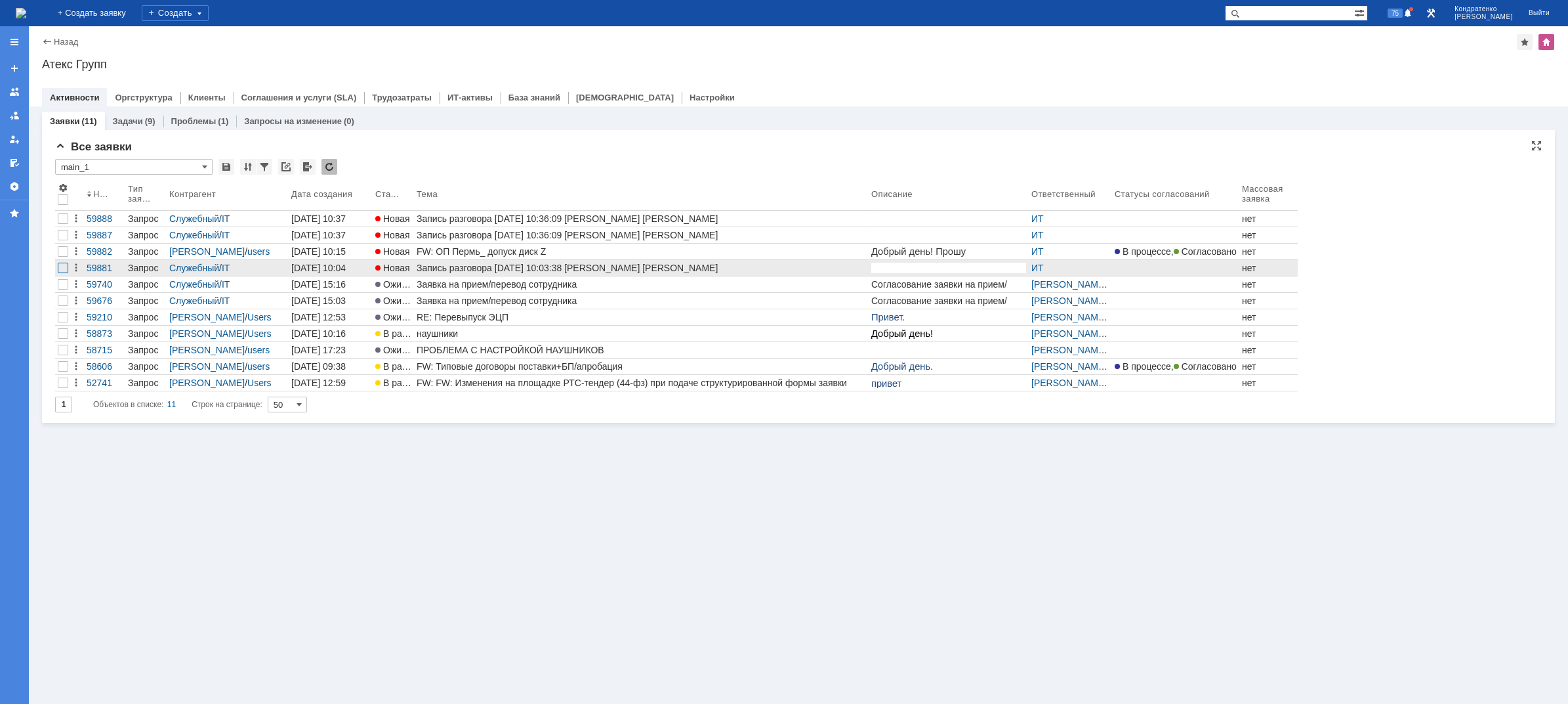
click at [63, 269] on div at bounding box center [63, 268] width 10 height 10
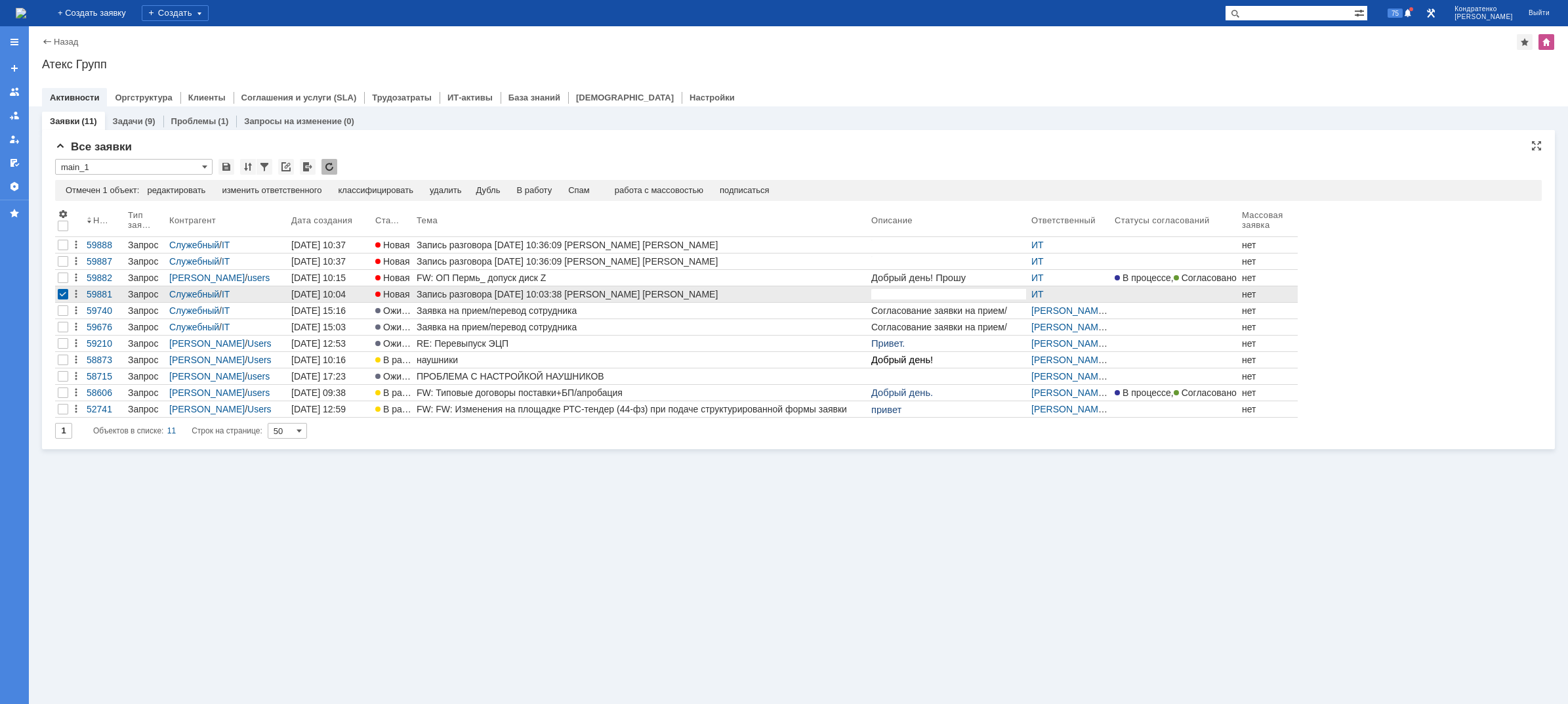
click at [63, 296] on div at bounding box center [63, 294] width 10 height 10
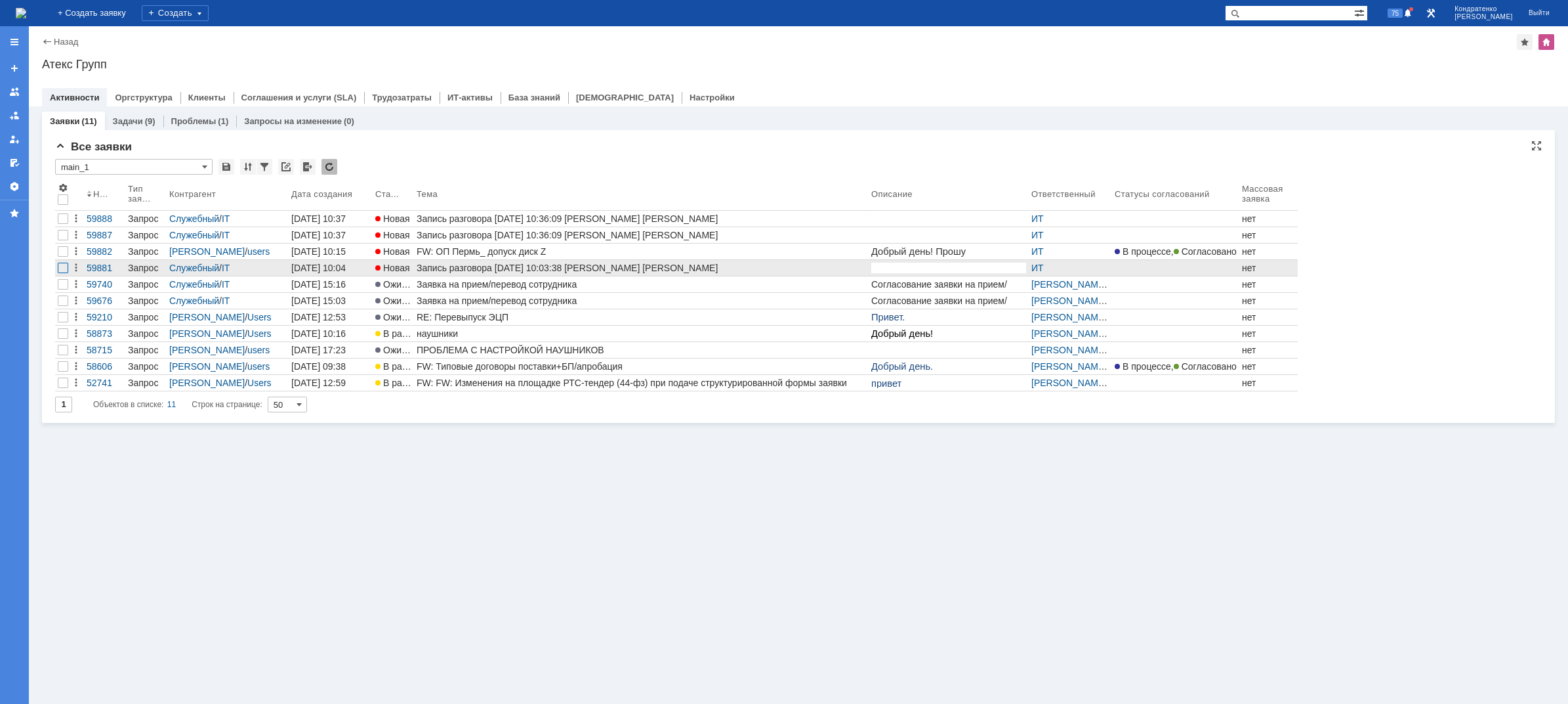
click at [61, 271] on div at bounding box center [63, 268] width 10 height 10
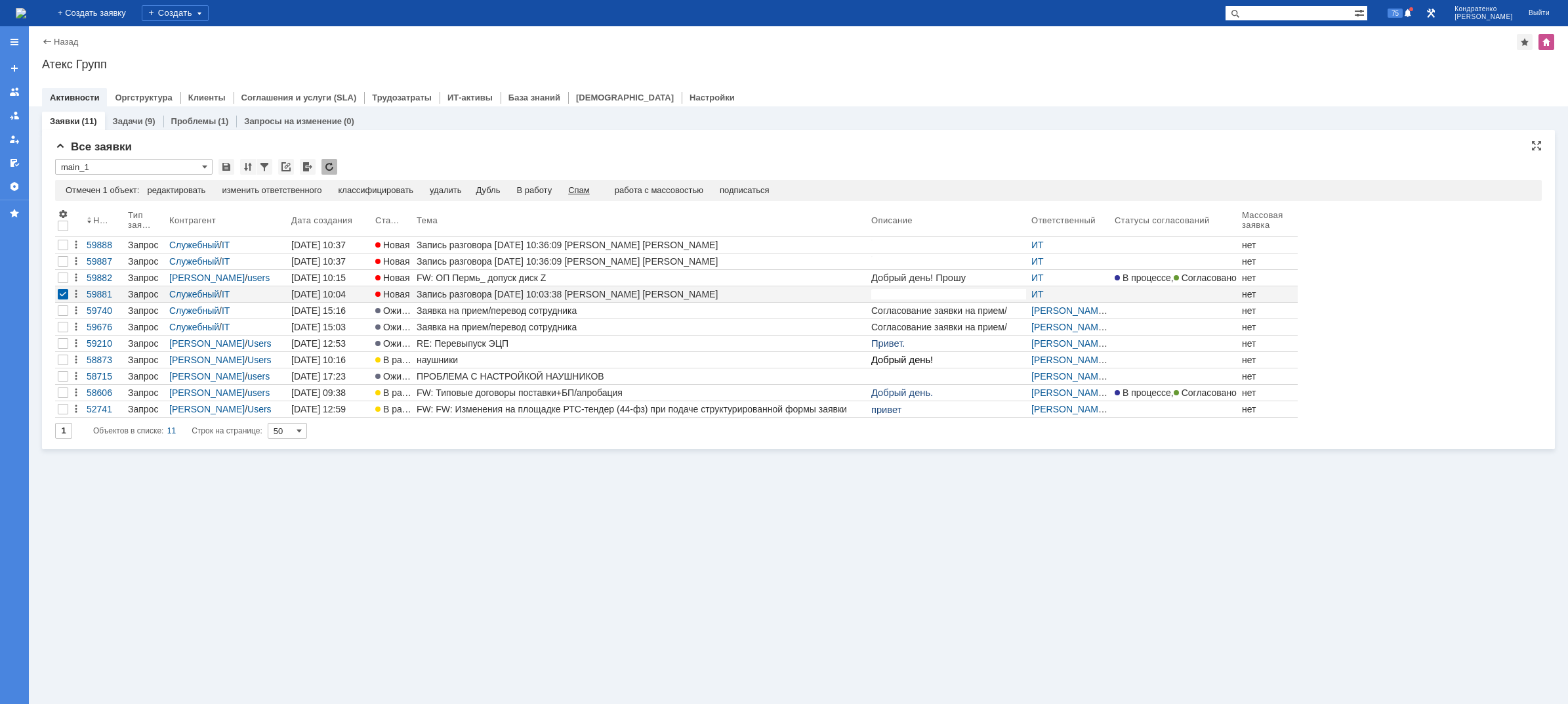
click at [580, 189] on div "Спам" at bounding box center [579, 190] width 22 height 10
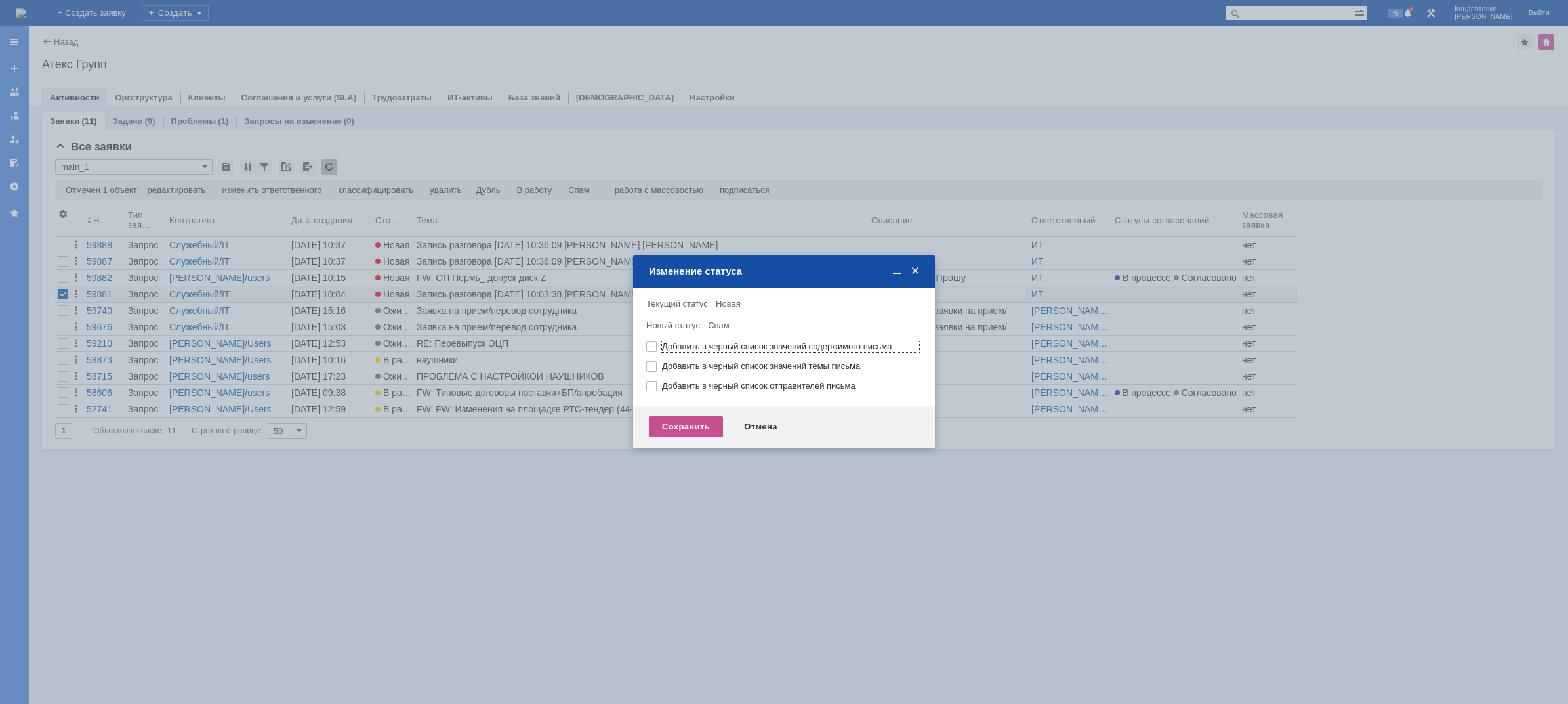
click at [664, 438] on div "Сохранить Отмена" at bounding box center [784, 427] width 302 height 42
click at [664, 437] on div "Сохранить" at bounding box center [686, 427] width 74 height 21
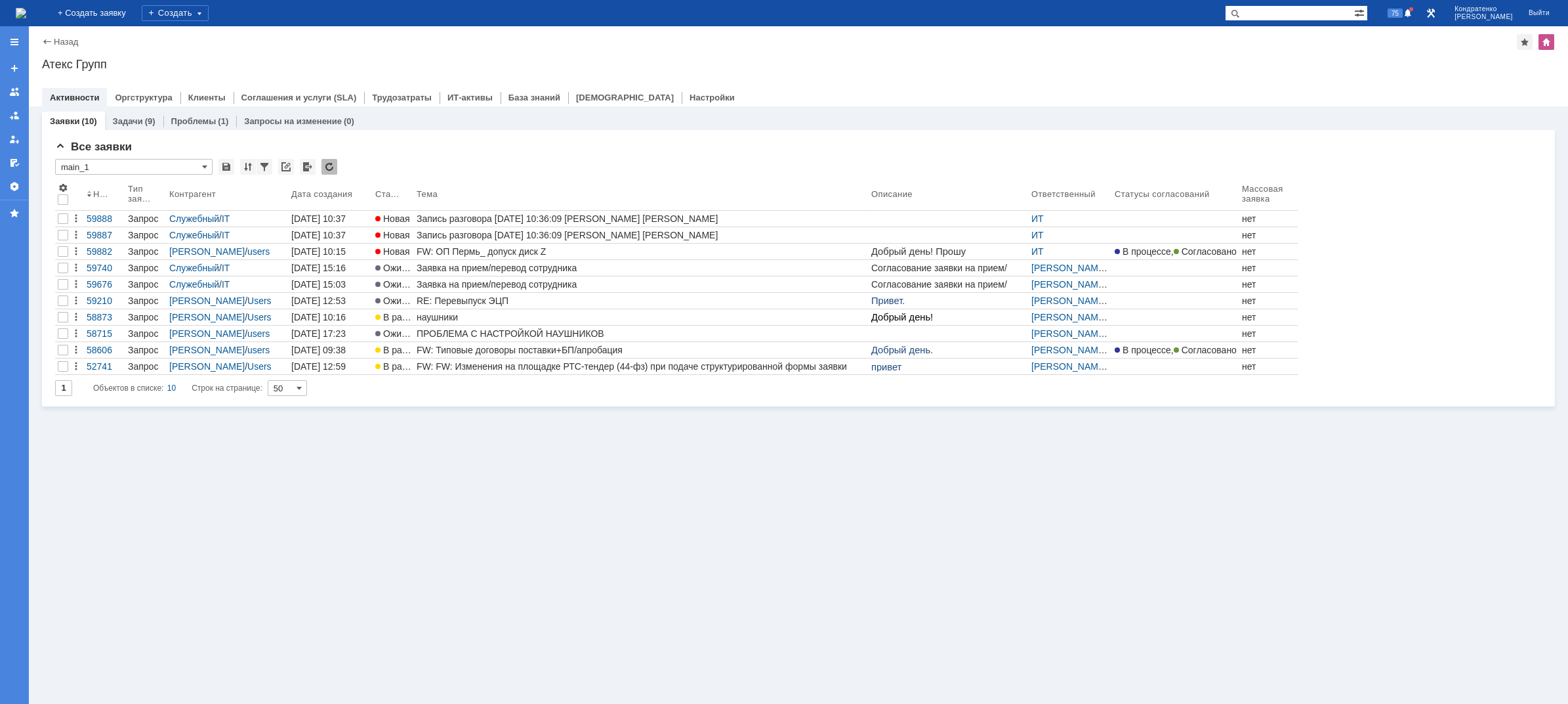
drag, startPoint x: 515, startPoint y: 574, endPoint x: 508, endPoint y: 567, distance: 9.9
click at [509, 568] on div "Заявки (10) Задачи (9) Проблемы (1) Запросы на изменение (0) Все заявки * main_…" at bounding box center [799, 405] width 1540 height 598
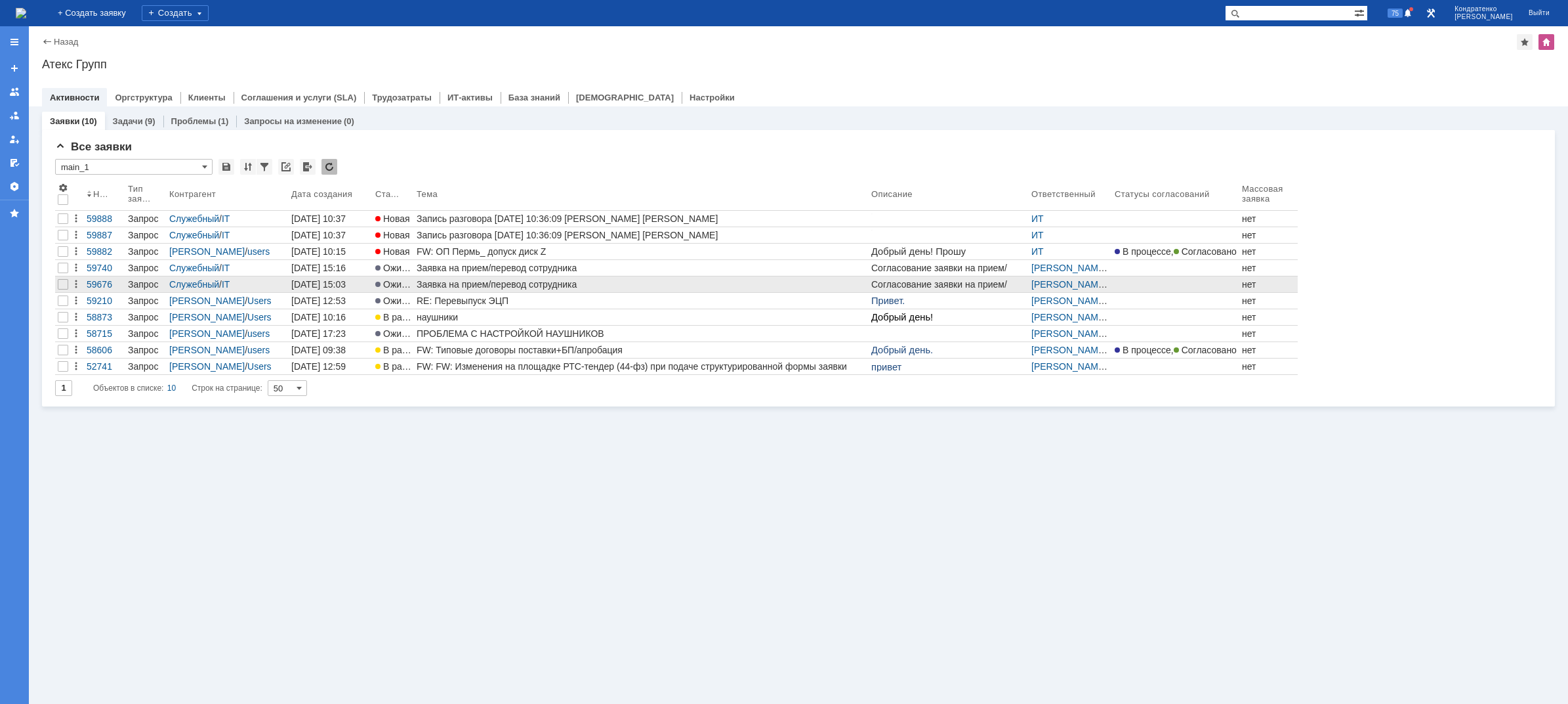
click at [565, 281] on div "Заявка на прием/перевод сотрудника" at bounding box center [642, 284] width 450 height 10
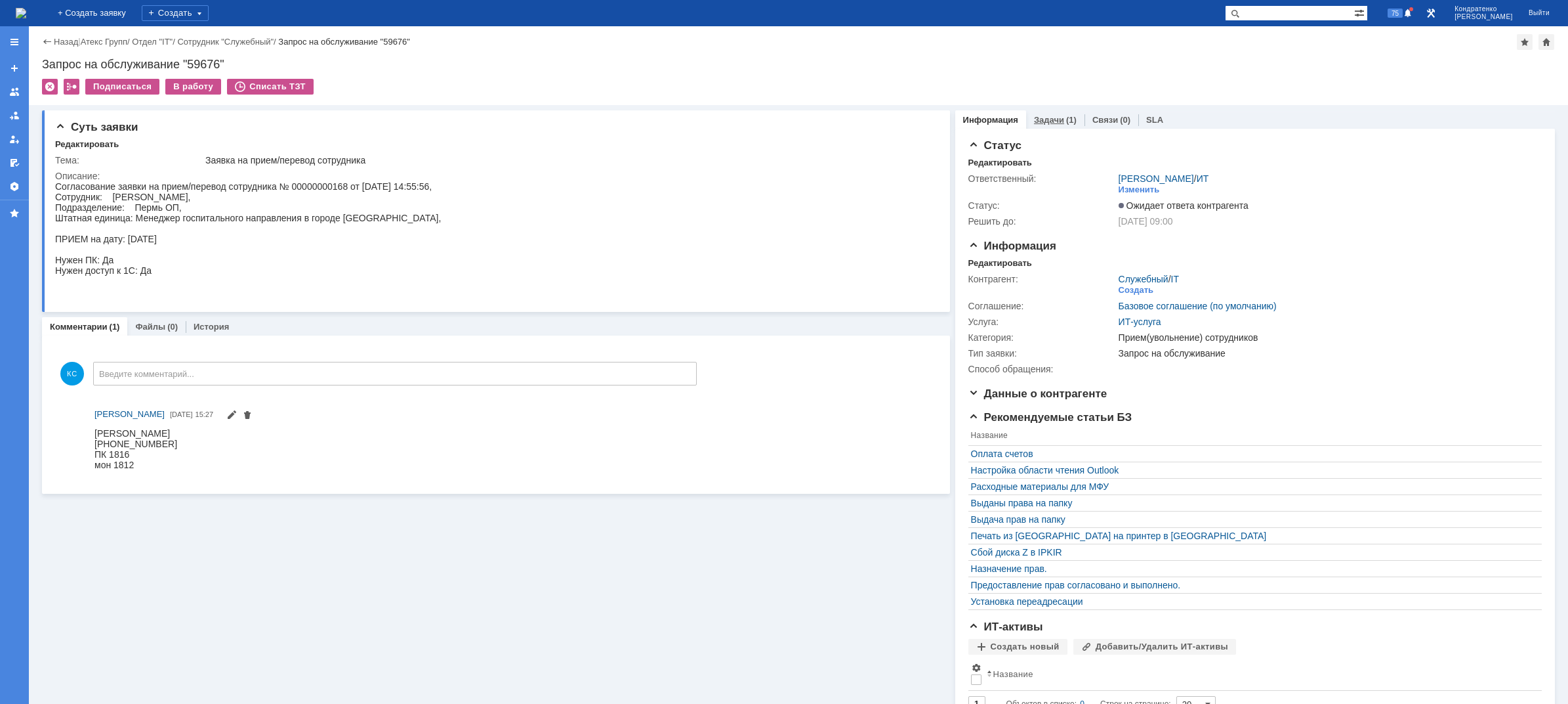
click at [1062, 112] on div "Задачи (1)" at bounding box center [1055, 120] width 58 height 19
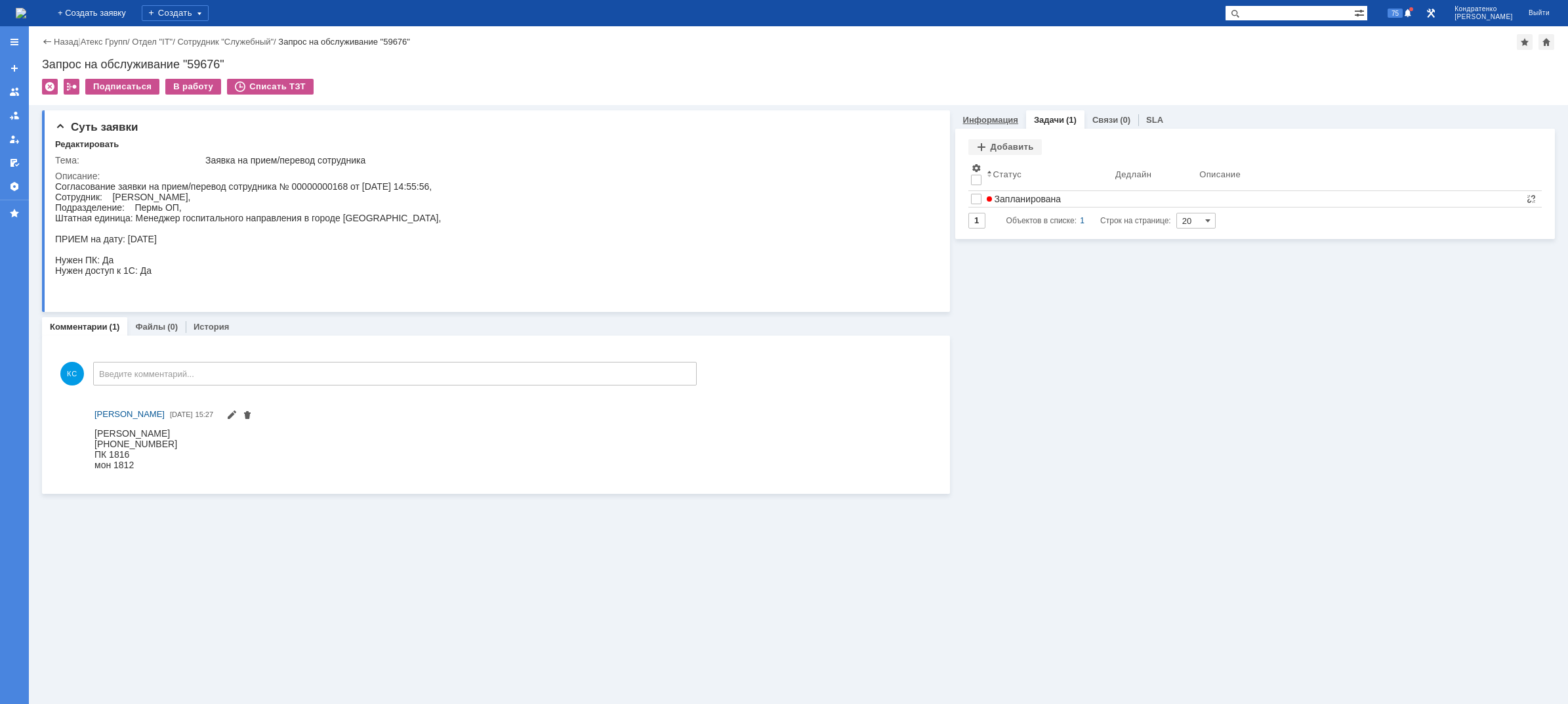
click at [974, 124] on div "Информация" at bounding box center [990, 120] width 71 height 19
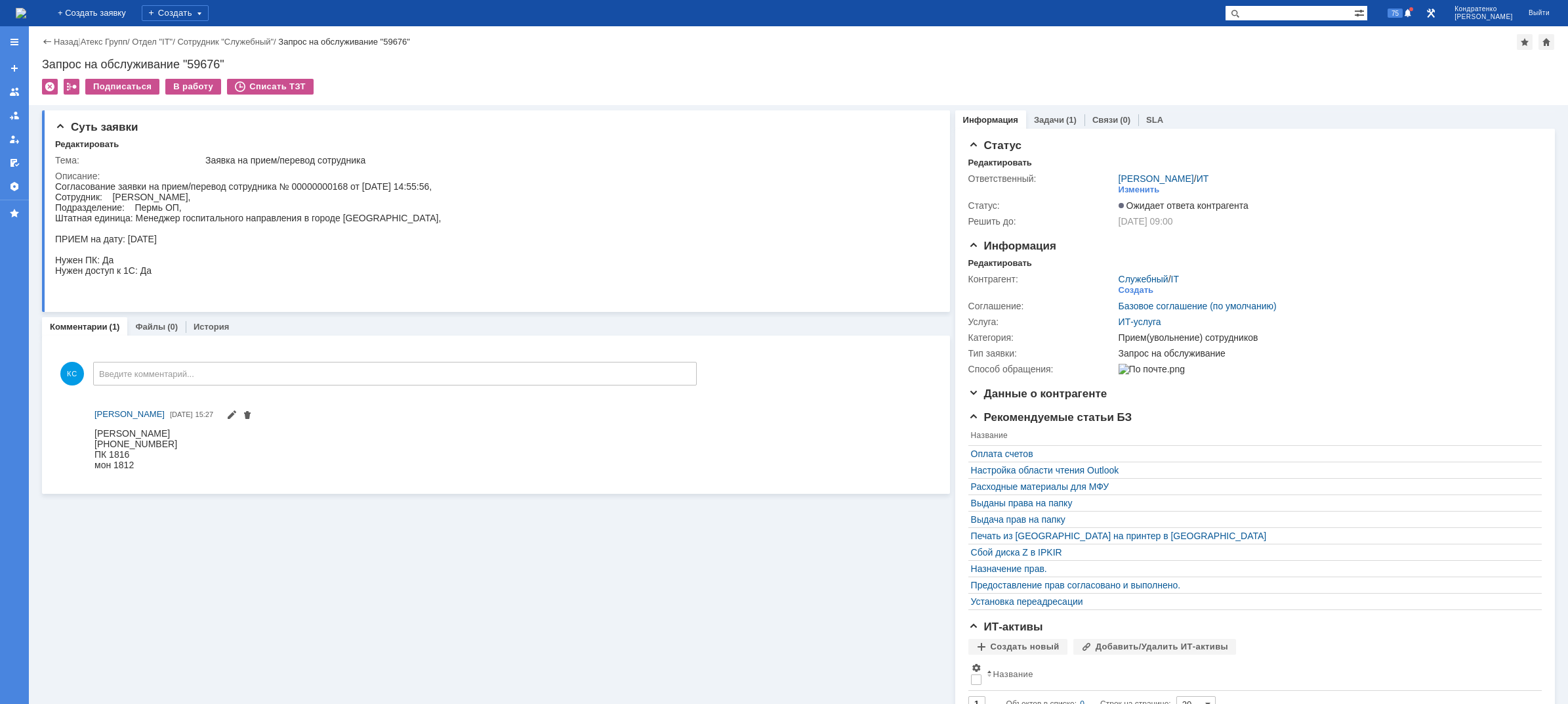
click at [26, 15] on img at bounding box center [21, 13] width 10 height 10
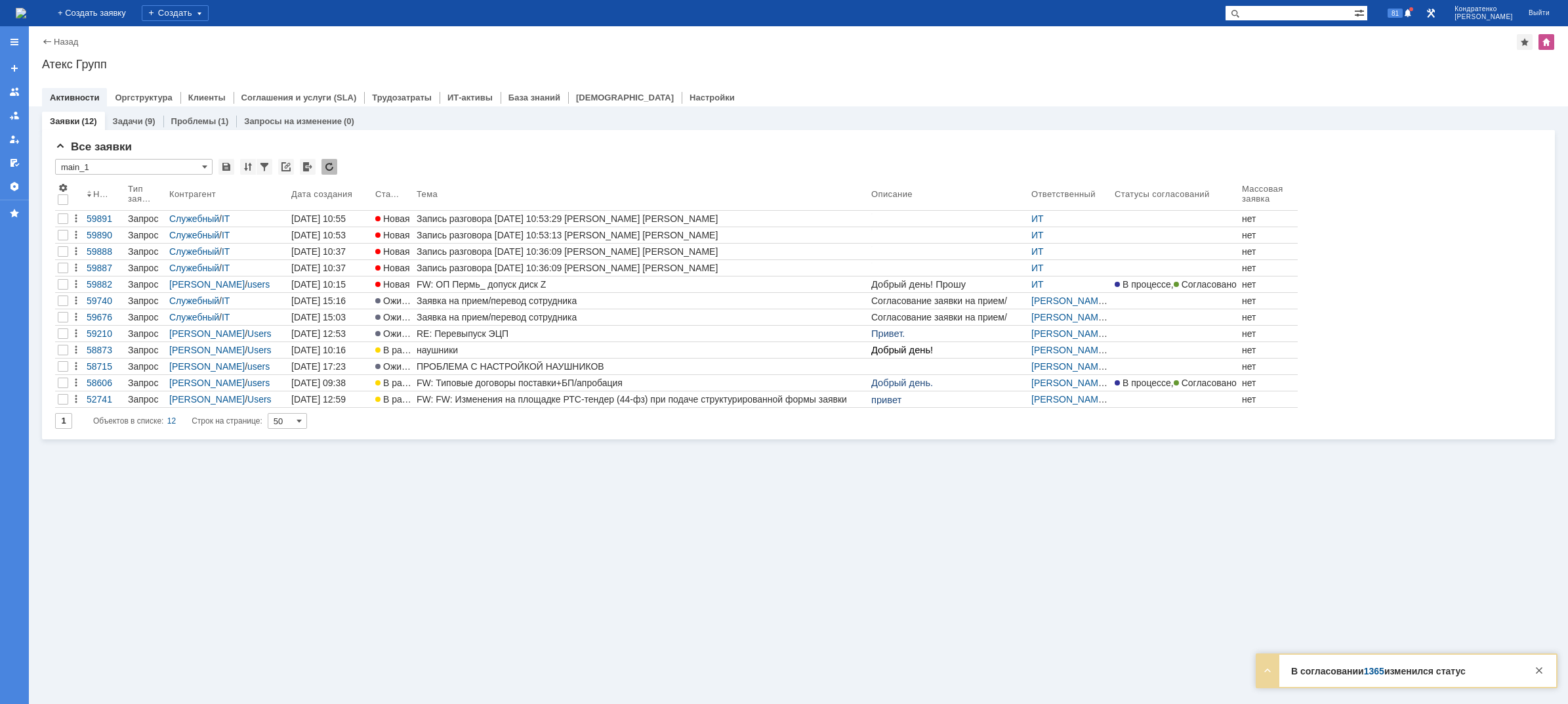
click at [26, 18] on img at bounding box center [21, 13] width 10 height 10
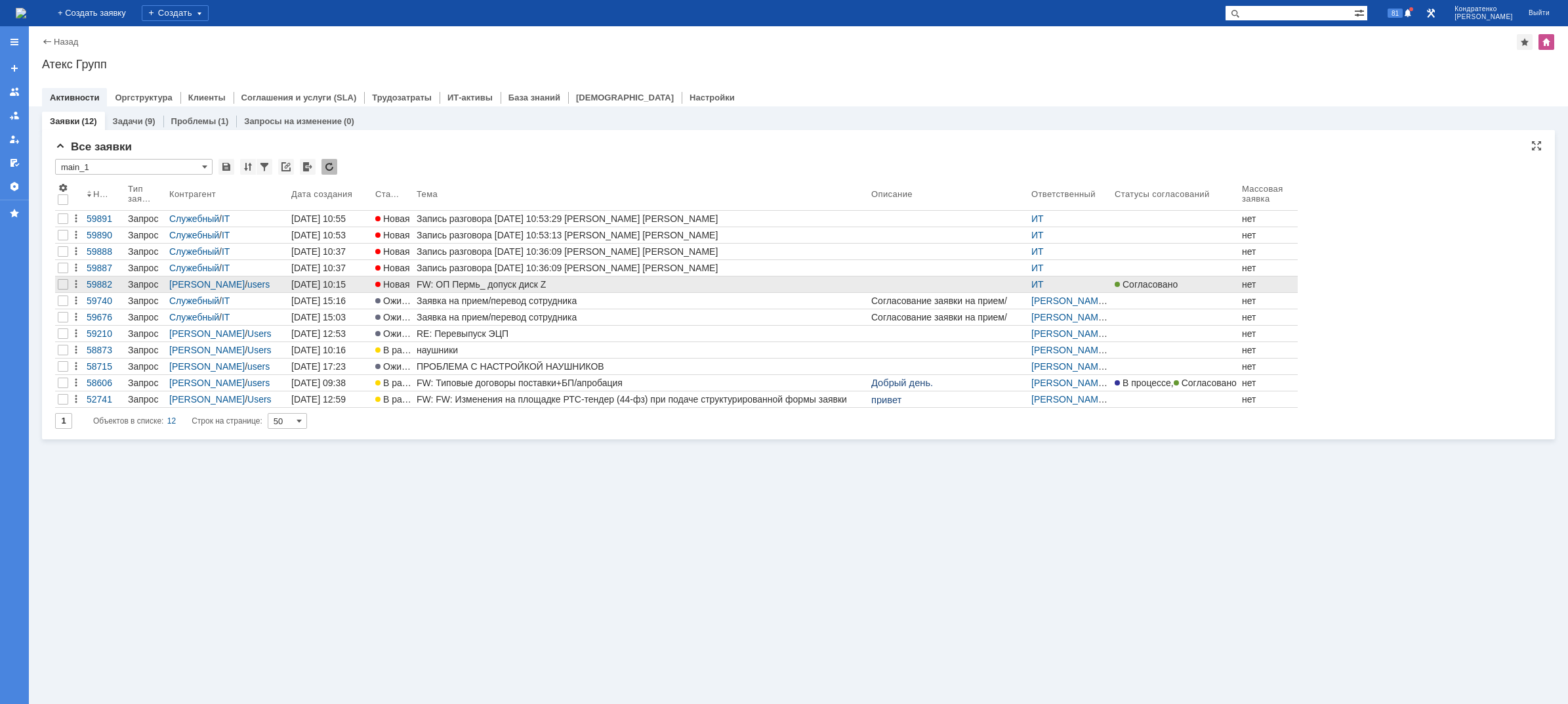
click at [527, 280] on div "FW: ОП Пермь_ допуск диск Z" at bounding box center [642, 284] width 450 height 10
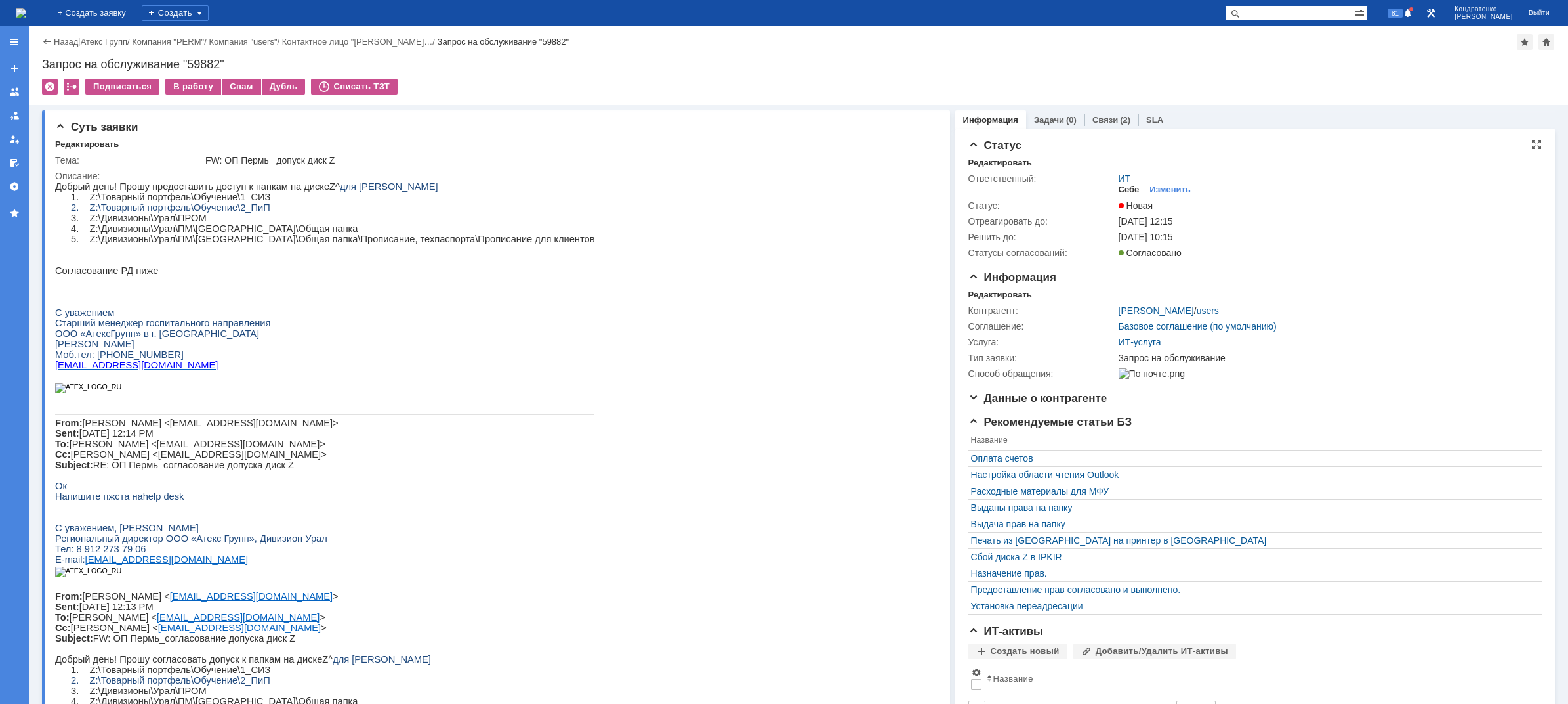
click at [1119, 187] on div "Себе" at bounding box center [1129, 189] width 21 height 10
click at [186, 83] on div "В работу" at bounding box center [193, 87] width 56 height 16
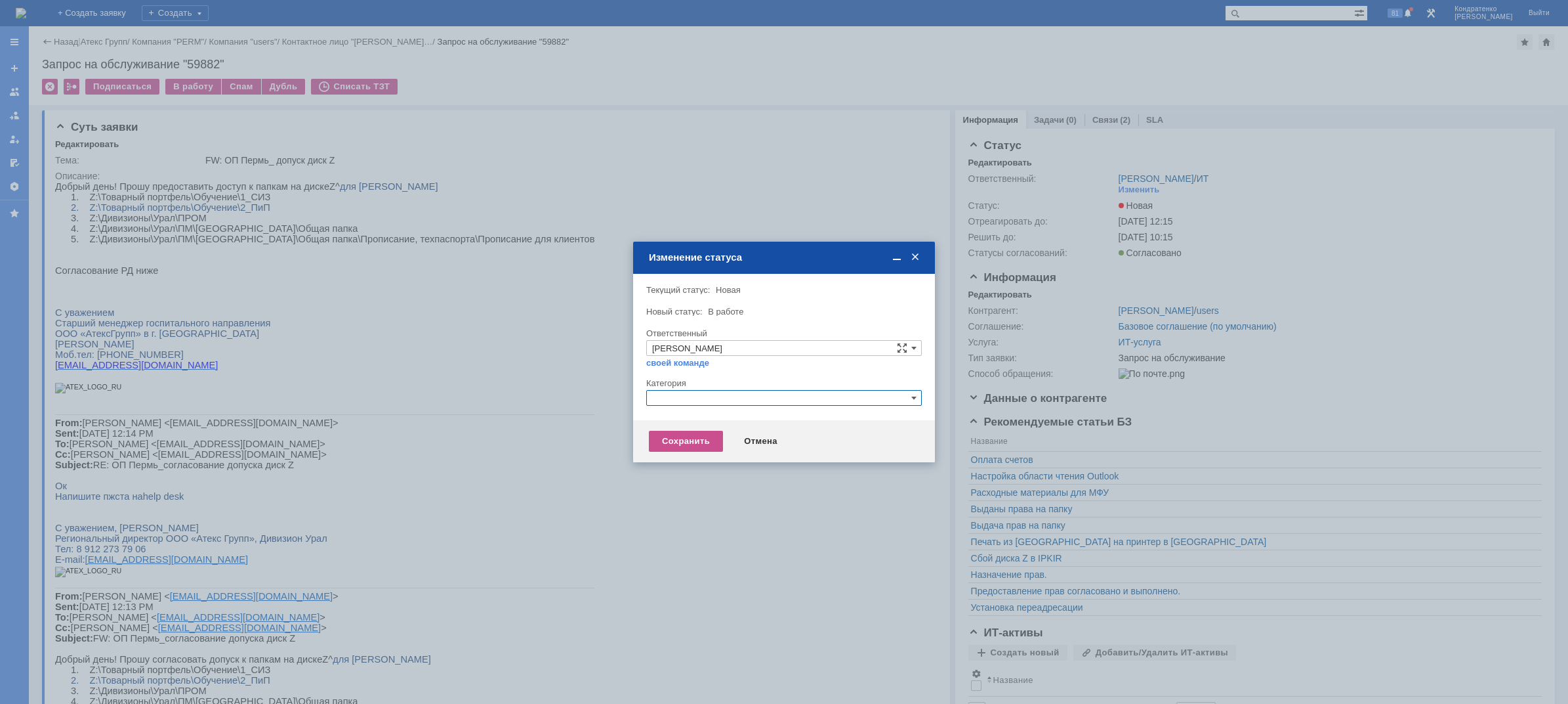
click at [757, 405] on input "text" at bounding box center [784, 398] width 276 height 16
click at [692, 458] on span "Назначение доступа (файловые ресурсы)" at bounding box center [784, 459] width 264 height 10
click at [680, 438] on div "Сохранить" at bounding box center [686, 441] width 74 height 21
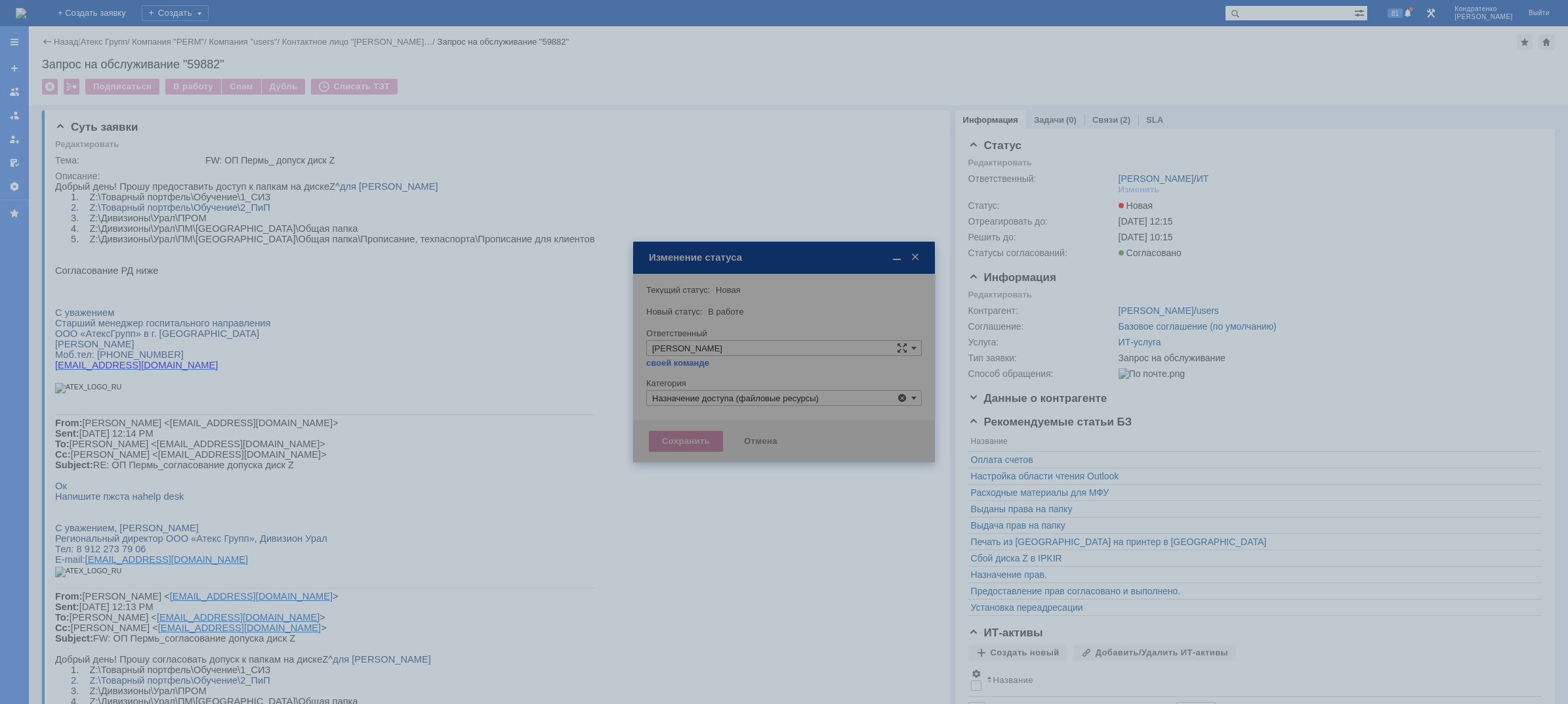
type input "Назначение доступа (файловые ресурсы)"
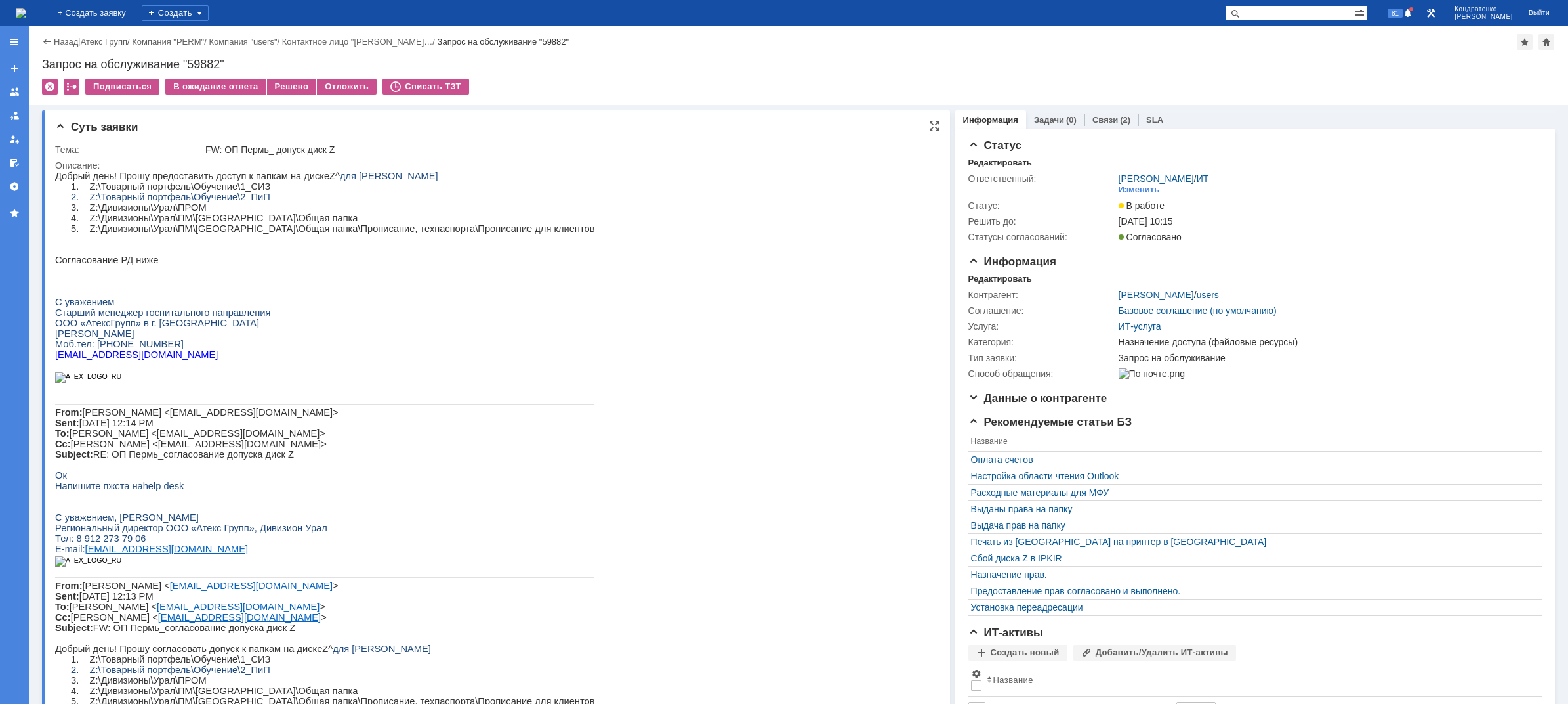
drag, startPoint x: 311, startPoint y: 205, endPoint x: 302, endPoint y: 176, distance: 30.4
click at [309, 197] on p "2. Z:\Товарный портфель\Обучение\2_ПиП" at bounding box center [341, 197] width 508 height 10
click at [281, 84] on div "Решено" at bounding box center [292, 87] width 50 height 16
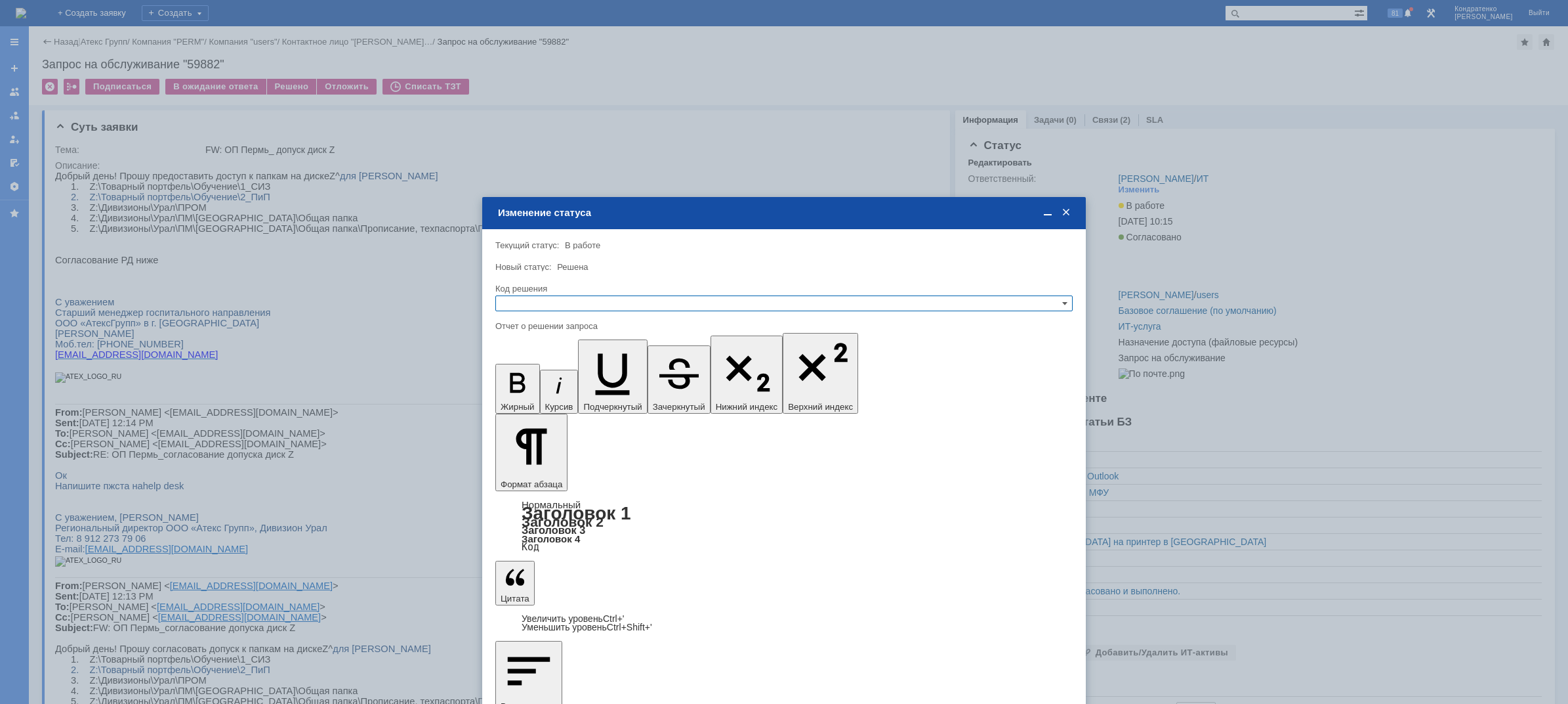
click at [650, 303] on input "text" at bounding box center [784, 304] width 578 height 16
click at [584, 369] on span "Решено" at bounding box center [784, 367] width 565 height 10
type input "Решено"
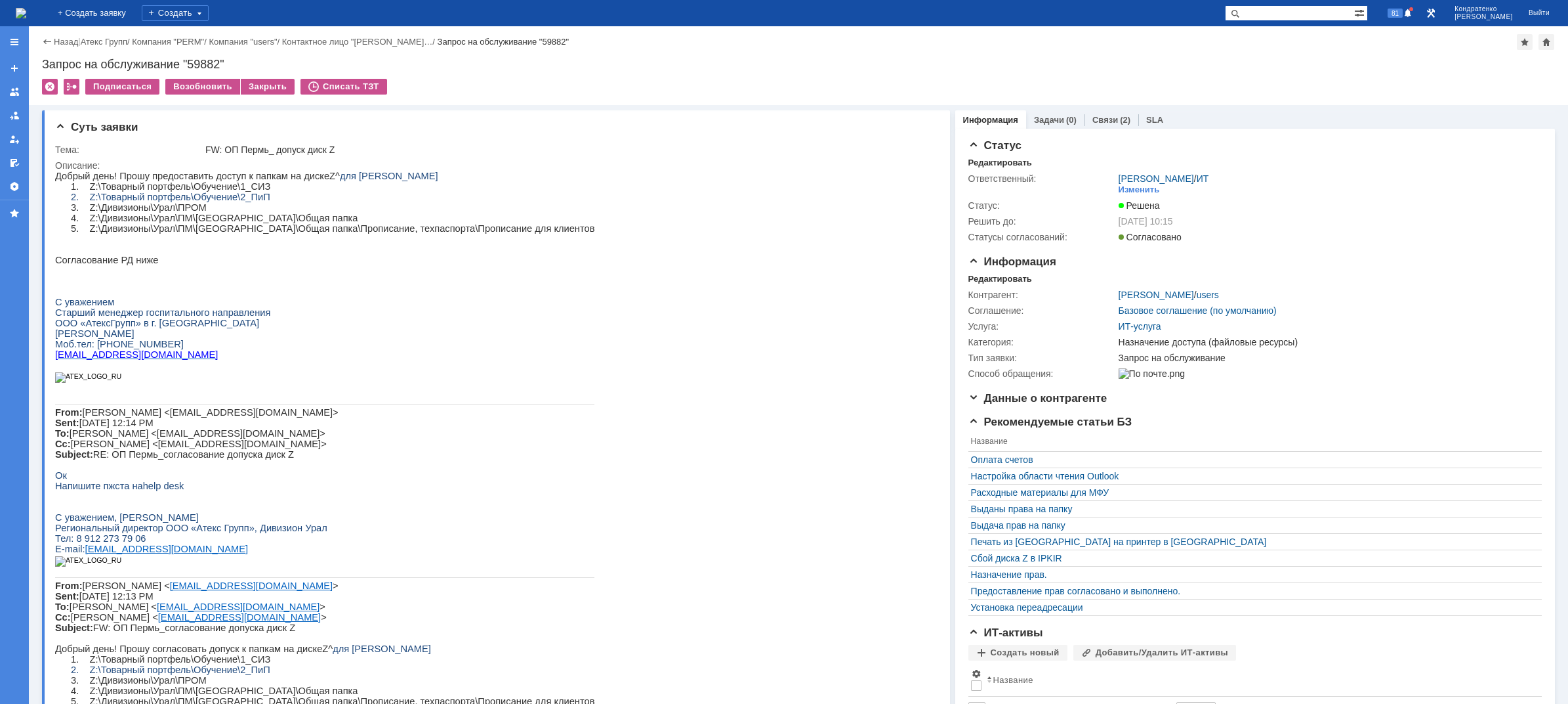
click at [26, 11] on img at bounding box center [21, 13] width 10 height 10
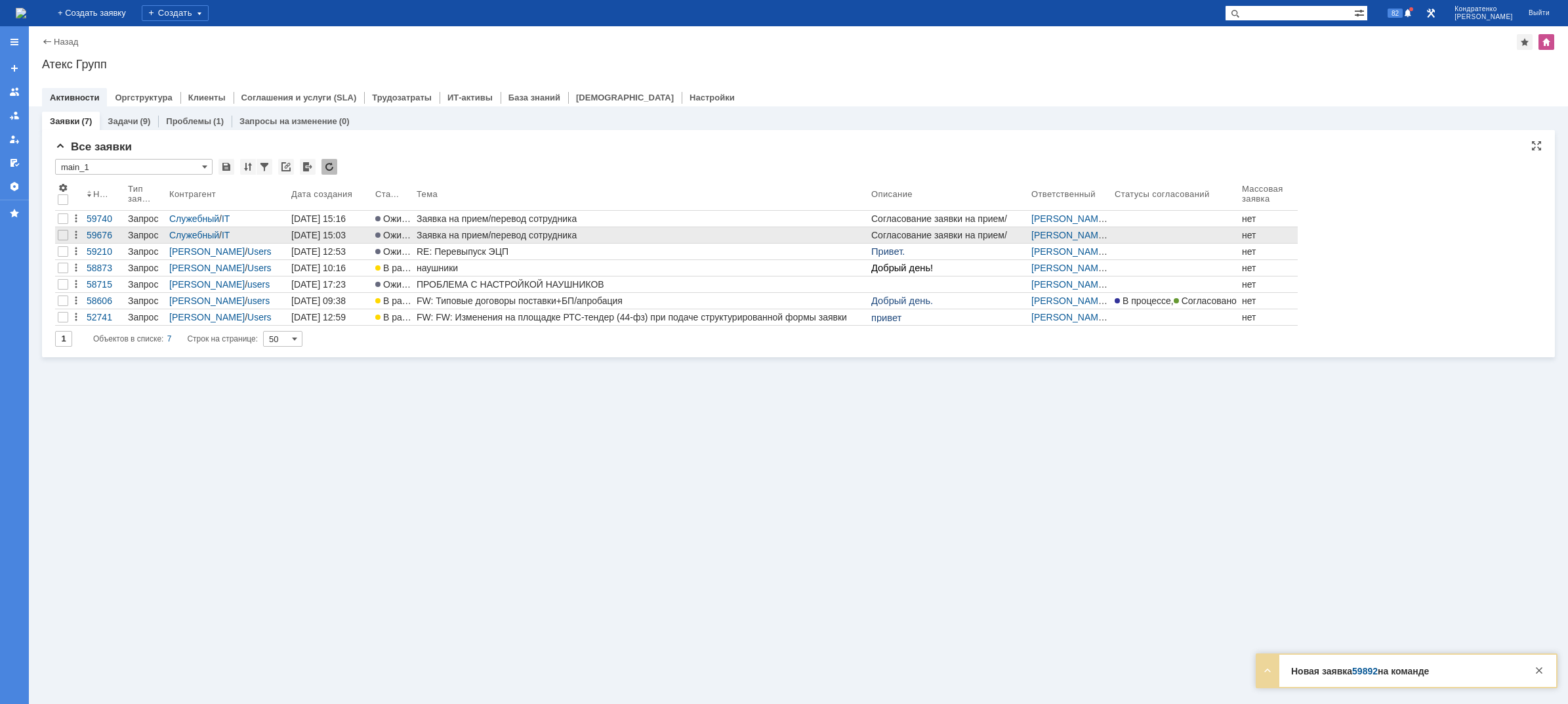
click at [485, 236] on div "Заявка на прием/перевод сотрудника" at bounding box center [642, 235] width 450 height 10
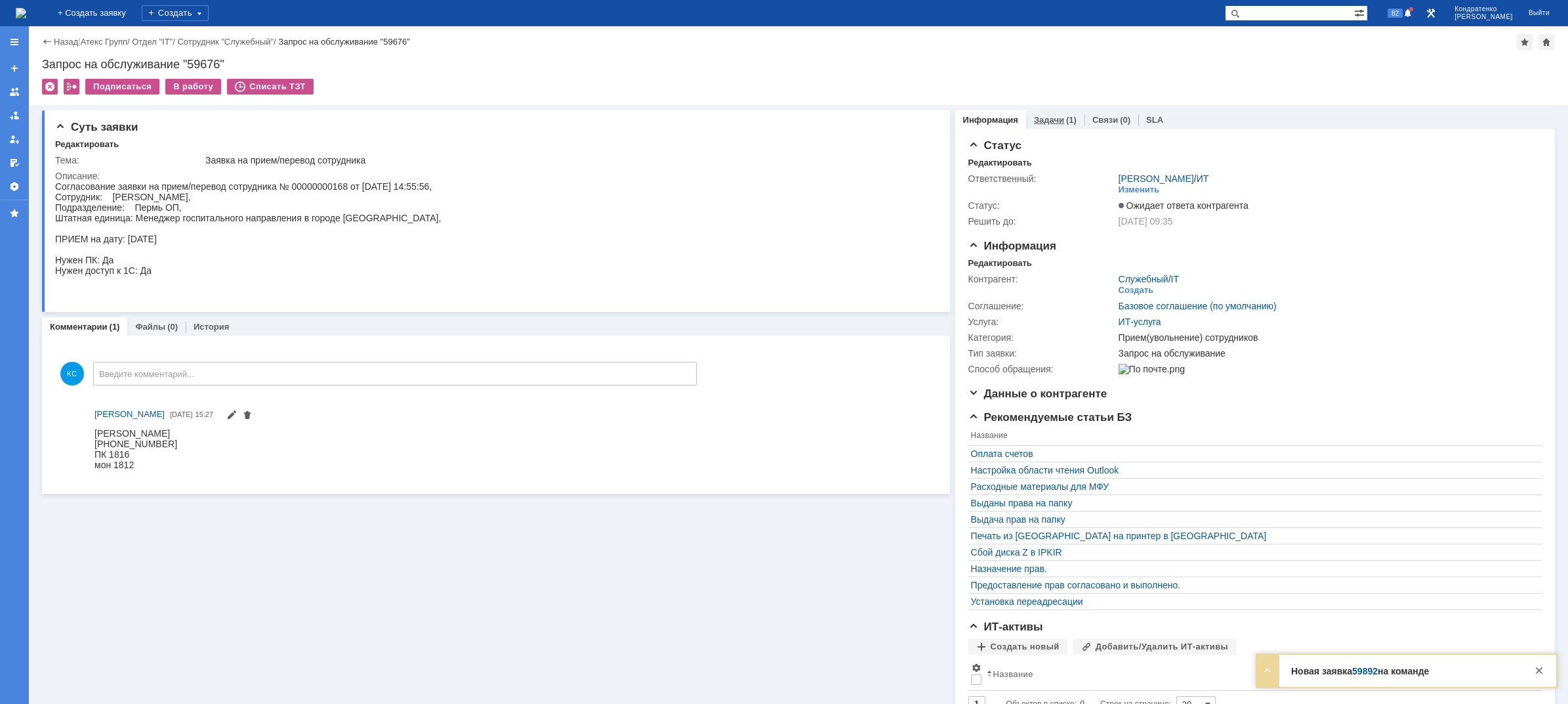
click at [1041, 121] on link "Задачи" at bounding box center [1048, 120] width 30 height 10
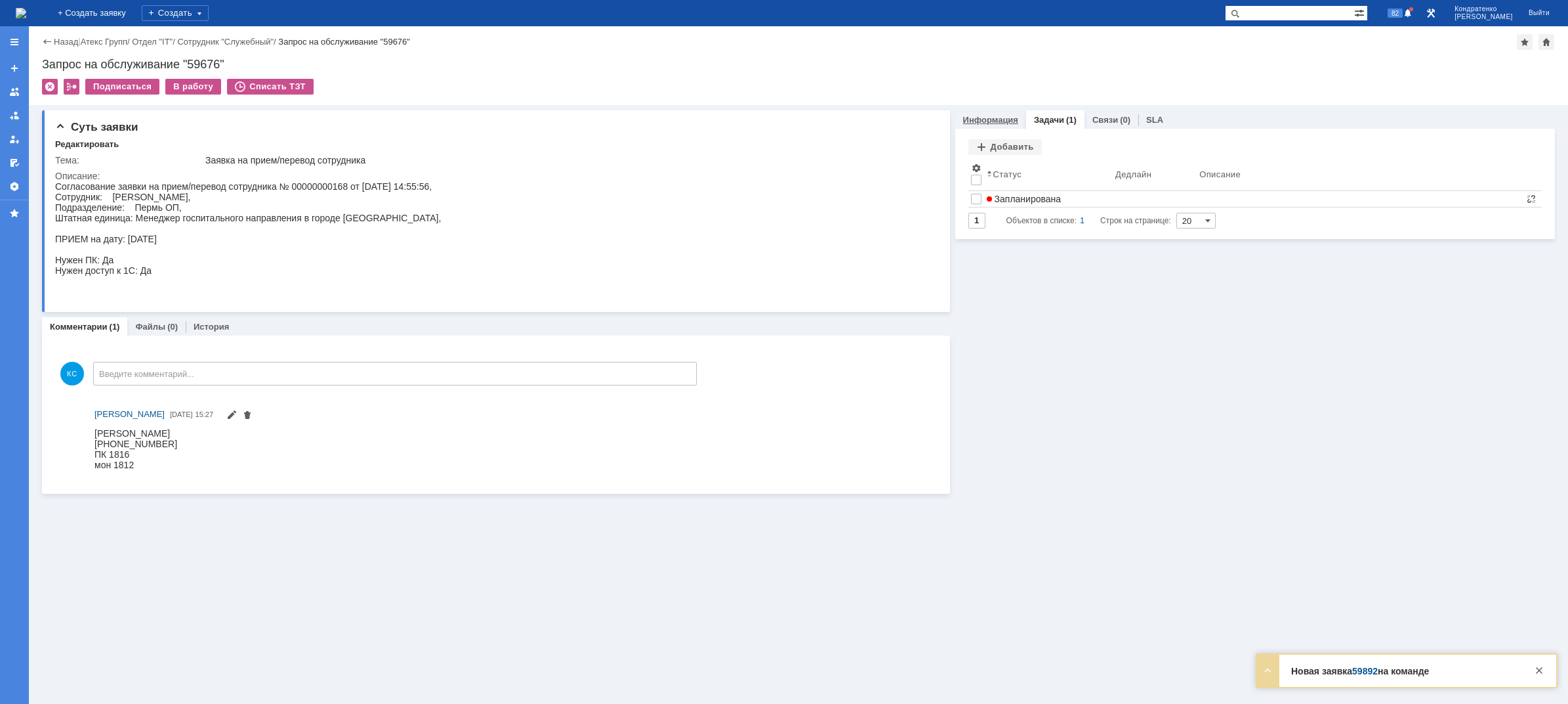
click at [998, 124] on link "Информация" at bounding box center [991, 120] width 55 height 10
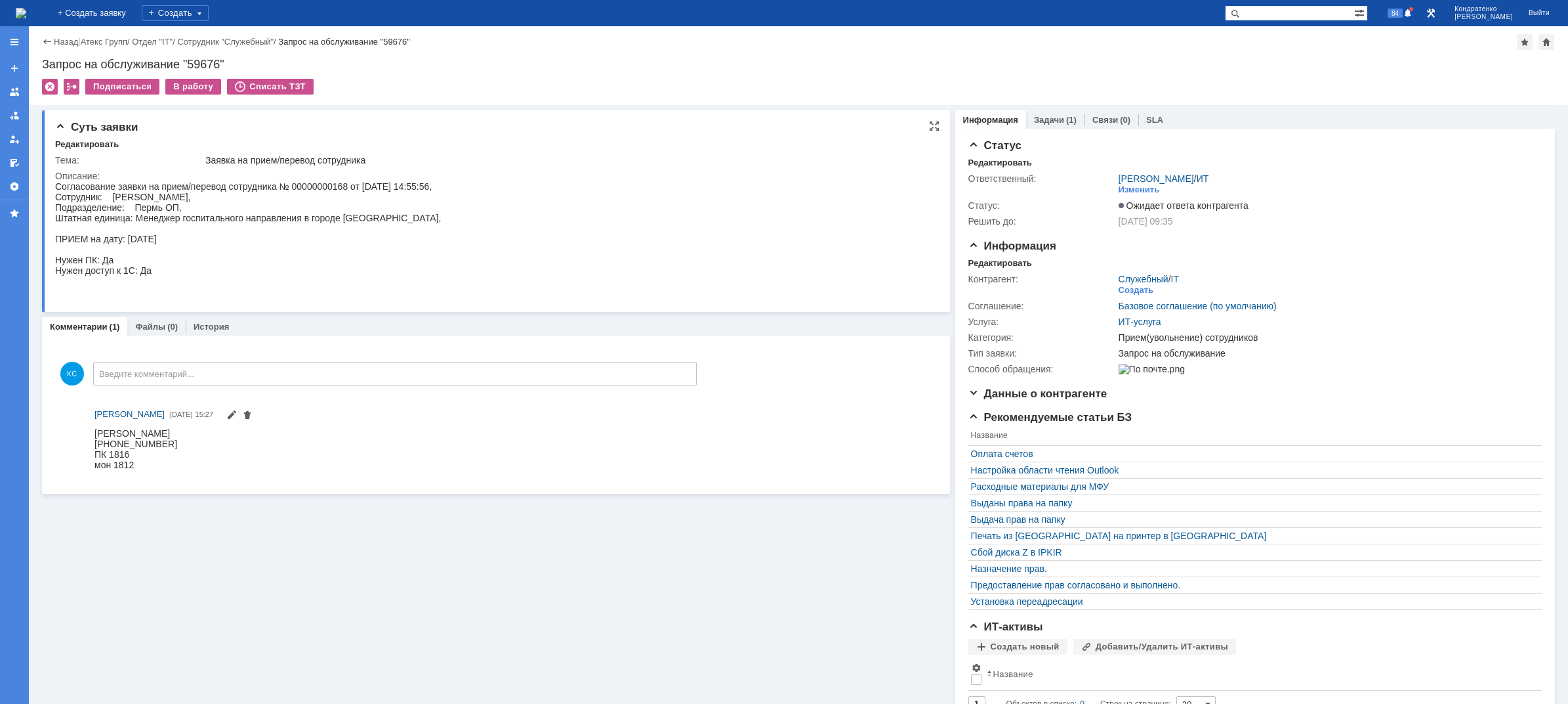
click at [195, 193] on div "Согласование заявки на прием/перевод сотрудника № 00000000168 от [DATE] 14:55:5…" at bounding box center [248, 239] width 386 height 116
click at [1120, 188] on div "Изменить" at bounding box center [1139, 189] width 41 height 10
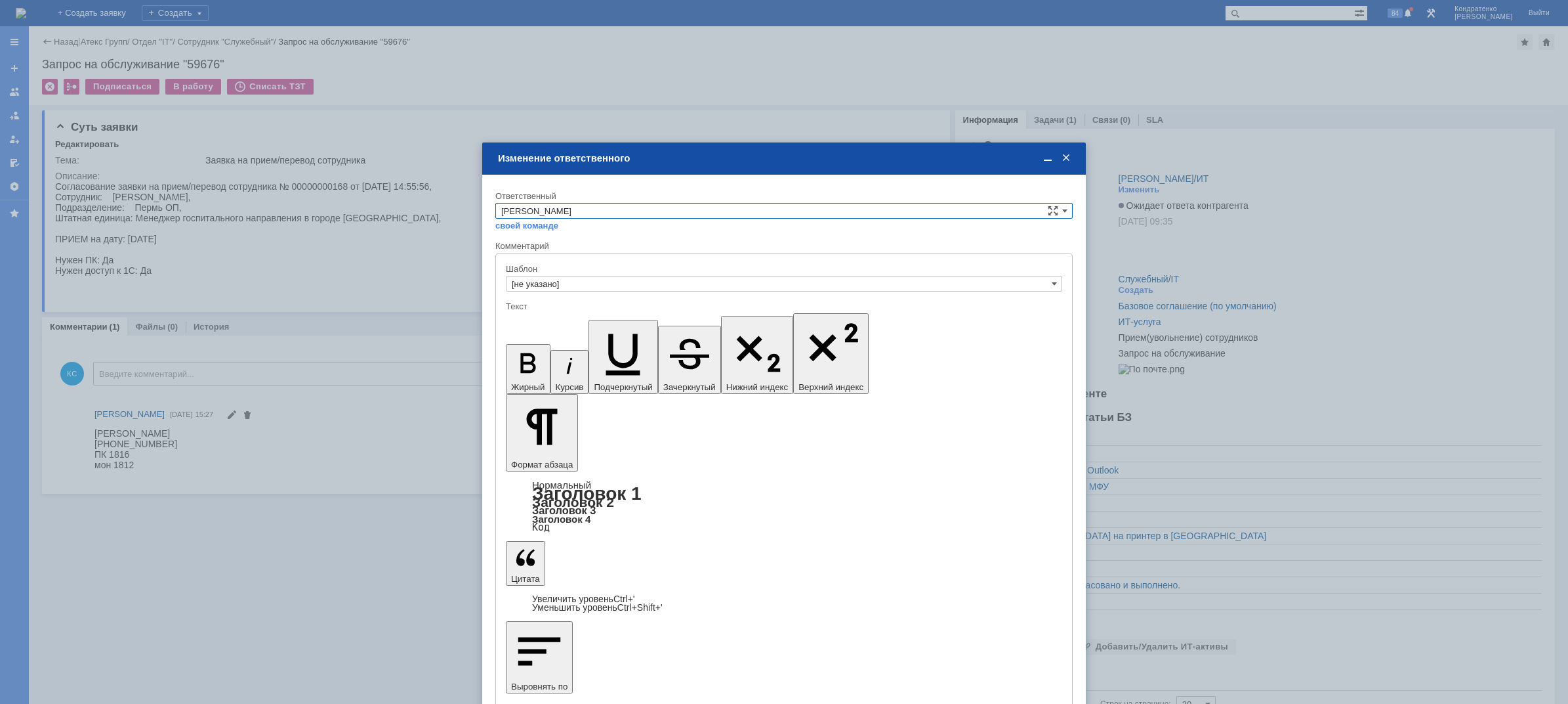
click at [588, 210] on input "[PERSON_NAME]" at bounding box center [784, 211] width 578 height 16
click at [1067, 162] on span at bounding box center [1066, 158] width 13 height 12
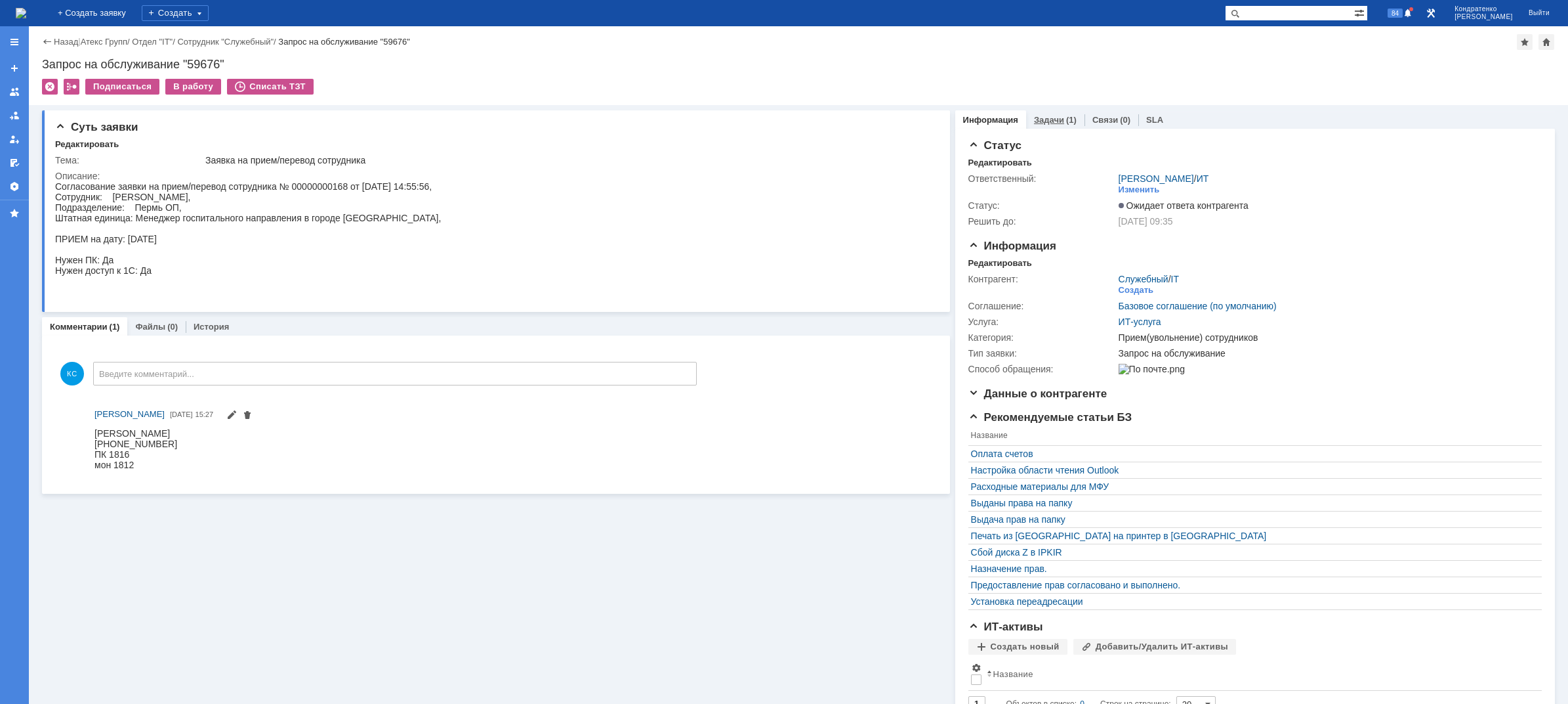
click at [1054, 119] on link "Задачи" at bounding box center [1048, 120] width 30 height 10
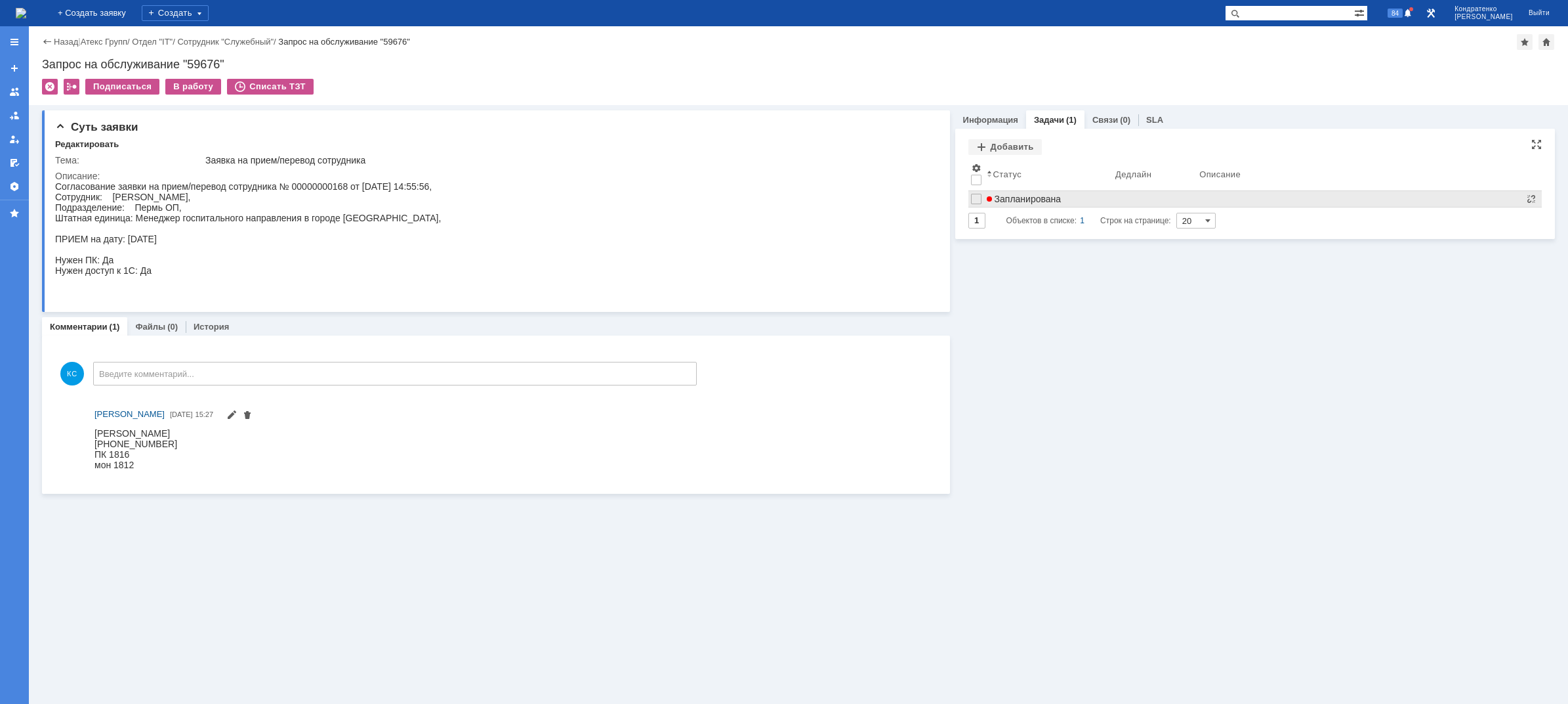
click at [1024, 194] on span "Запланирована" at bounding box center [1024, 199] width 75 height 10
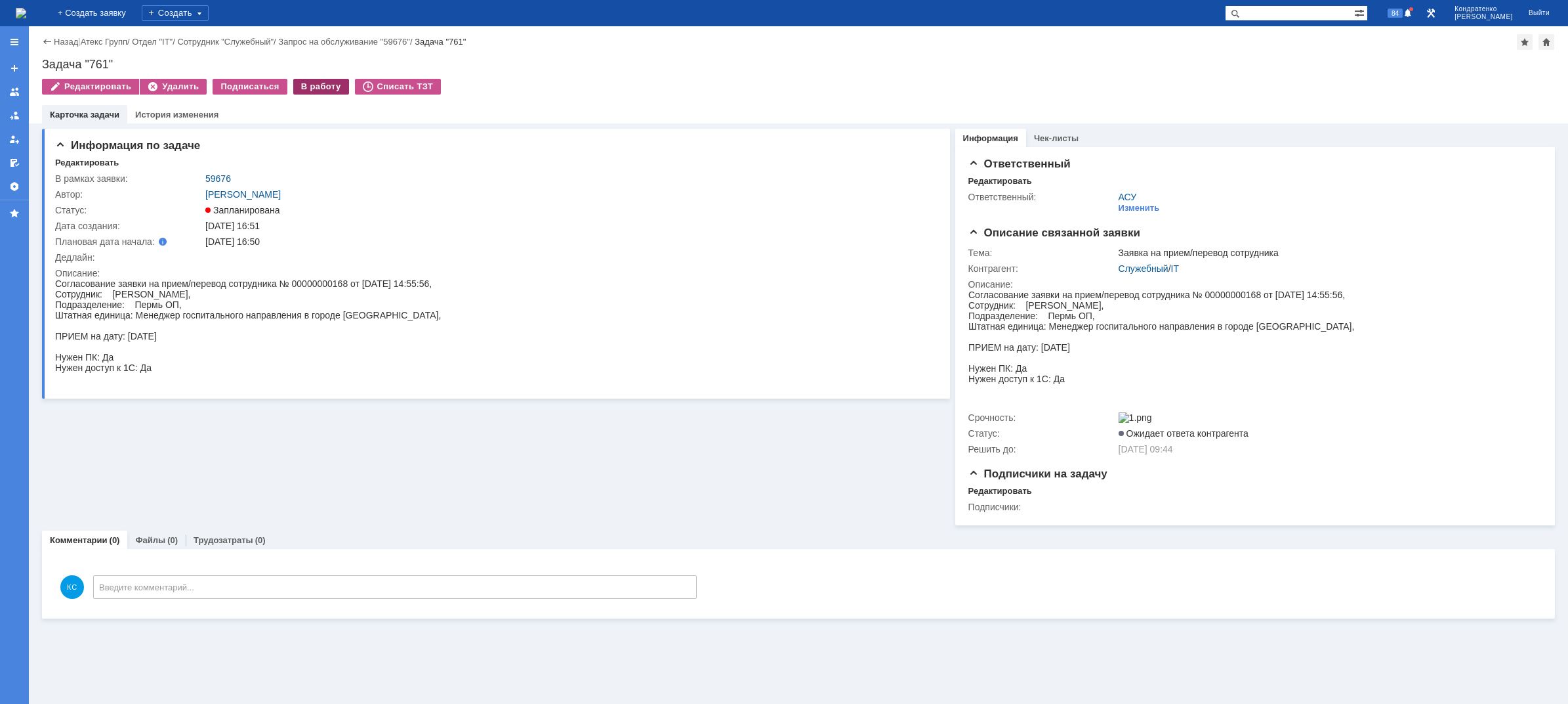
click at [311, 87] on div "В работу" at bounding box center [321, 87] width 56 height 16
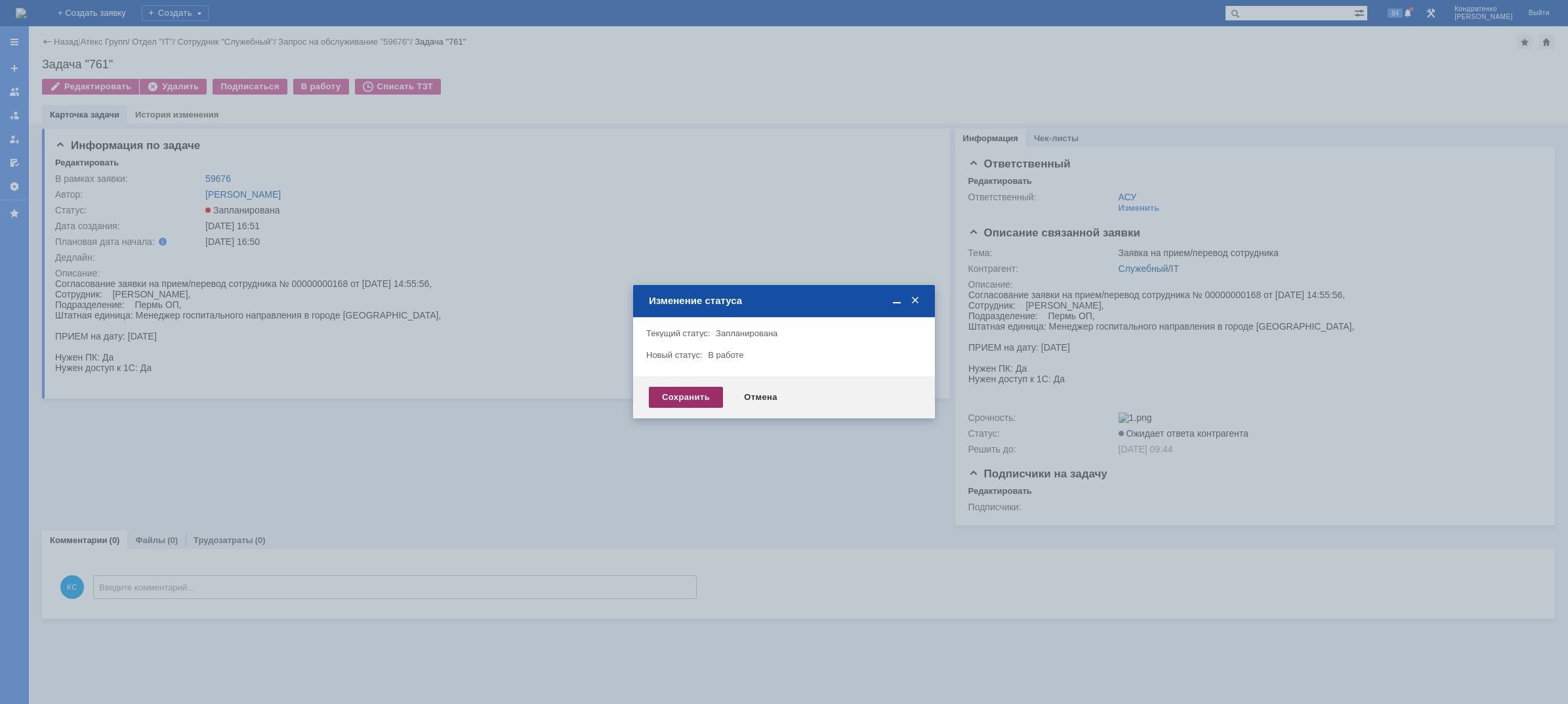
click at [699, 400] on div "Сохранить" at bounding box center [686, 397] width 74 height 21
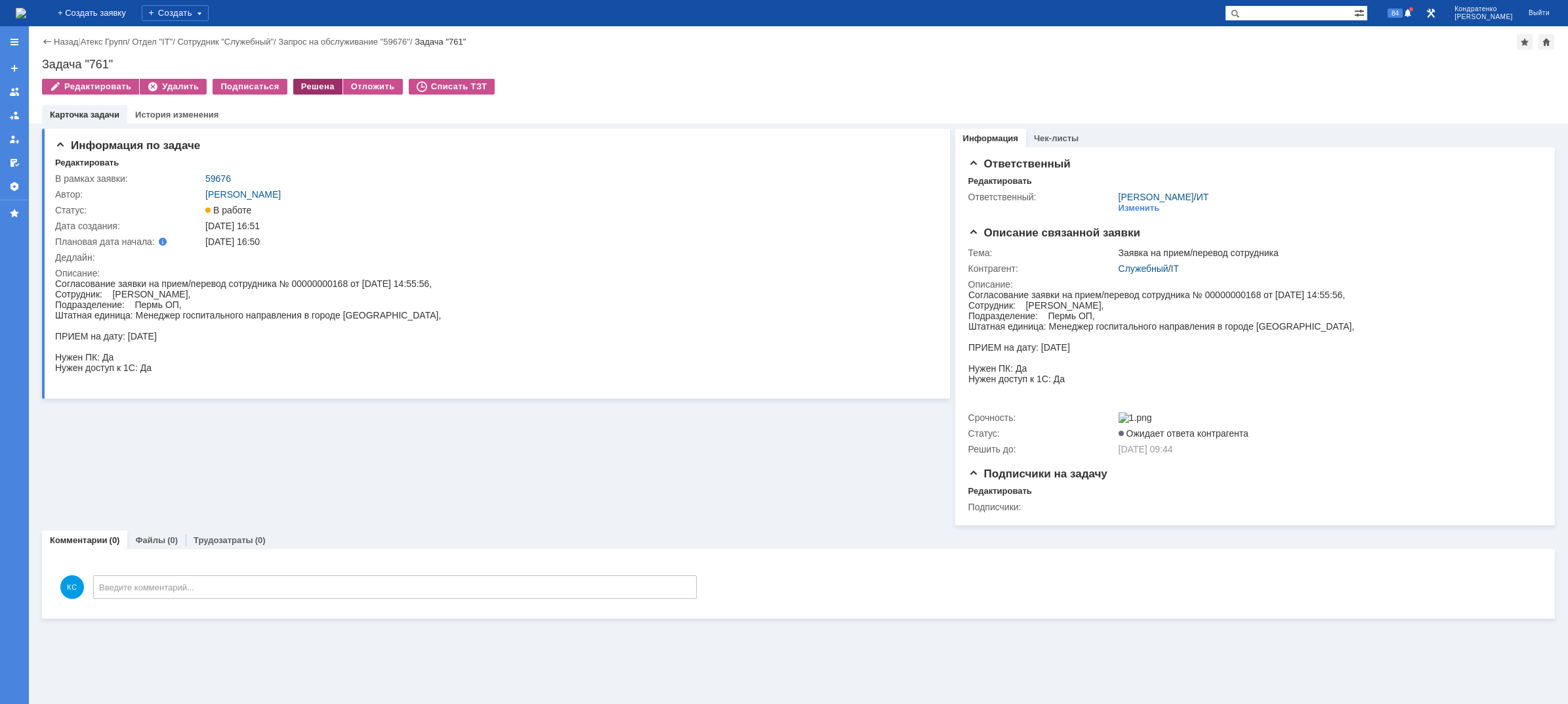
click at [304, 90] on div "Решена" at bounding box center [318, 87] width 49 height 16
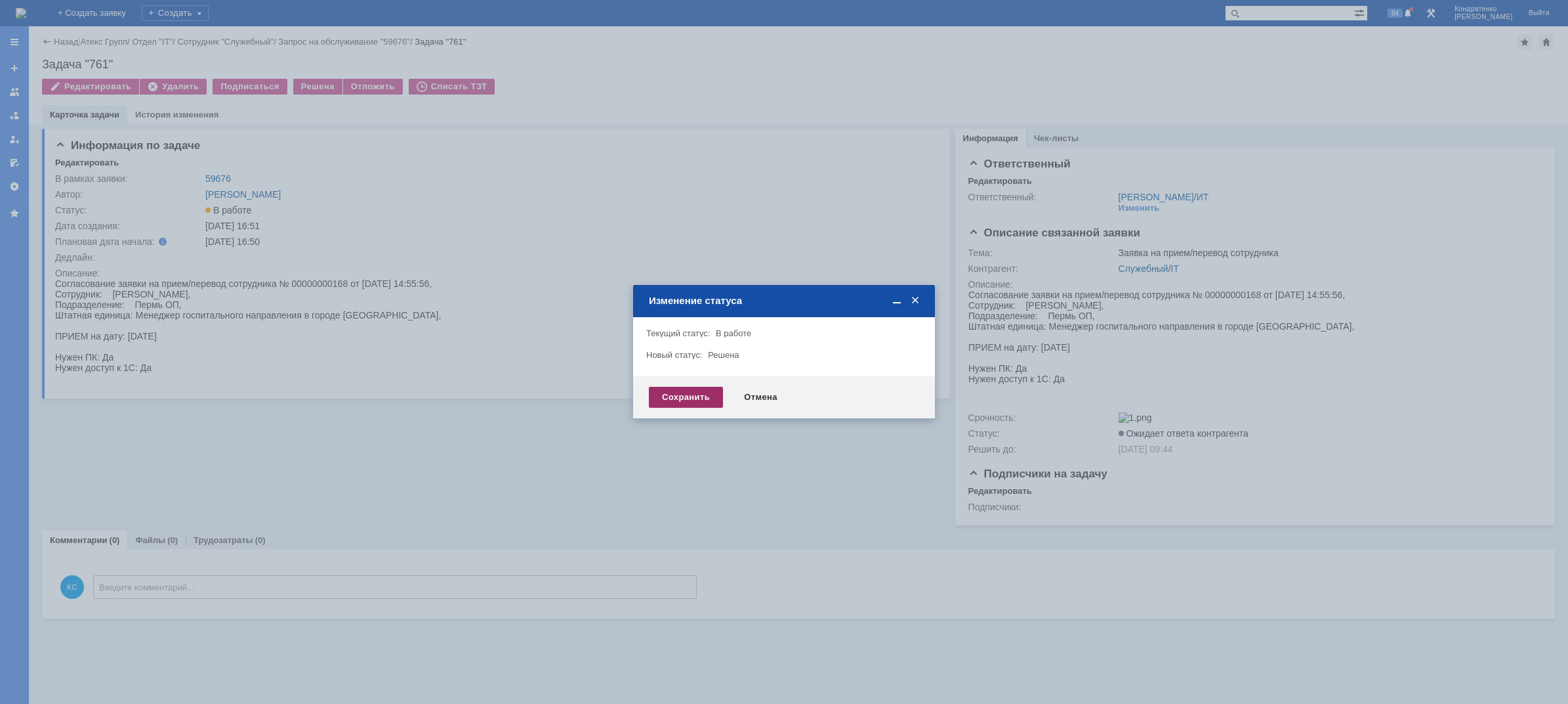
click at [676, 391] on div "Сохранить" at bounding box center [686, 397] width 74 height 21
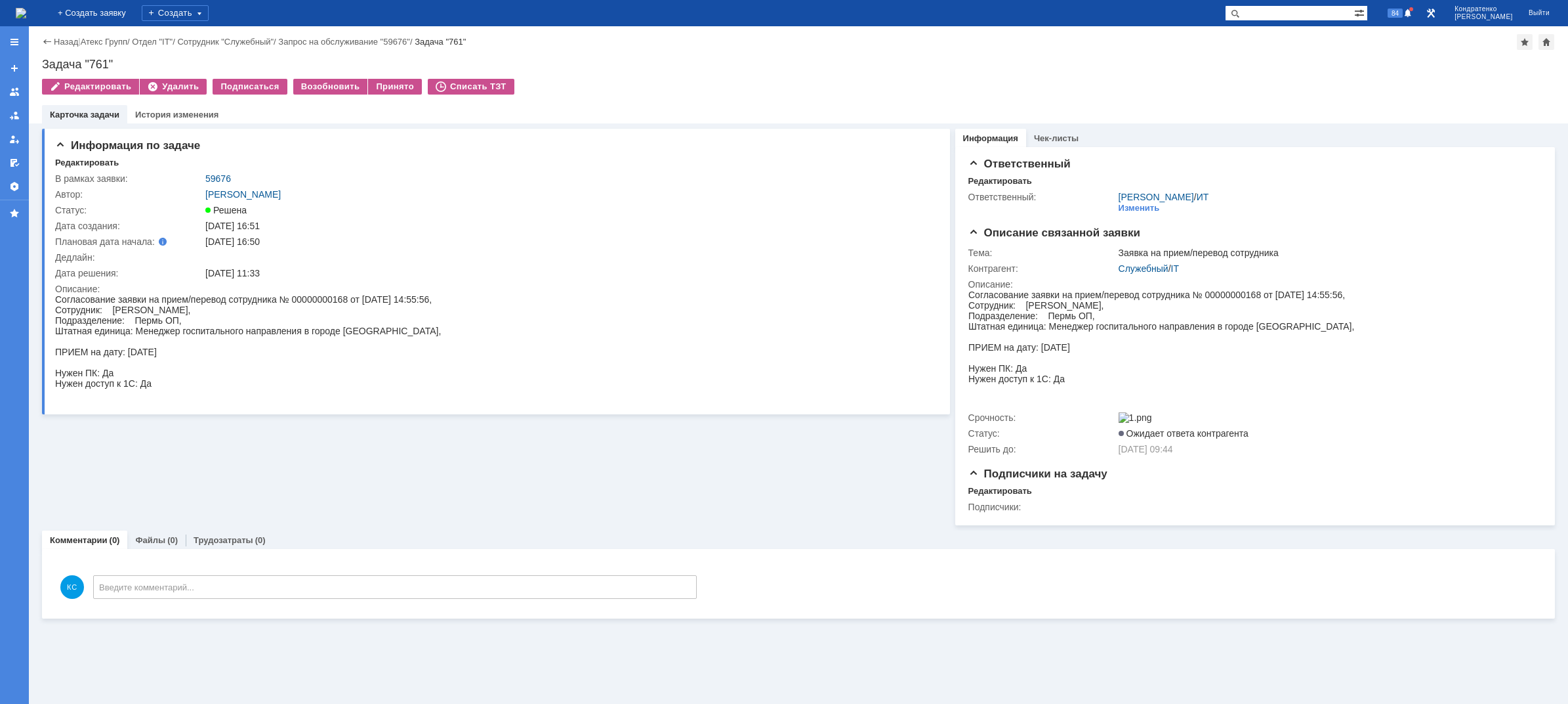
click at [26, 10] on img at bounding box center [21, 13] width 10 height 10
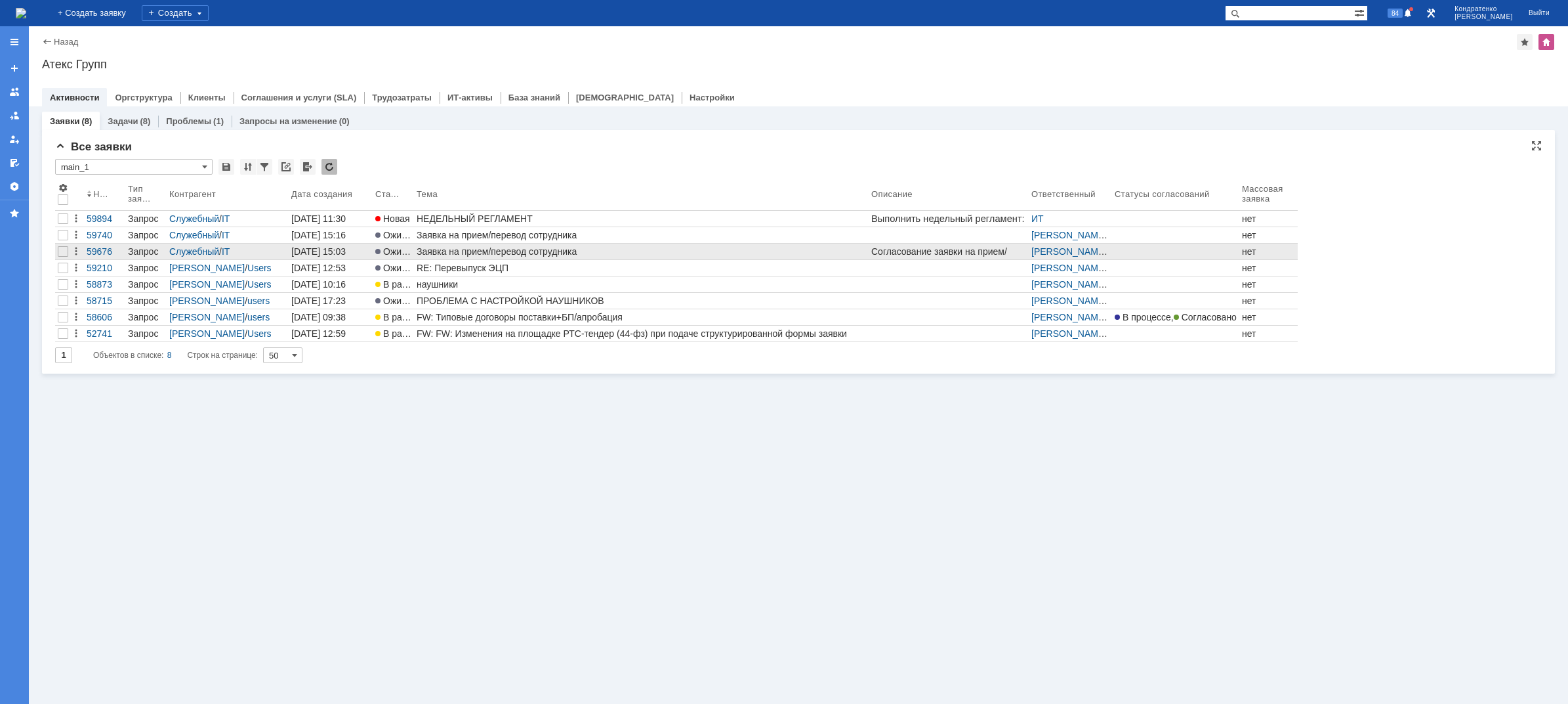
click at [461, 247] on div "Заявка на прием/перевод сотрудника" at bounding box center [642, 251] width 450 height 10
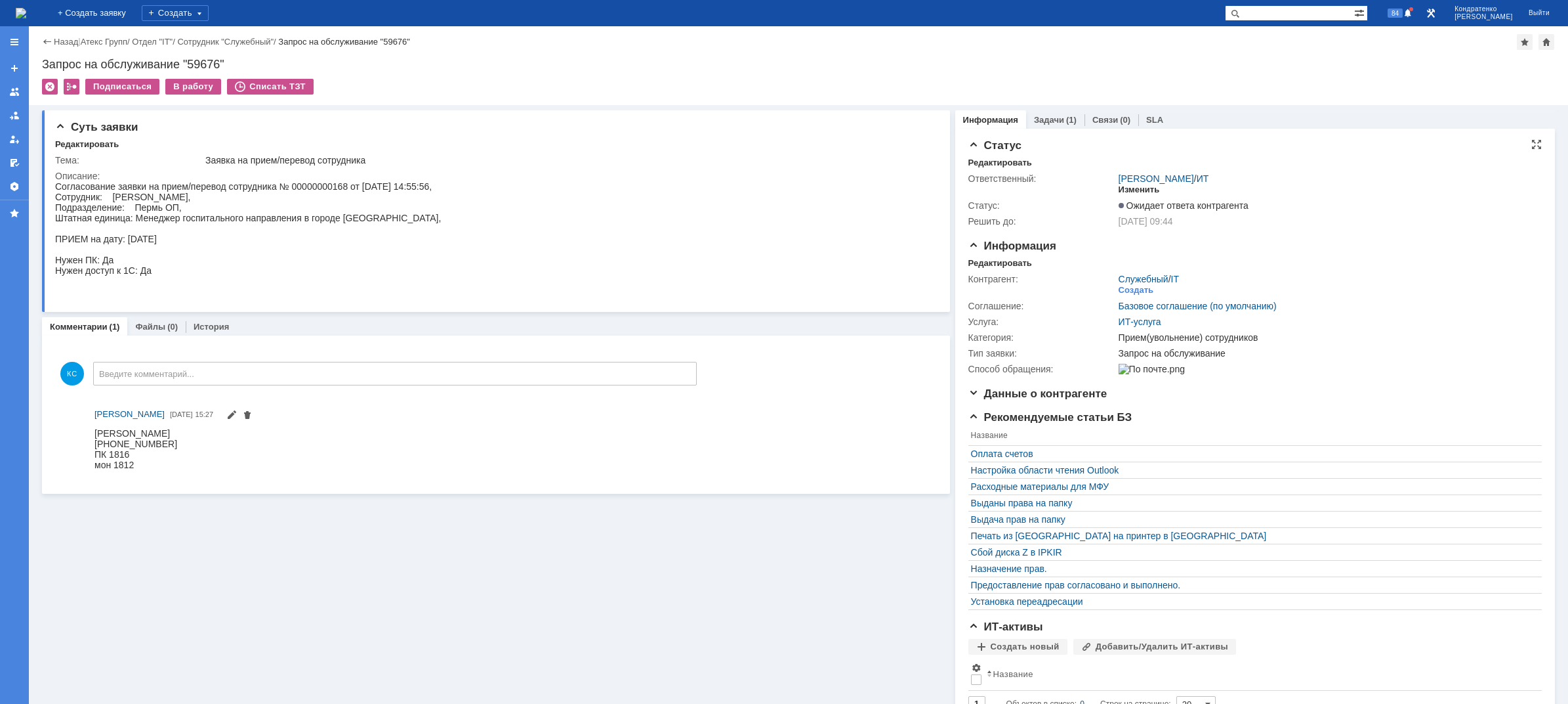
click at [1128, 187] on div "Изменить" at bounding box center [1139, 189] width 41 height 10
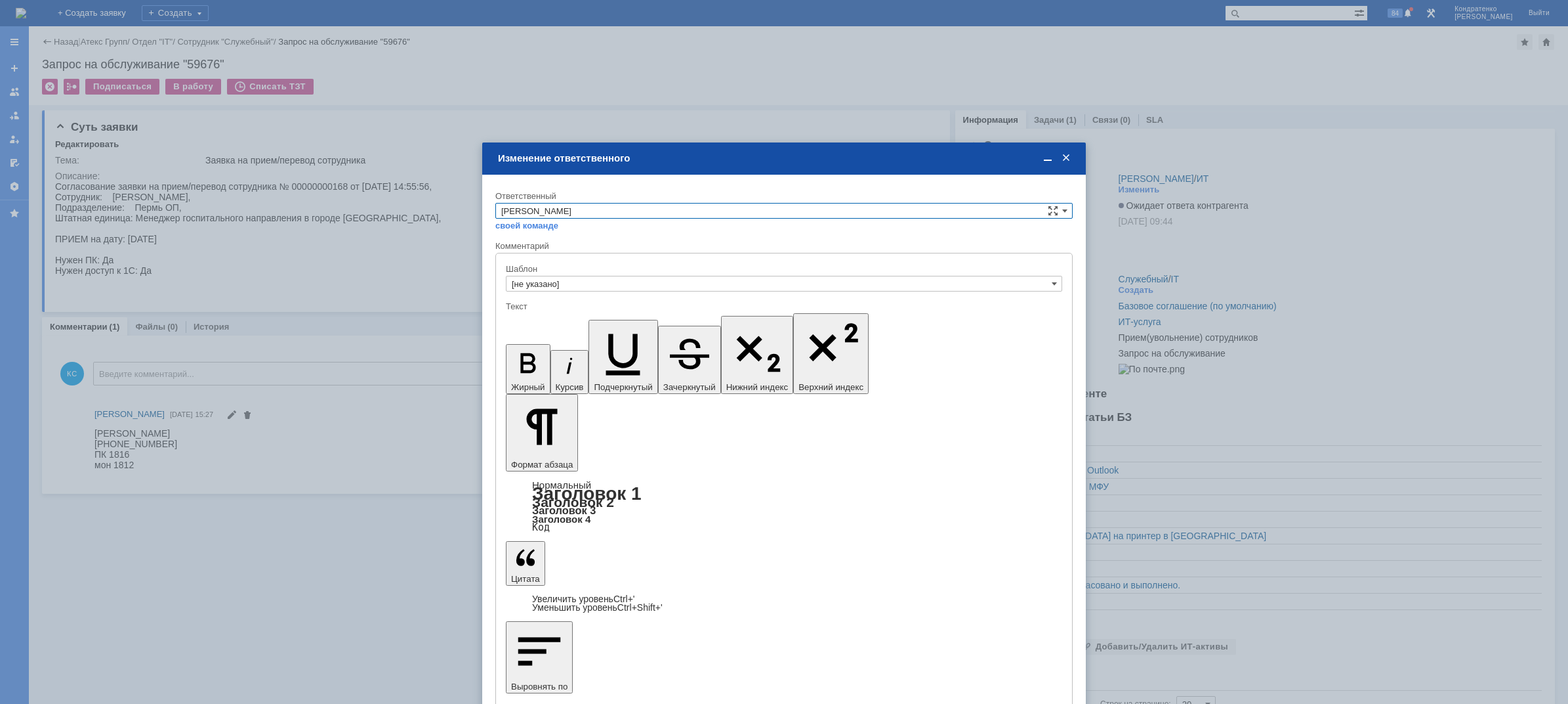
click at [602, 203] on input "[PERSON_NAME]" at bounding box center [784, 211] width 578 height 16
click at [541, 312] on div "АСУ" at bounding box center [784, 319] width 576 height 15
type input "АСУ"
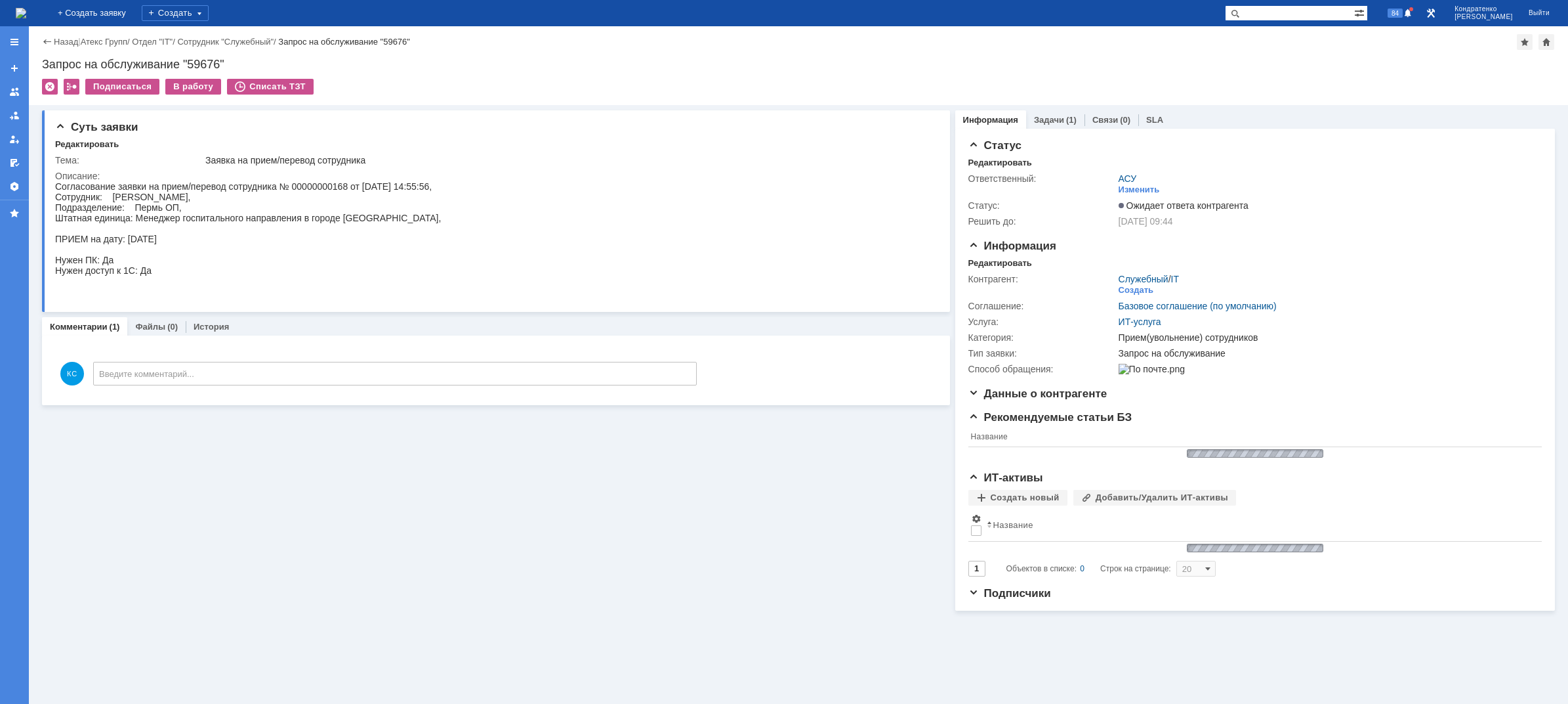
click at [26, 8] on img at bounding box center [21, 13] width 10 height 10
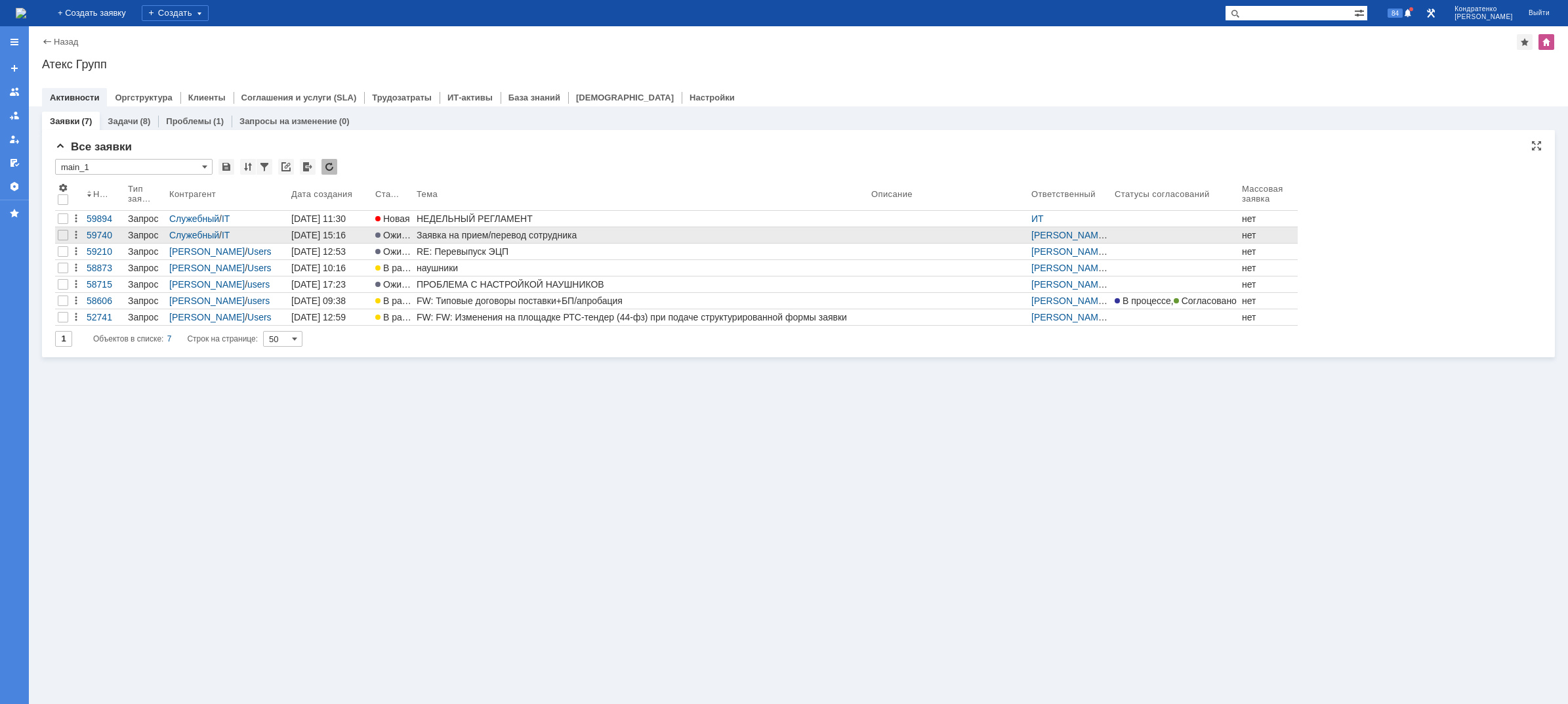
click at [534, 240] on link "Заявка на прием/перевод сотрудника" at bounding box center [641, 235] width 455 height 16
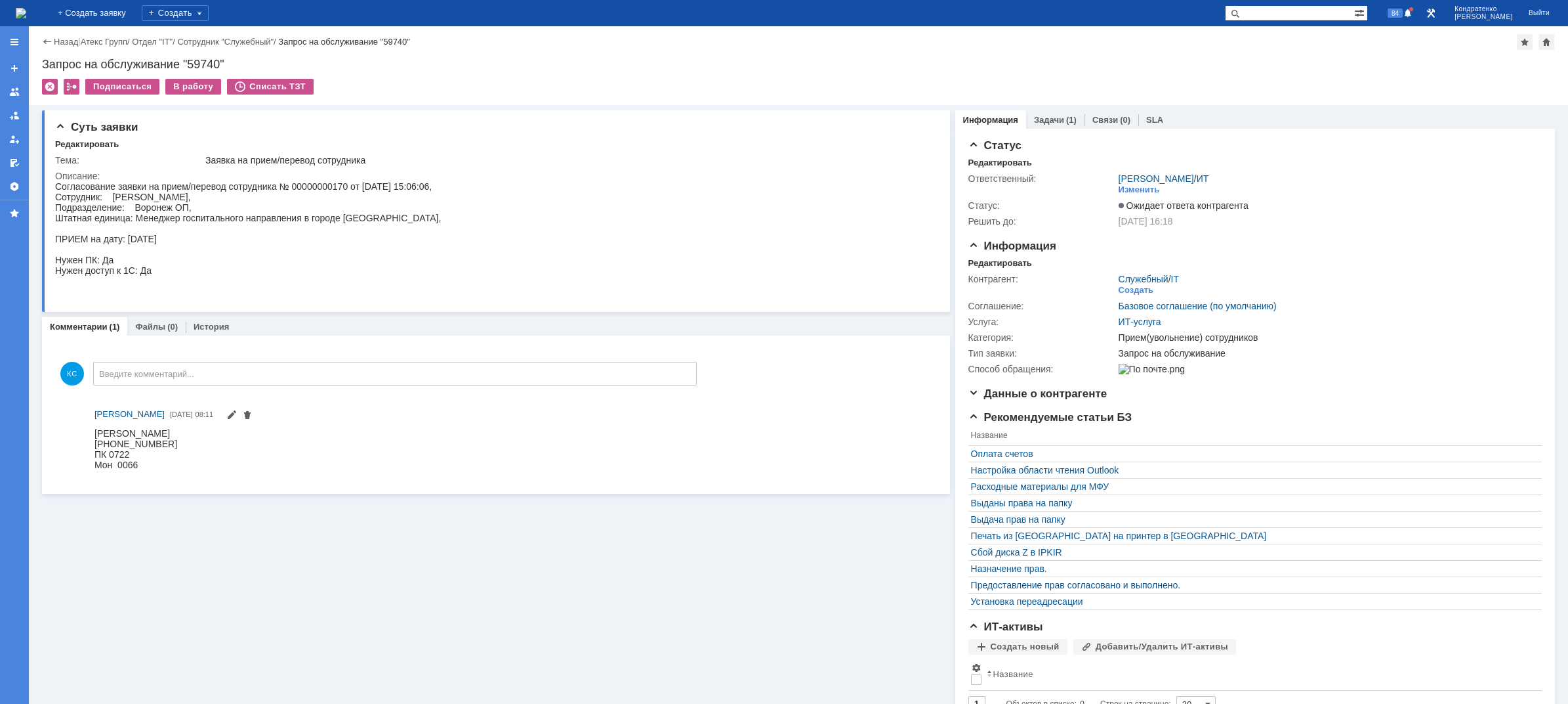
click at [1047, 130] on div "Статус Редактировать Ответственный: [PERSON_NAME] / ИТ Изменить Статус: Ожидает…" at bounding box center [1255, 438] width 600 height 617
click at [1043, 117] on link "Задачи" at bounding box center [1048, 120] width 30 height 10
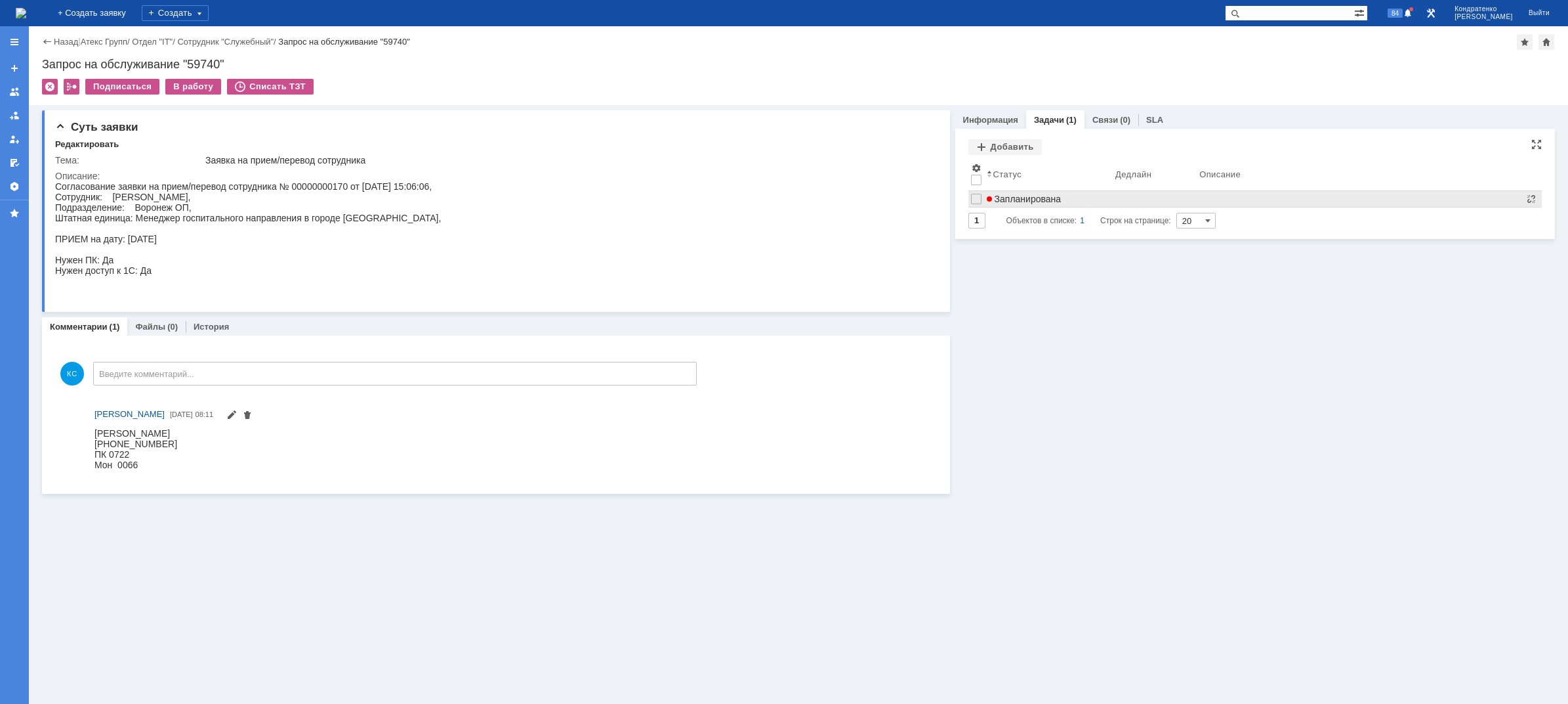
click at [1014, 194] on span "Запланирована" at bounding box center [1024, 199] width 75 height 10
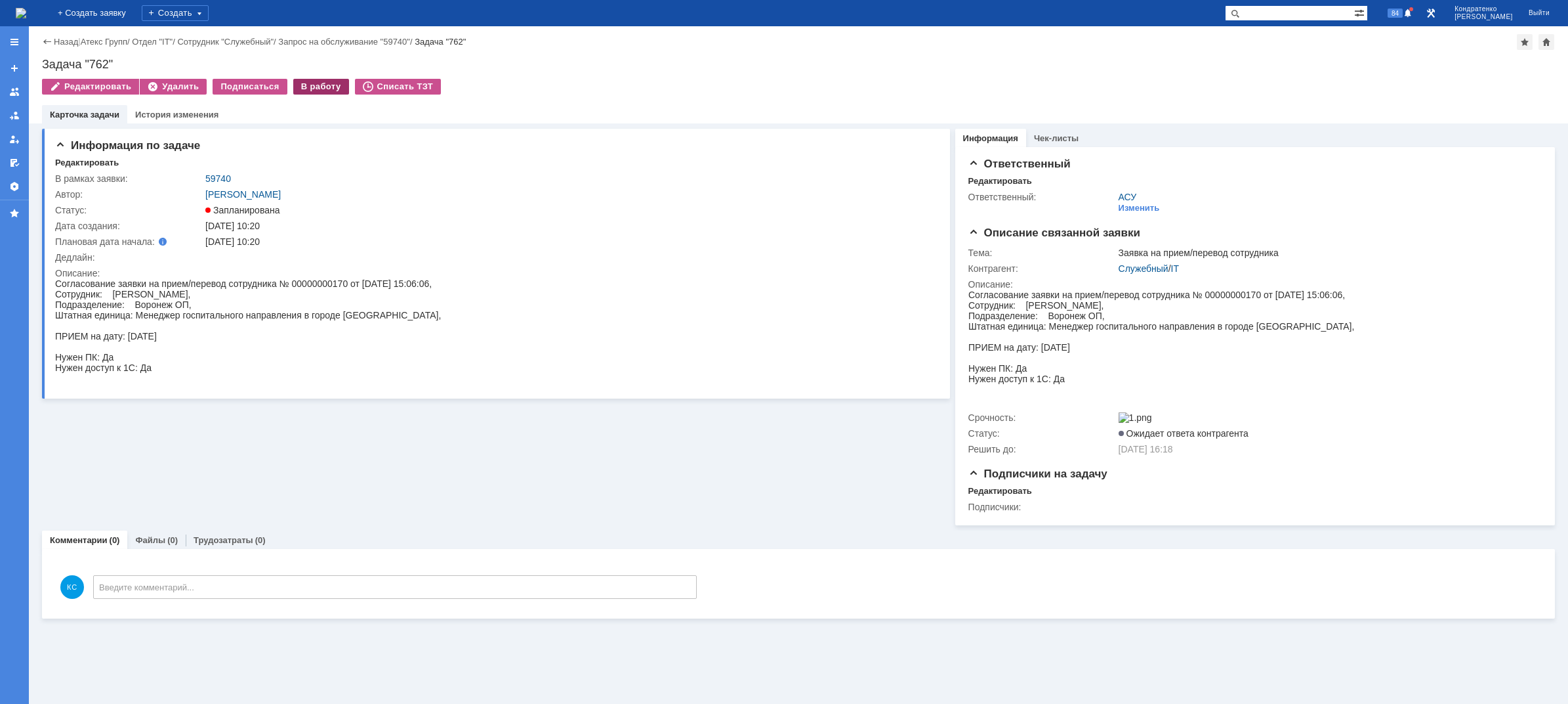
click at [293, 87] on div "В работу" at bounding box center [321, 87] width 56 height 16
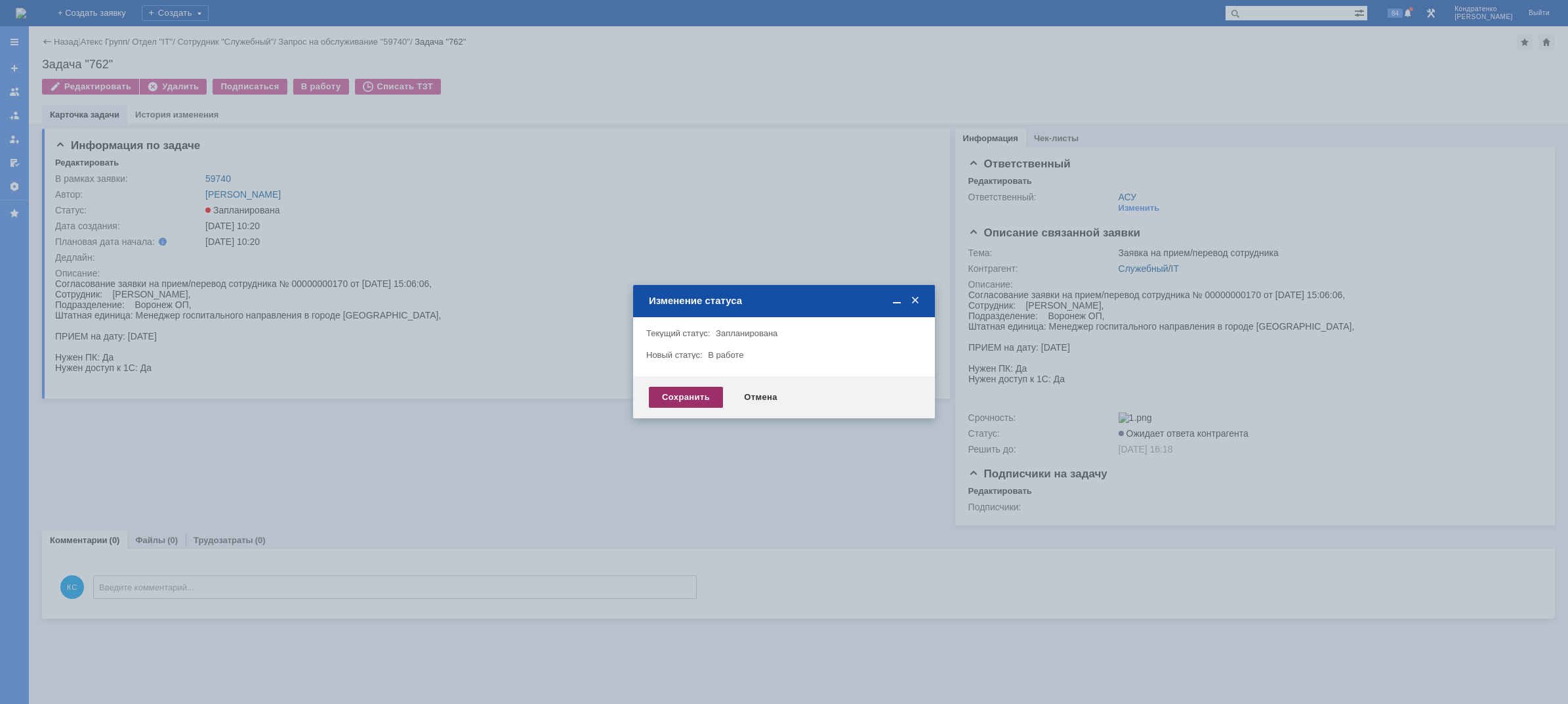
click at [692, 392] on div "Сохранить" at bounding box center [686, 397] width 74 height 21
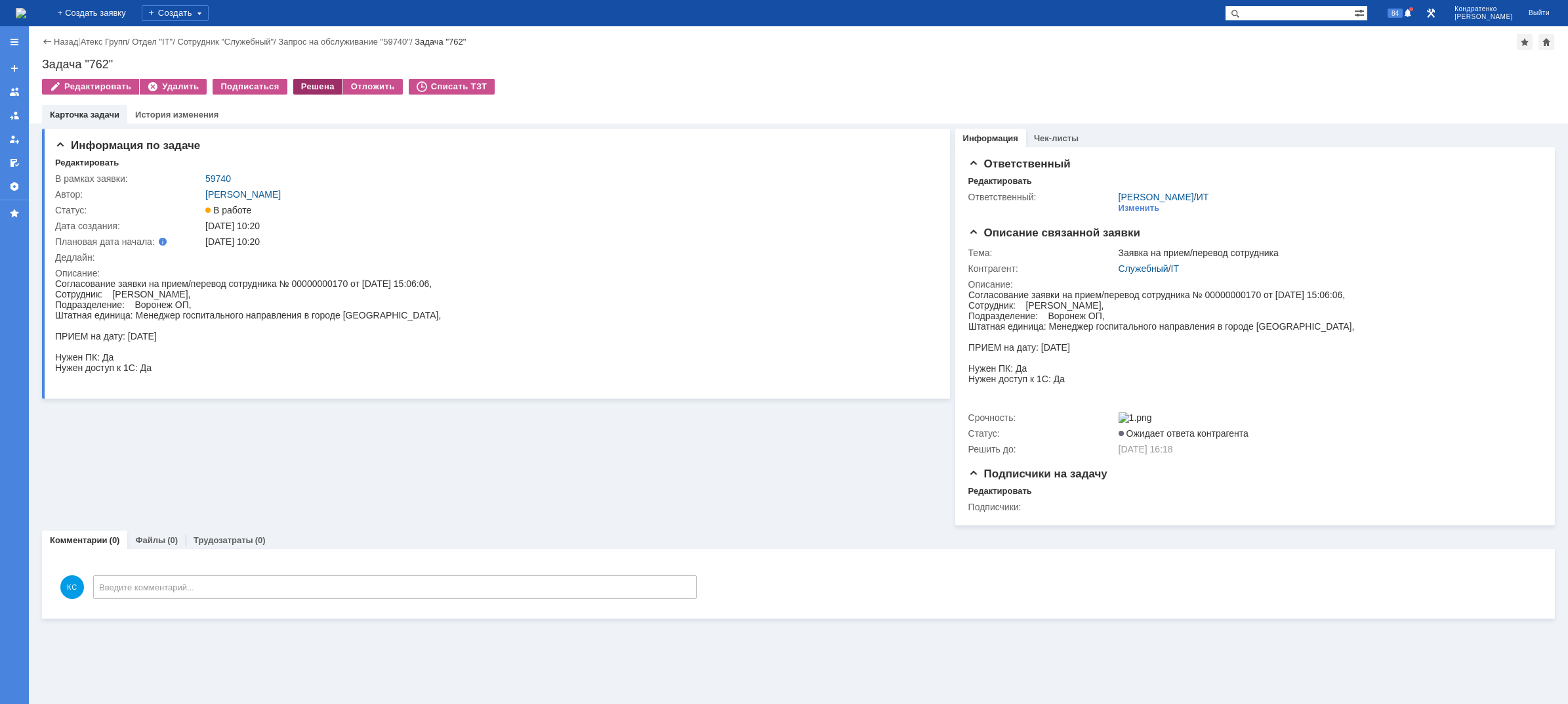
click at [311, 84] on div "Решена" at bounding box center [318, 87] width 49 height 16
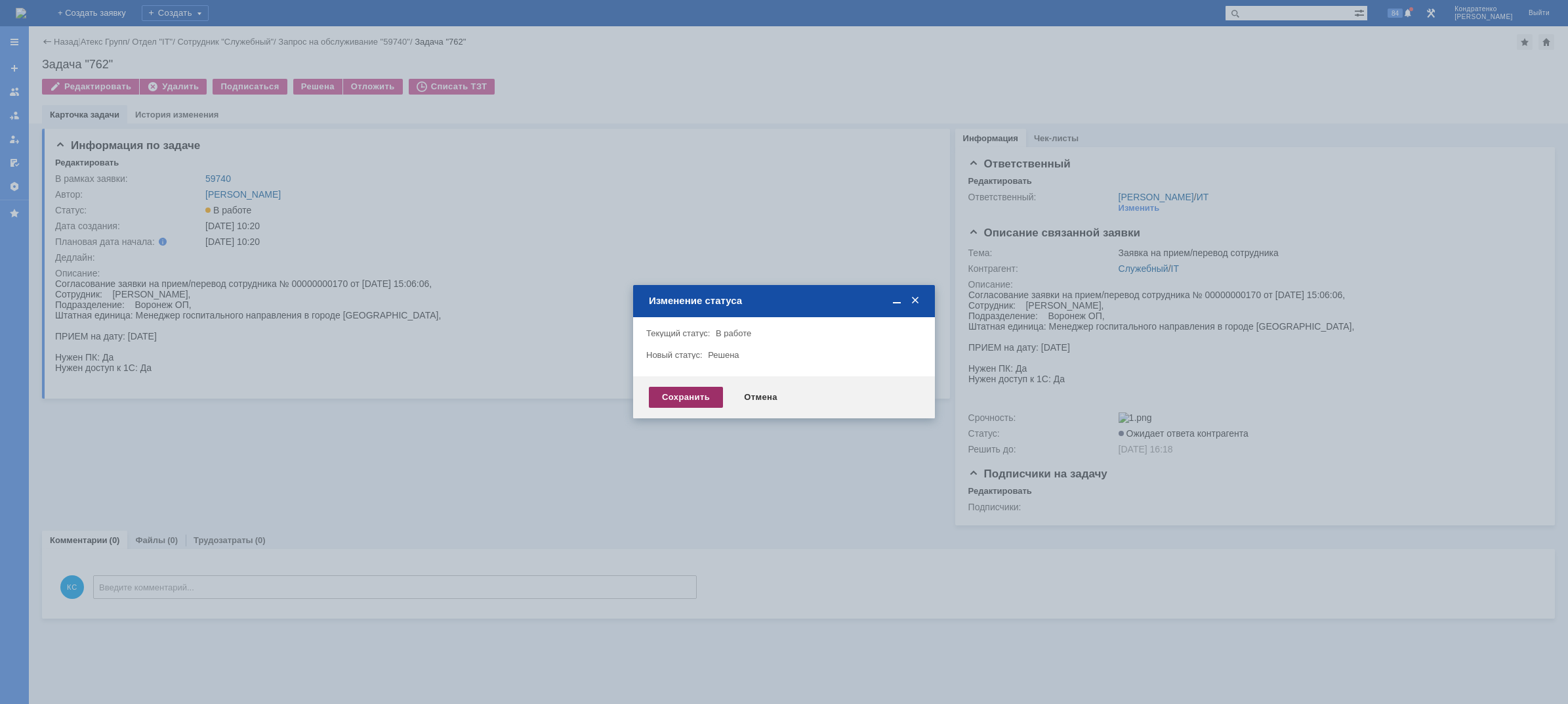
click at [677, 394] on div "Сохранить" at bounding box center [686, 397] width 74 height 21
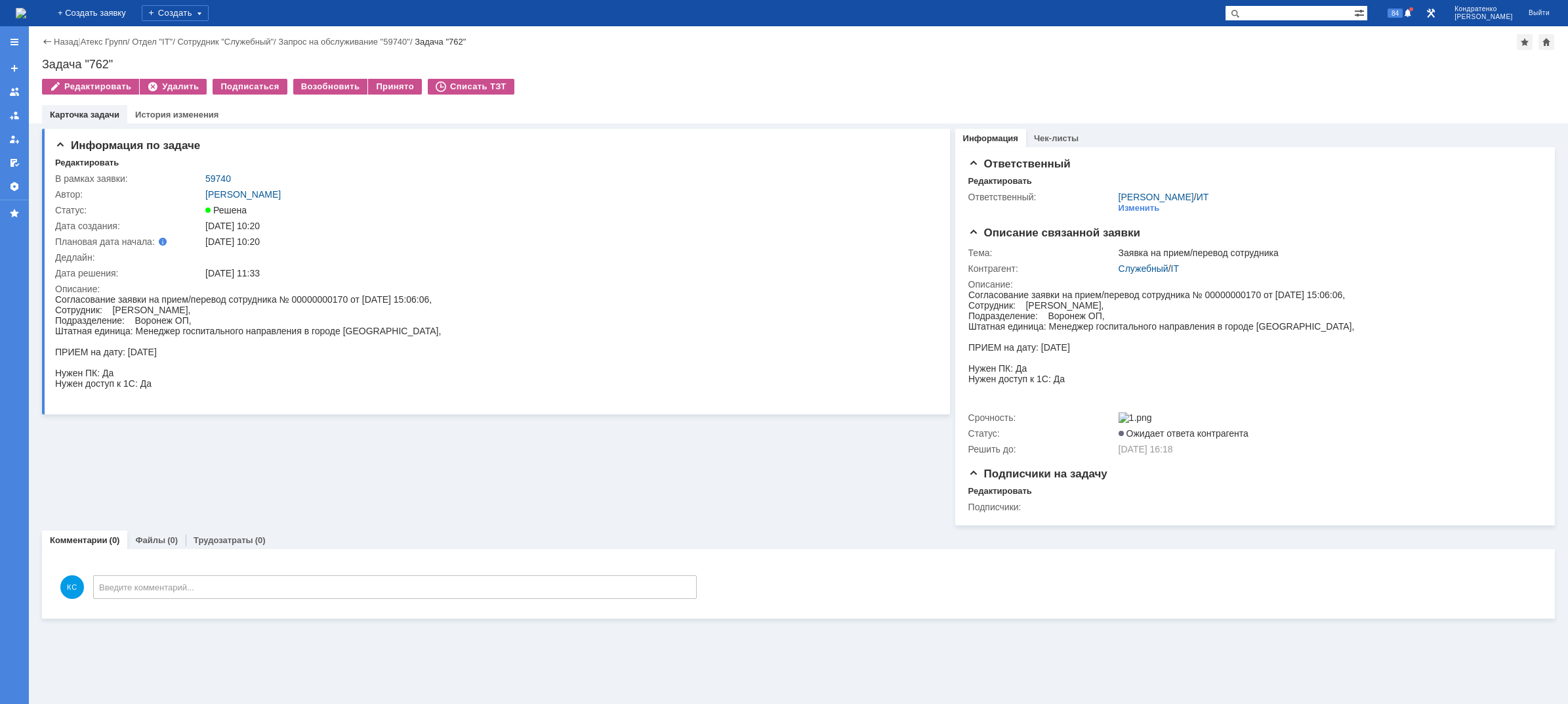
click at [26, 8] on img at bounding box center [21, 13] width 10 height 10
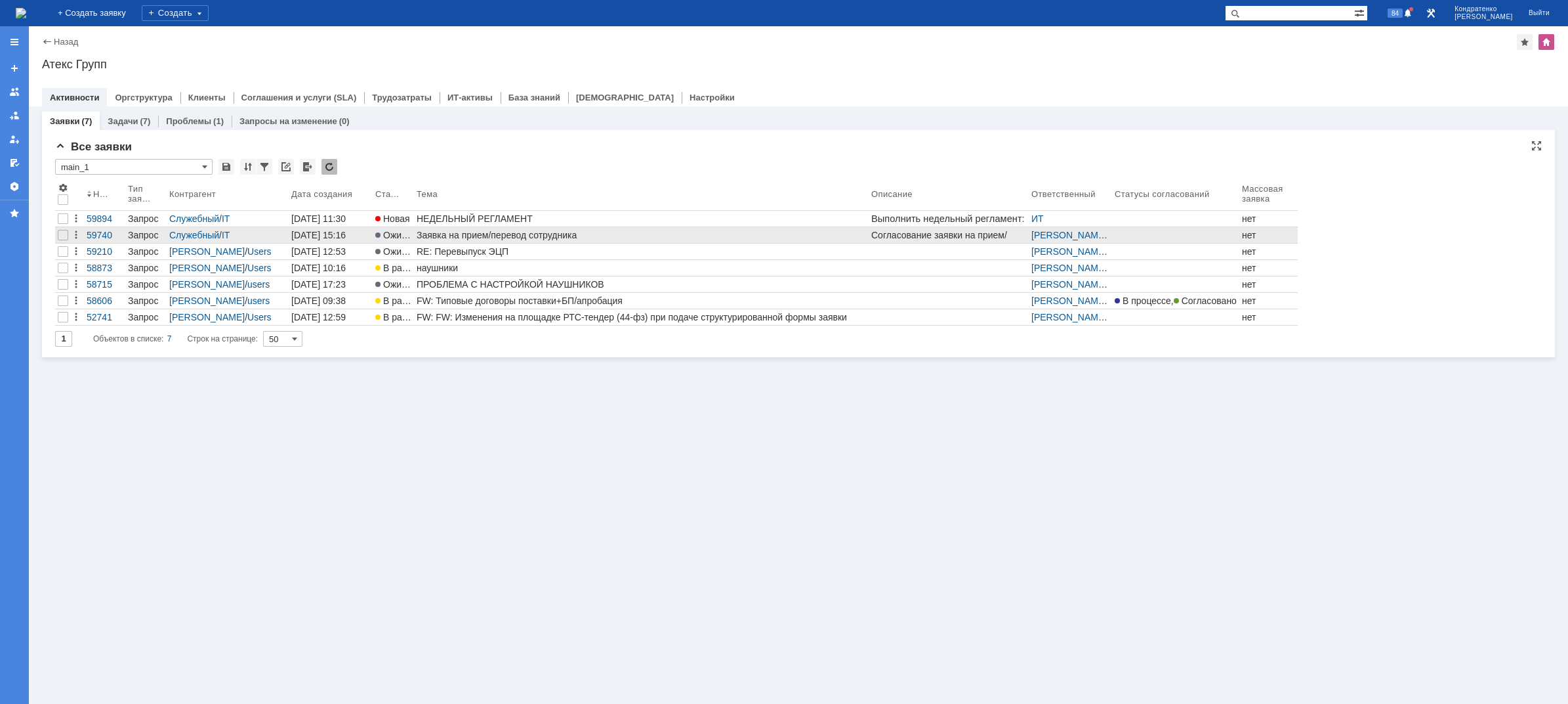
click at [558, 238] on div "Заявка на прием/перевод сотрудника" at bounding box center [642, 235] width 450 height 10
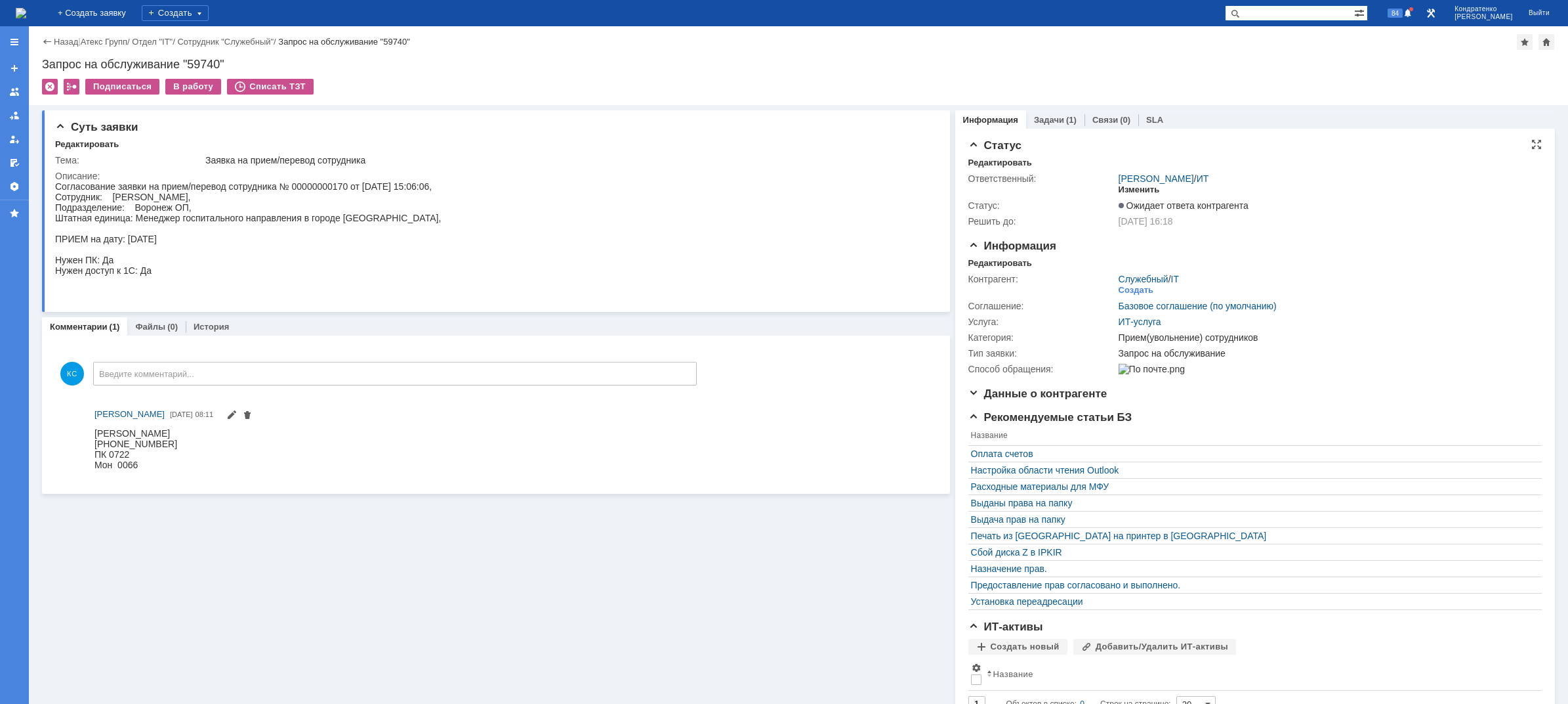
click at [1126, 190] on div "Изменить" at bounding box center [1139, 189] width 41 height 10
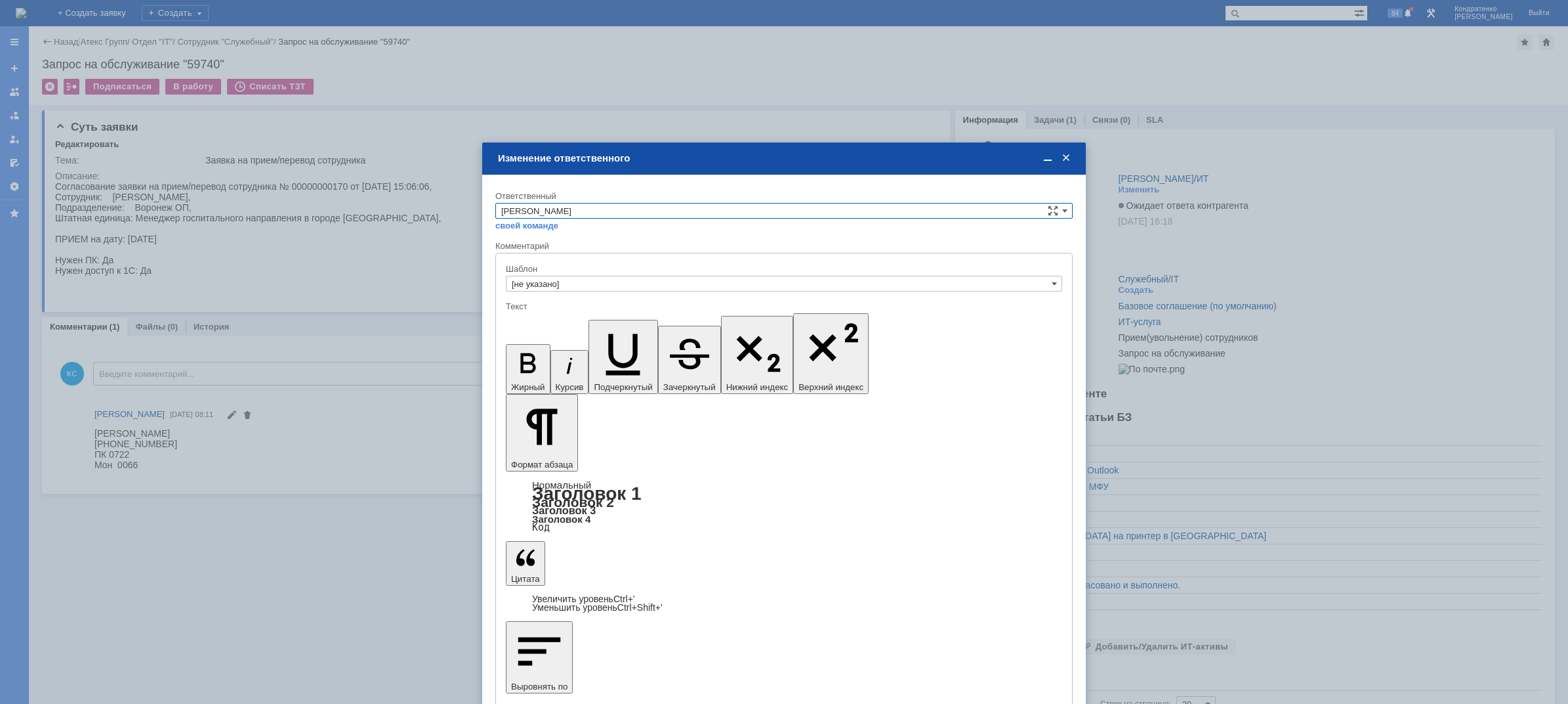
click at [621, 206] on input "[PERSON_NAME]" at bounding box center [784, 211] width 578 height 16
click at [562, 322] on span "АСУ" at bounding box center [784, 320] width 565 height 10
type input "АСУ"
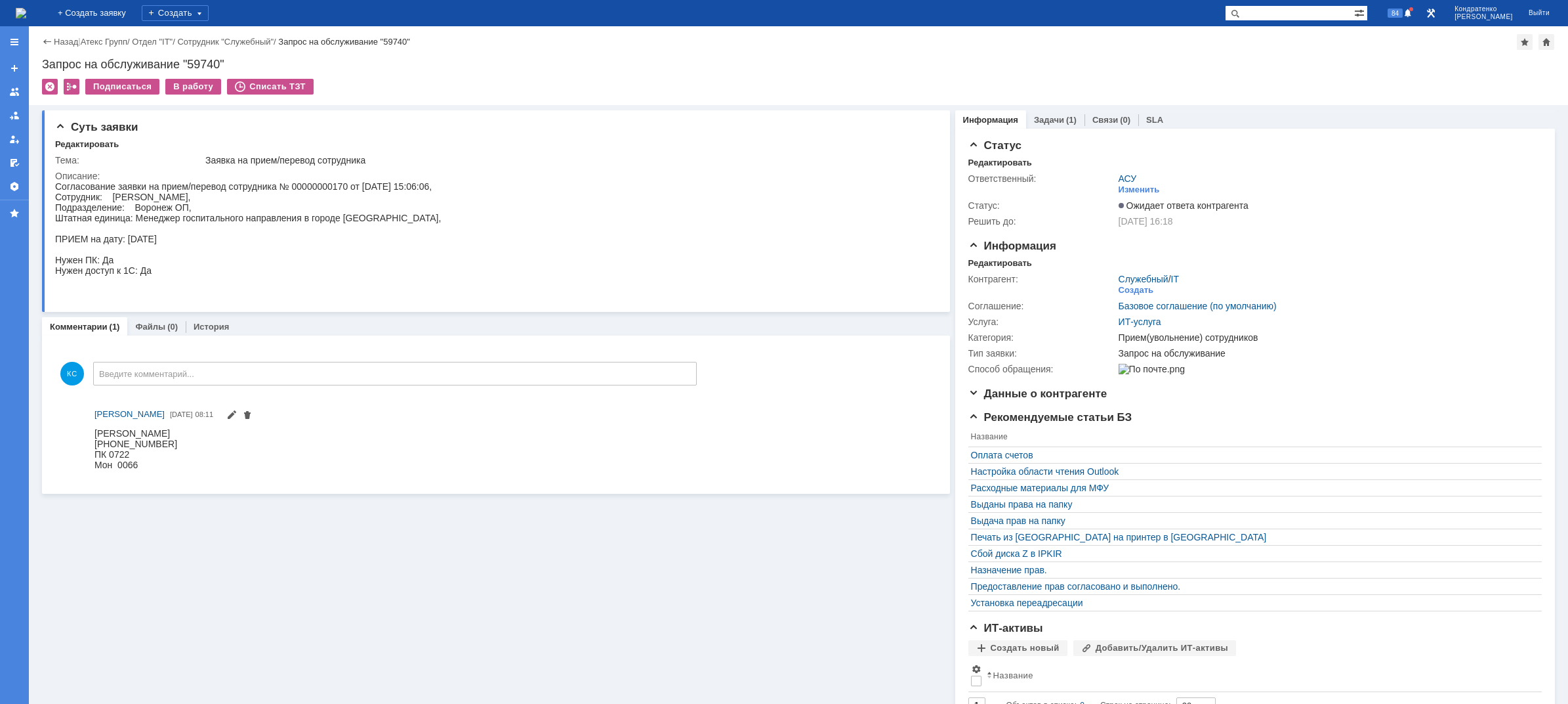
click at [26, 14] on img at bounding box center [21, 13] width 10 height 10
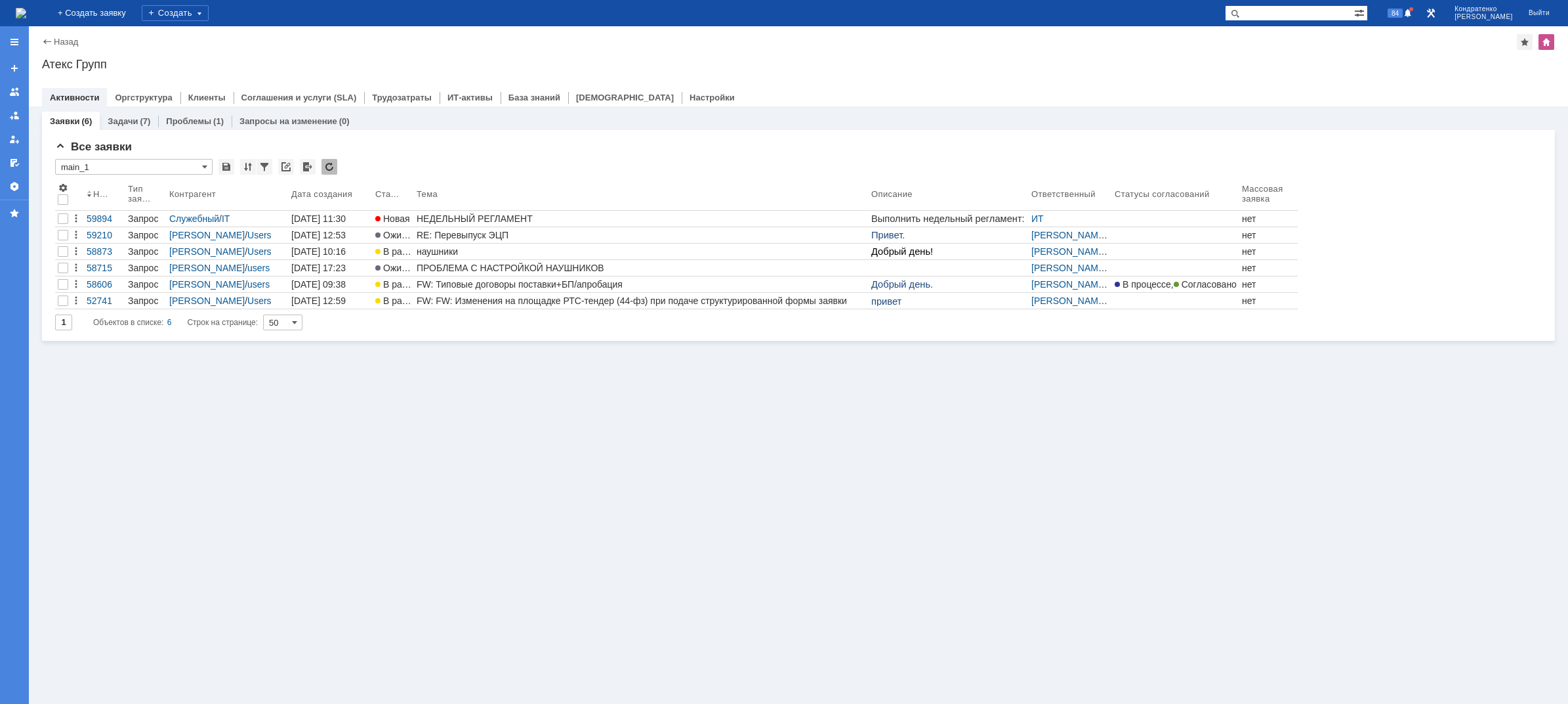
click at [375, 489] on div "Заявки (6) Задачи (7) Проблемы (1) Запросы на изменение (0) Все заявки * main_1…" at bounding box center [799, 405] width 1540 height 598
click at [26, 17] on img at bounding box center [21, 13] width 10 height 10
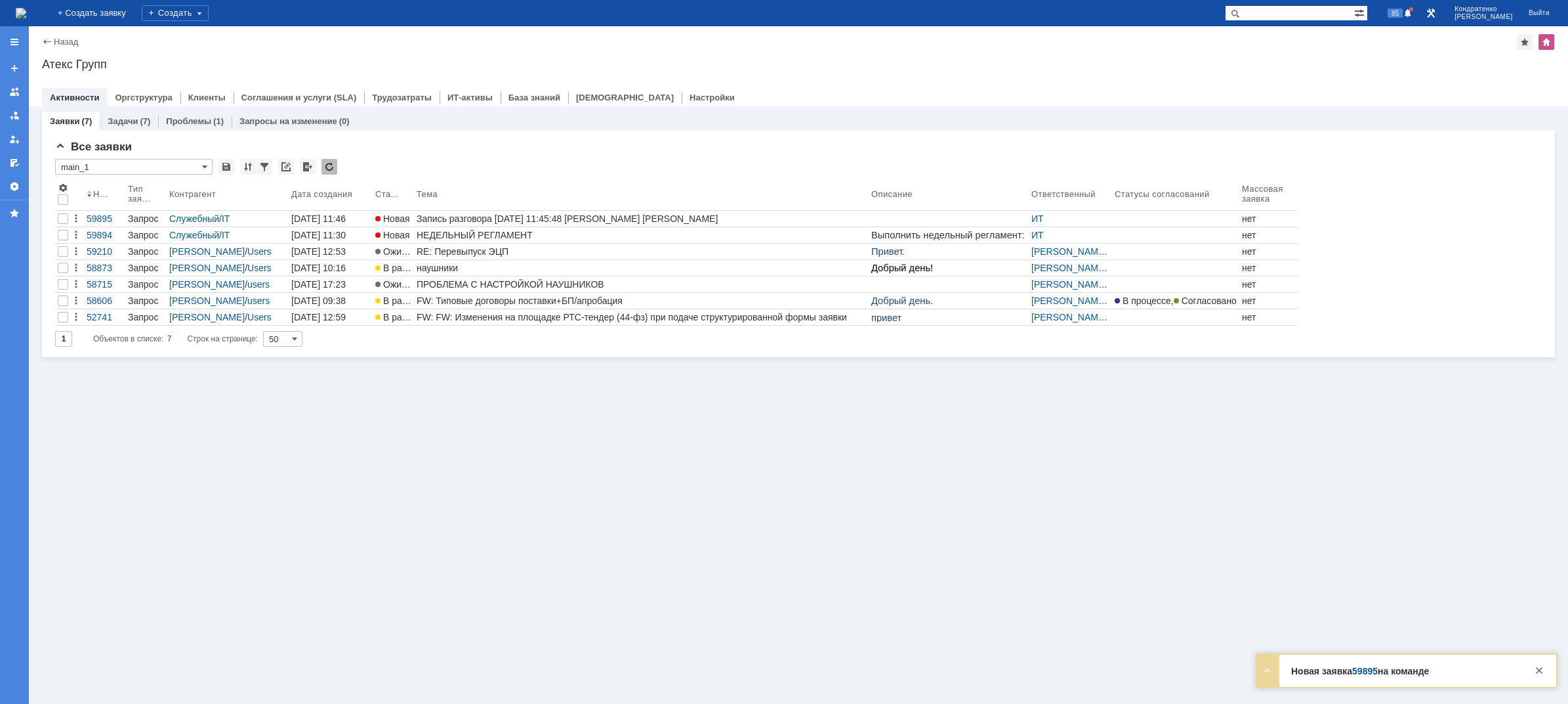
click at [26, 18] on img at bounding box center [21, 13] width 10 height 10
click at [1543, 673] on div at bounding box center [1540, 671] width 16 height 16
click at [712, 473] on div "Заявки (7) Задачи (7) Проблемы (1) Запросы на изменение (0) Все заявки * main_1…" at bounding box center [799, 405] width 1540 height 598
click at [26, 12] on img at bounding box center [21, 13] width 10 height 10
click at [26, 8] on img at bounding box center [21, 13] width 10 height 10
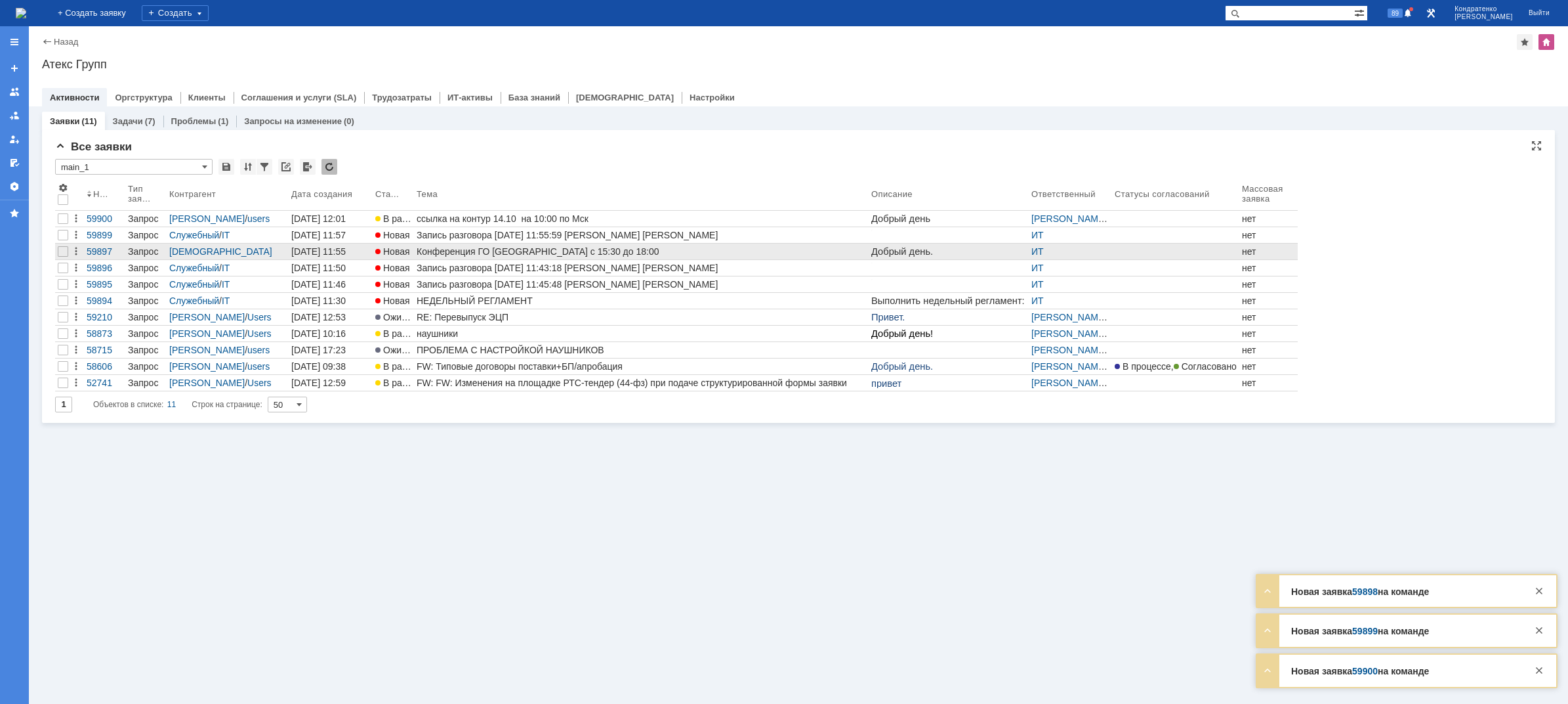
click at [474, 250] on div "Конференция ГО [GEOGRAPHIC_DATA] с 15:30 до 18:00" at bounding box center [642, 251] width 450 height 10
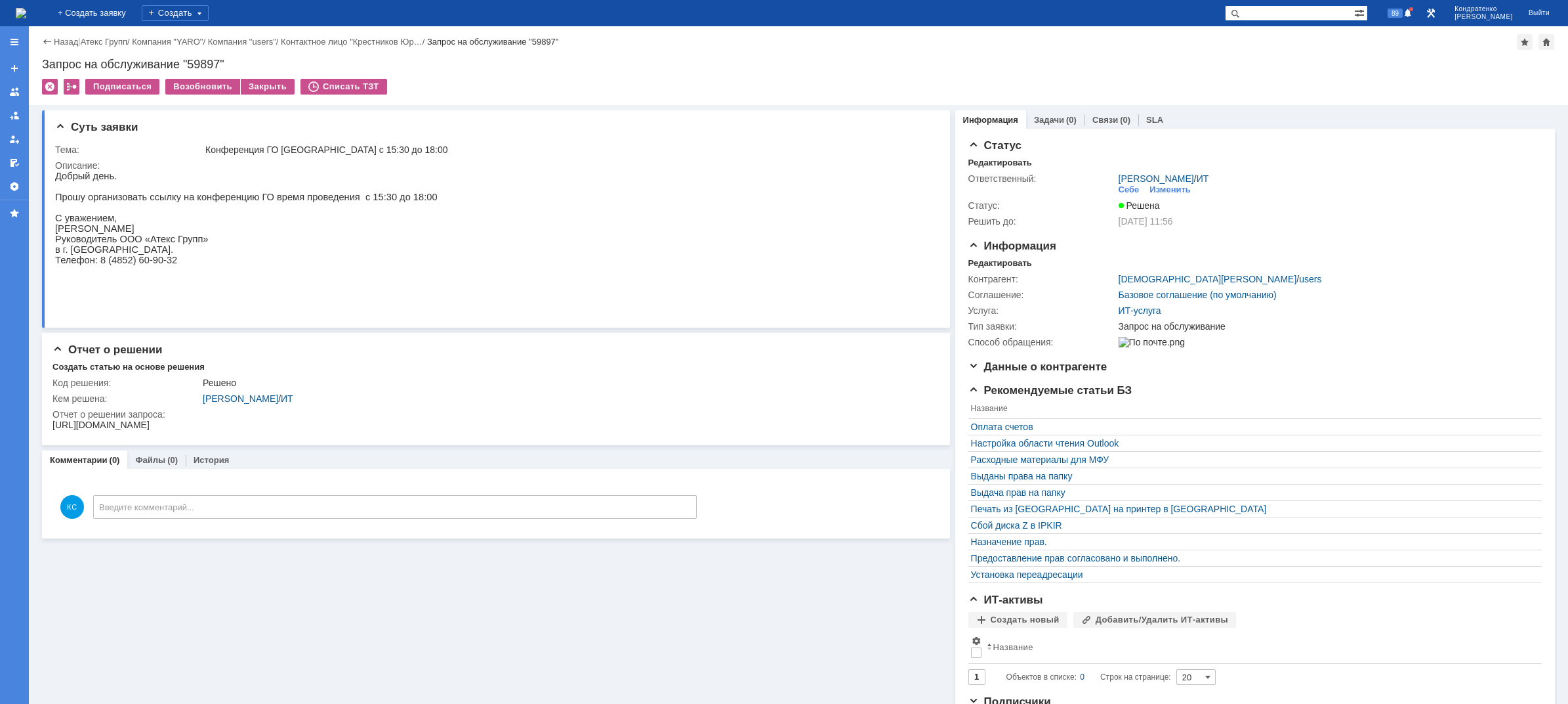
click at [26, 16] on img at bounding box center [21, 13] width 10 height 10
